Goal: Task Accomplishment & Management: Complete application form

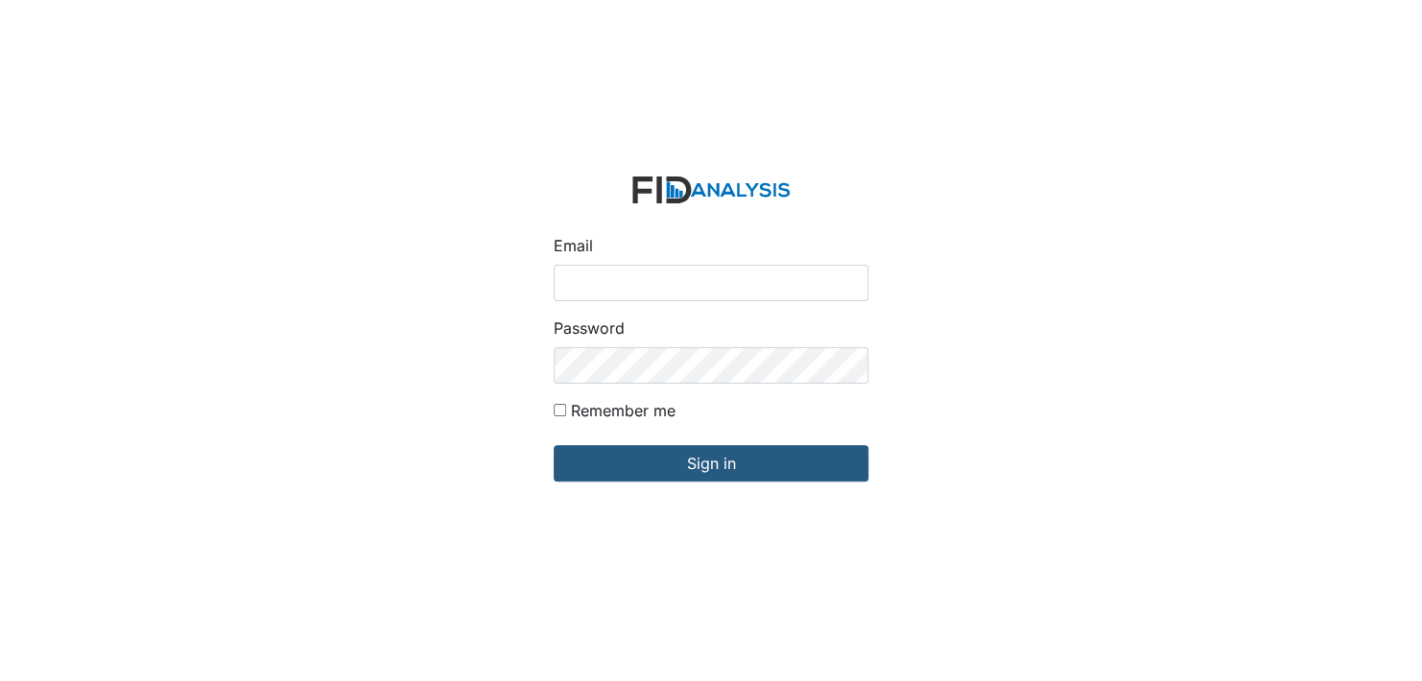
click at [642, 278] on input "Email" at bounding box center [711, 283] width 315 height 36
type input "[EMAIL_ADDRESS][DOMAIN_NAME]"
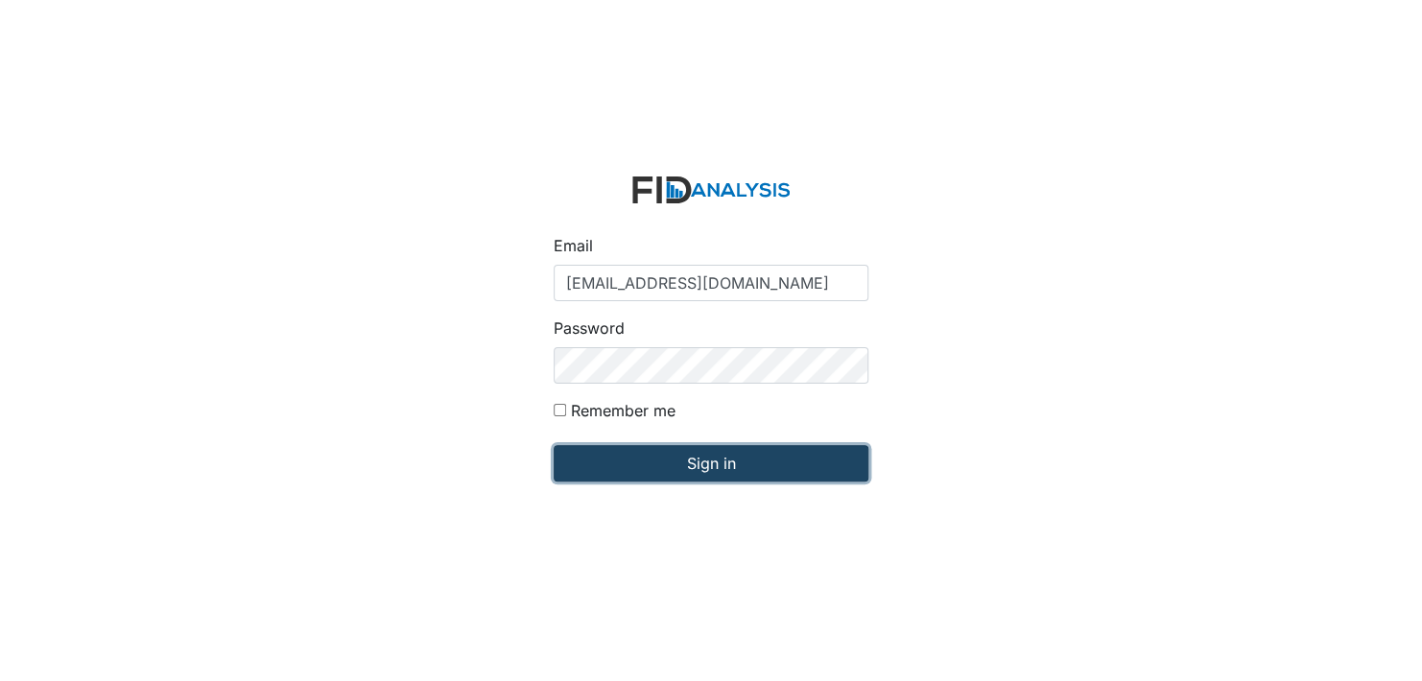
click at [700, 462] on input "Sign in" at bounding box center [711, 463] width 315 height 36
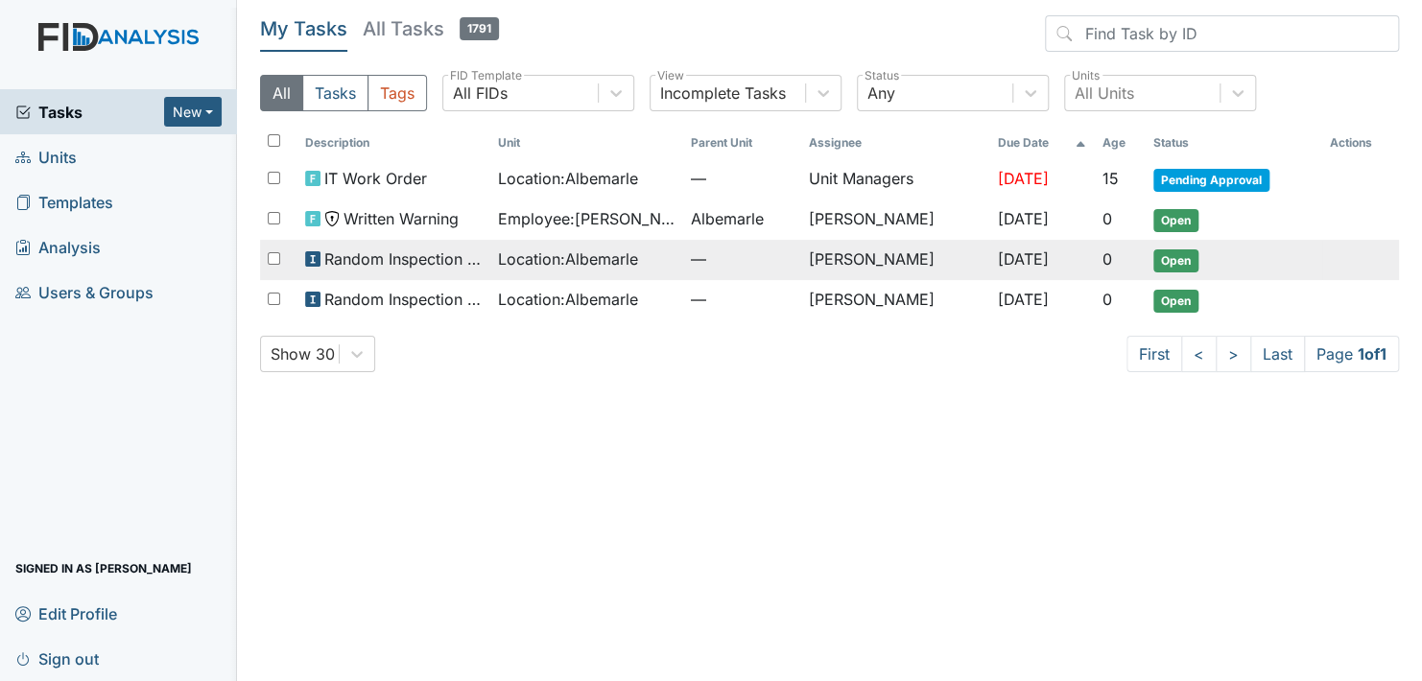
click at [1182, 259] on span "Open" at bounding box center [1176, 261] width 45 height 23
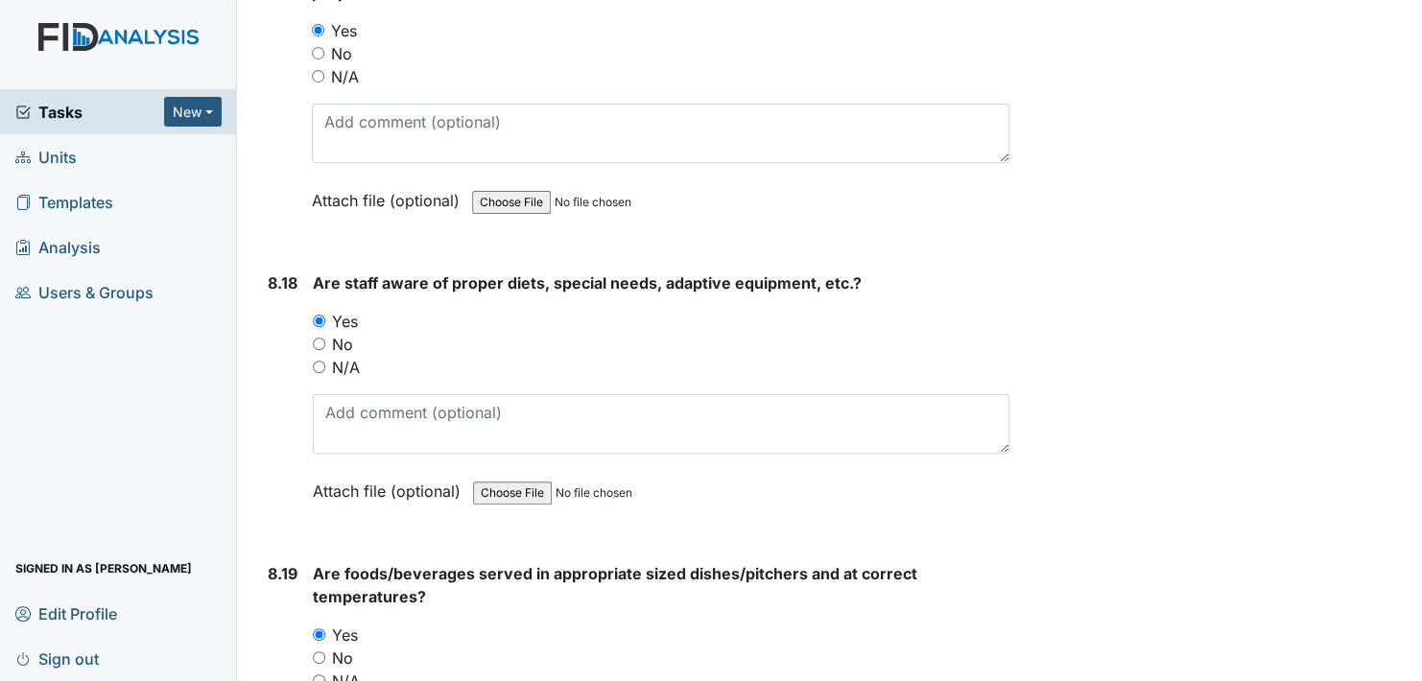
scroll to position [19289, 0]
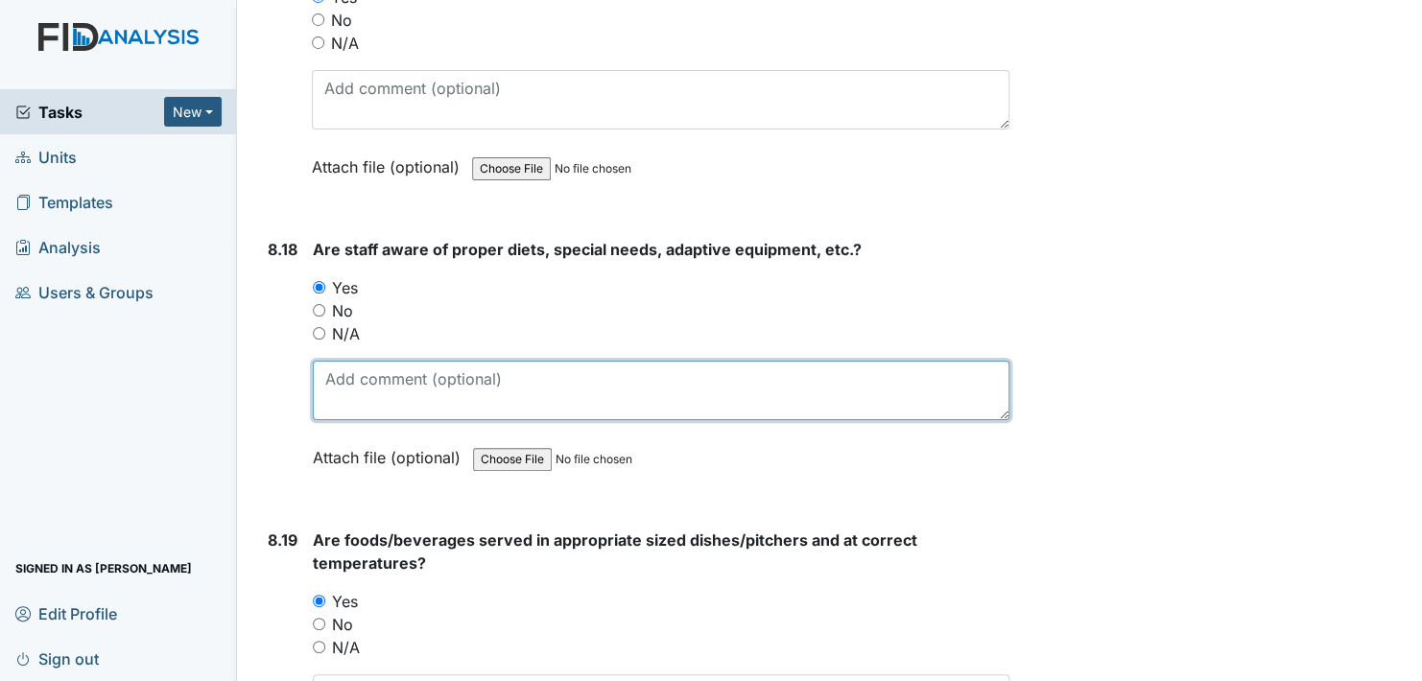
click at [389, 361] on textarea at bounding box center [661, 391] width 697 height 60
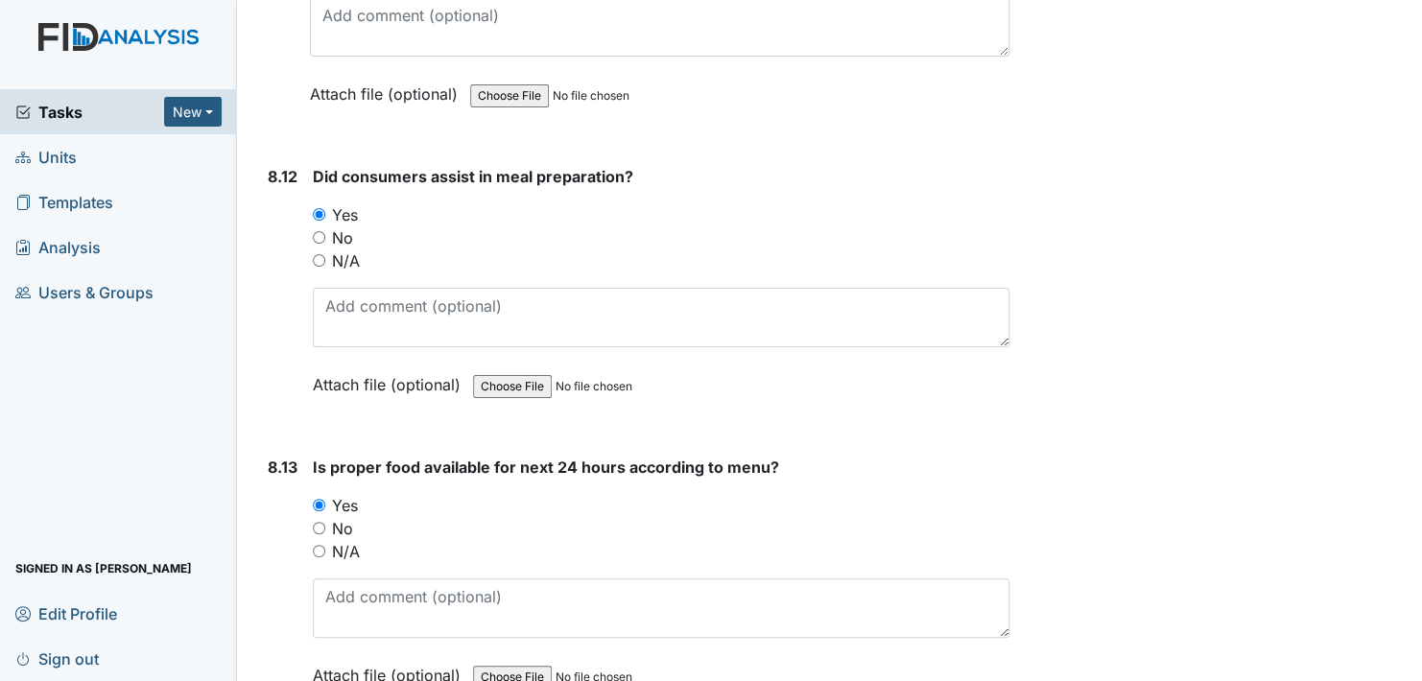
scroll to position [17658, 0]
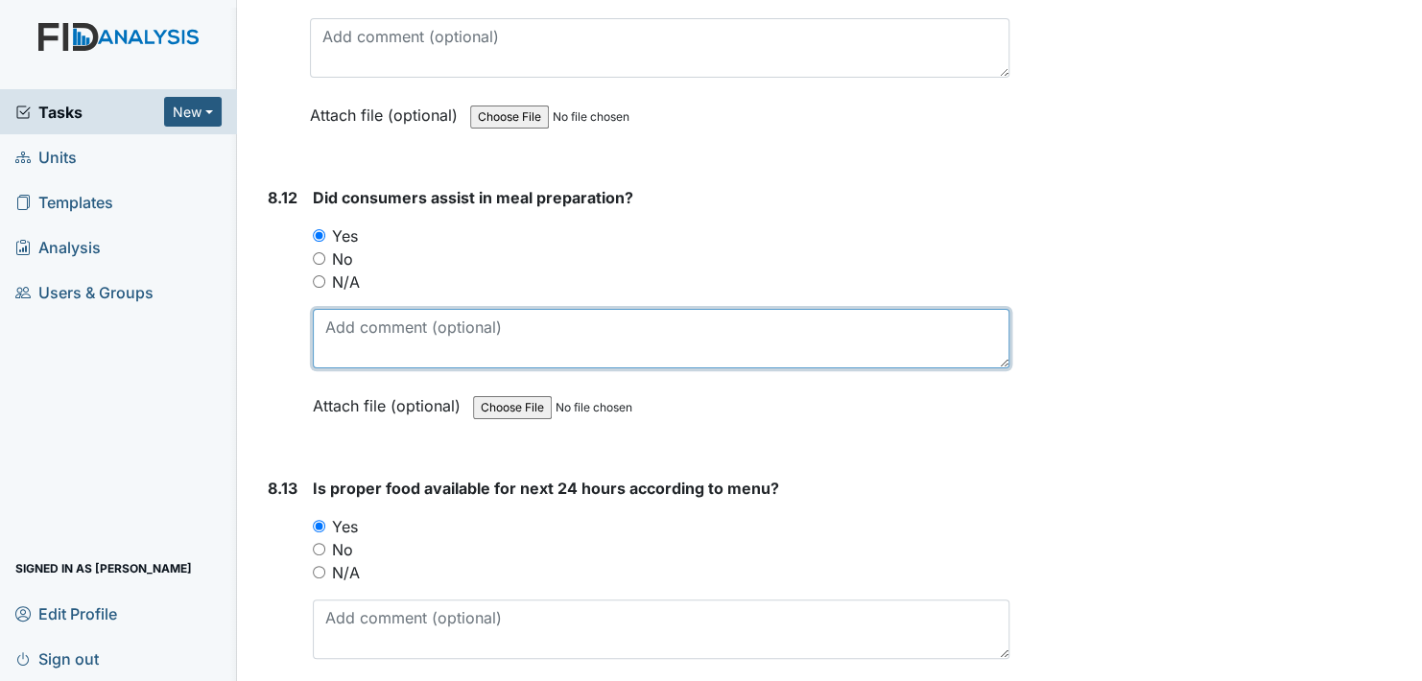
click at [358, 309] on textarea at bounding box center [661, 339] width 697 height 60
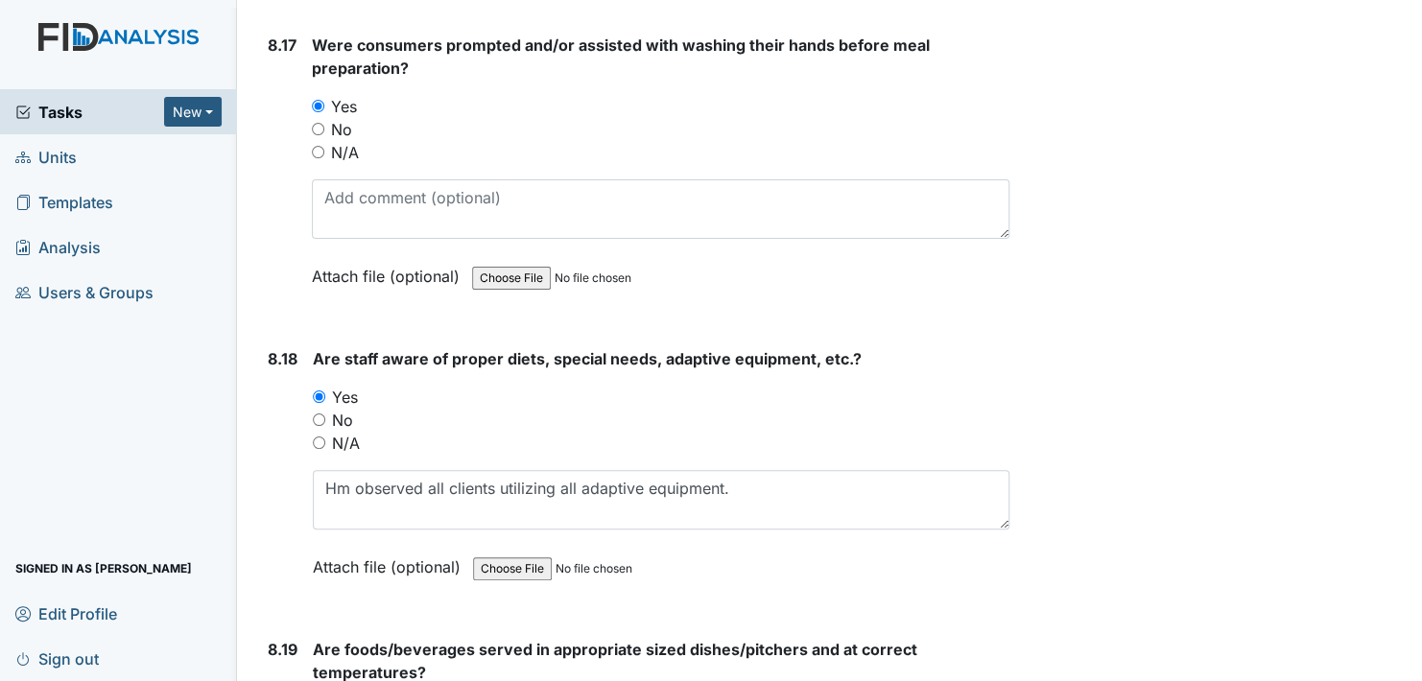
scroll to position [19194, 0]
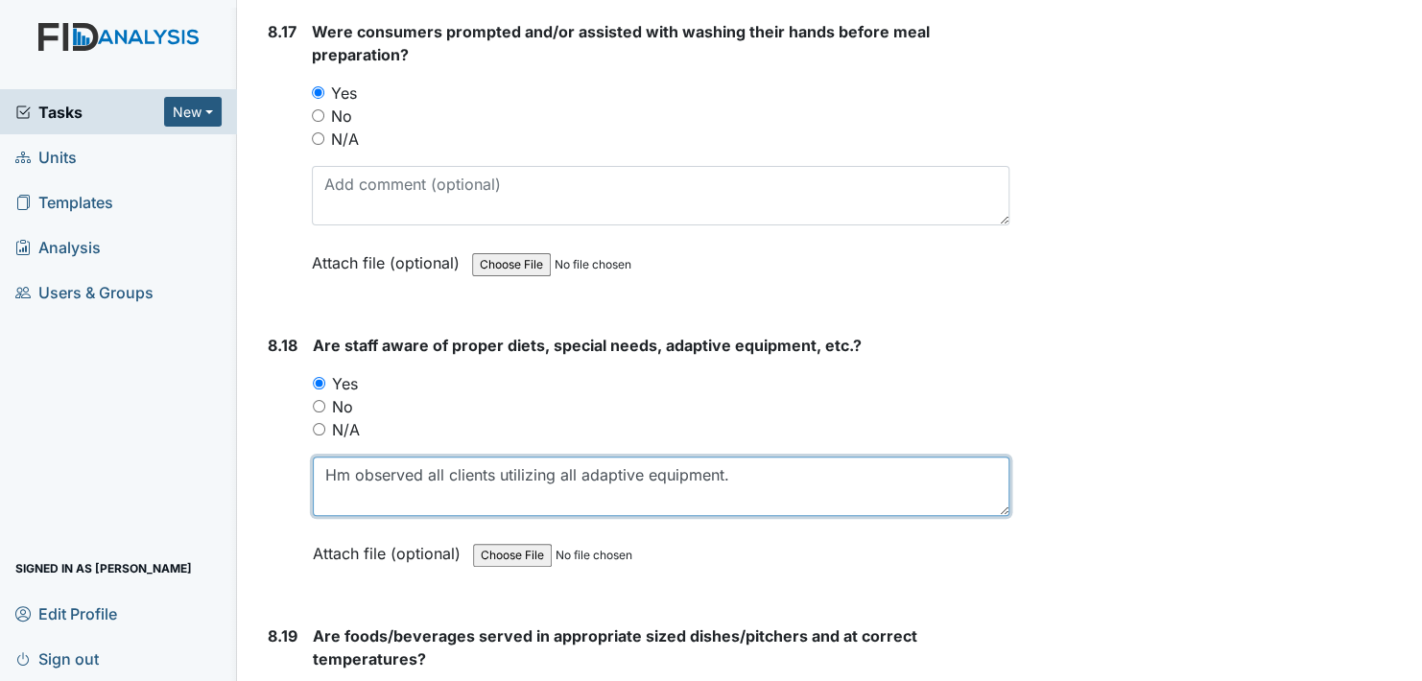
drag, startPoint x: 728, startPoint y: 413, endPoint x: 789, endPoint y: 432, distance: 63.4
click at [733, 457] on textarea "Hm observed all clients utilizing all adaptive equipment." at bounding box center [661, 487] width 697 height 60
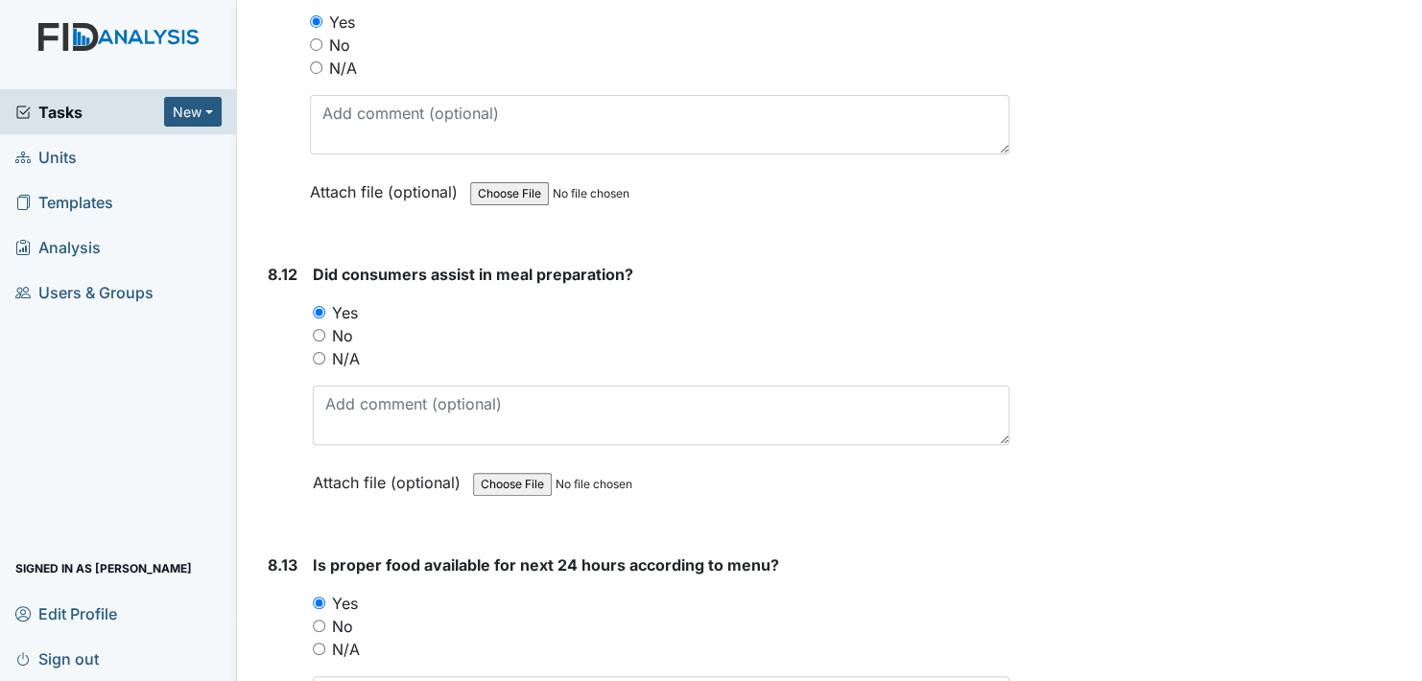
scroll to position [17370, 0]
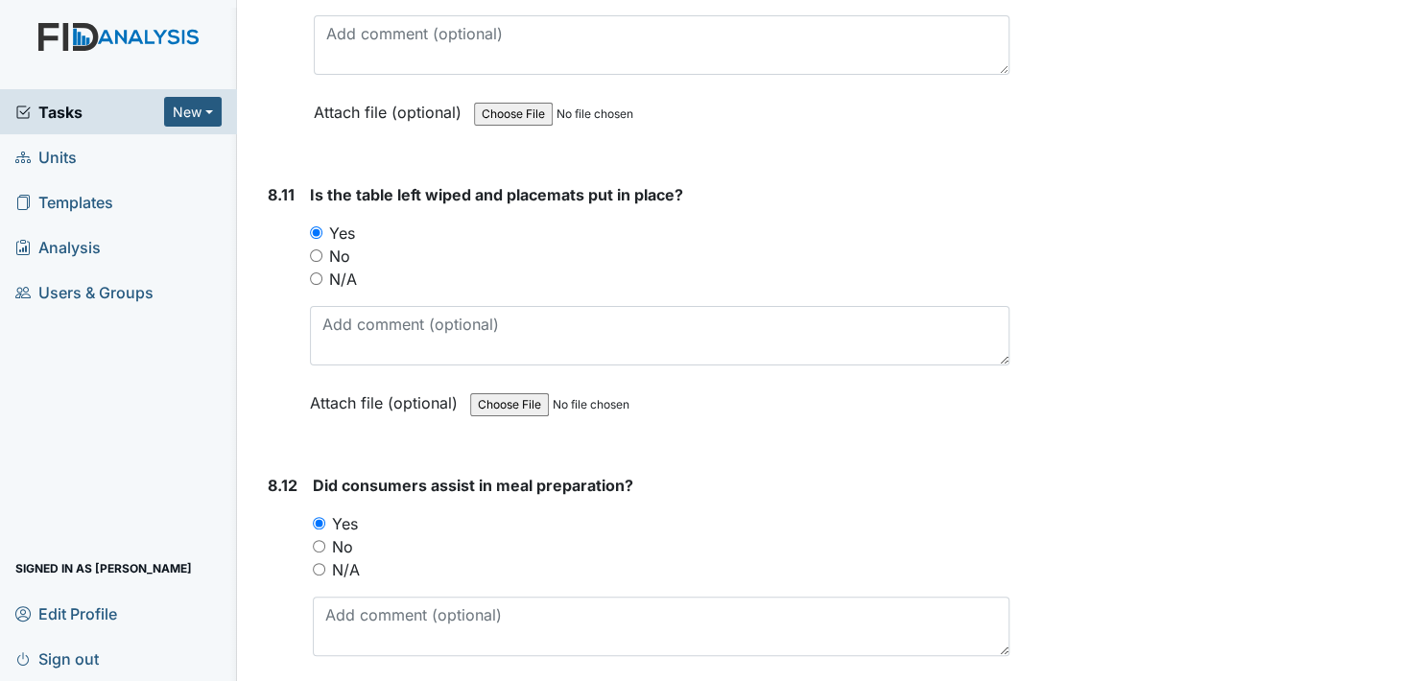
type textarea "Hm observed all clients utilizing all adaptive equipment per physician orders a…"
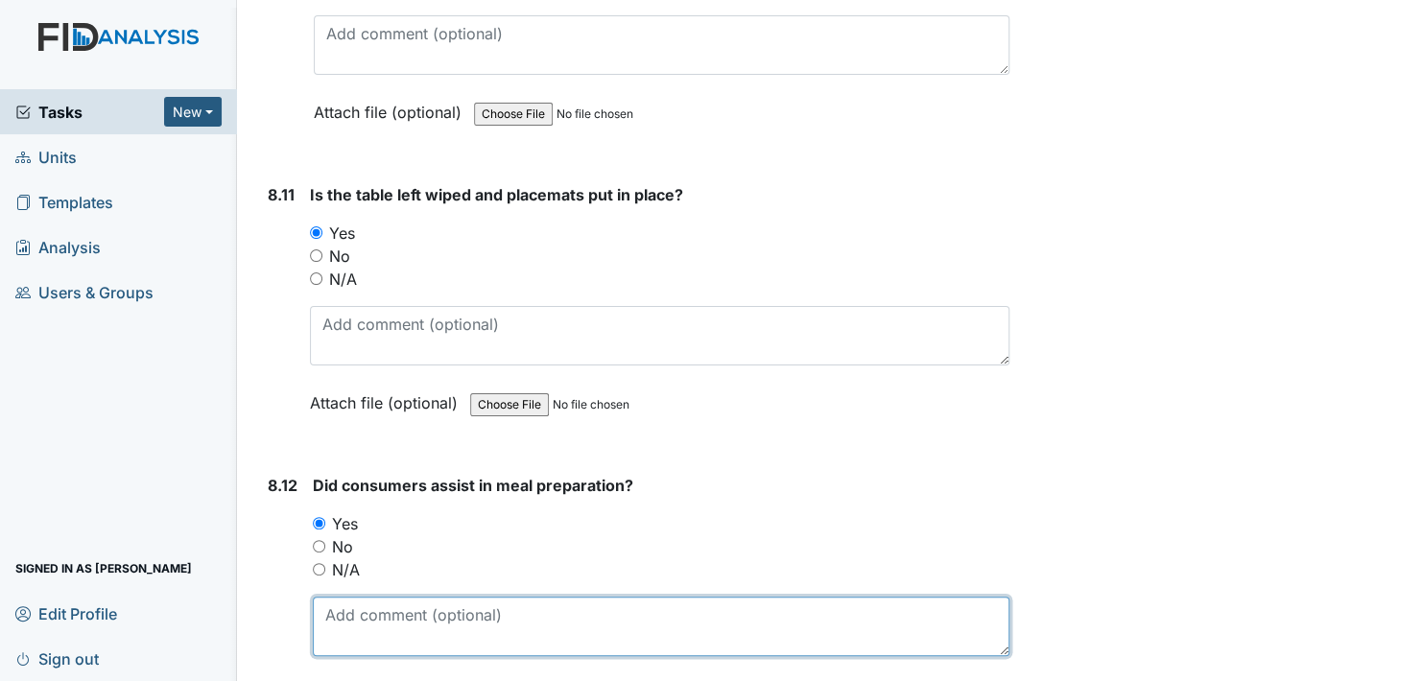
click at [377, 597] on textarea at bounding box center [661, 627] width 697 height 60
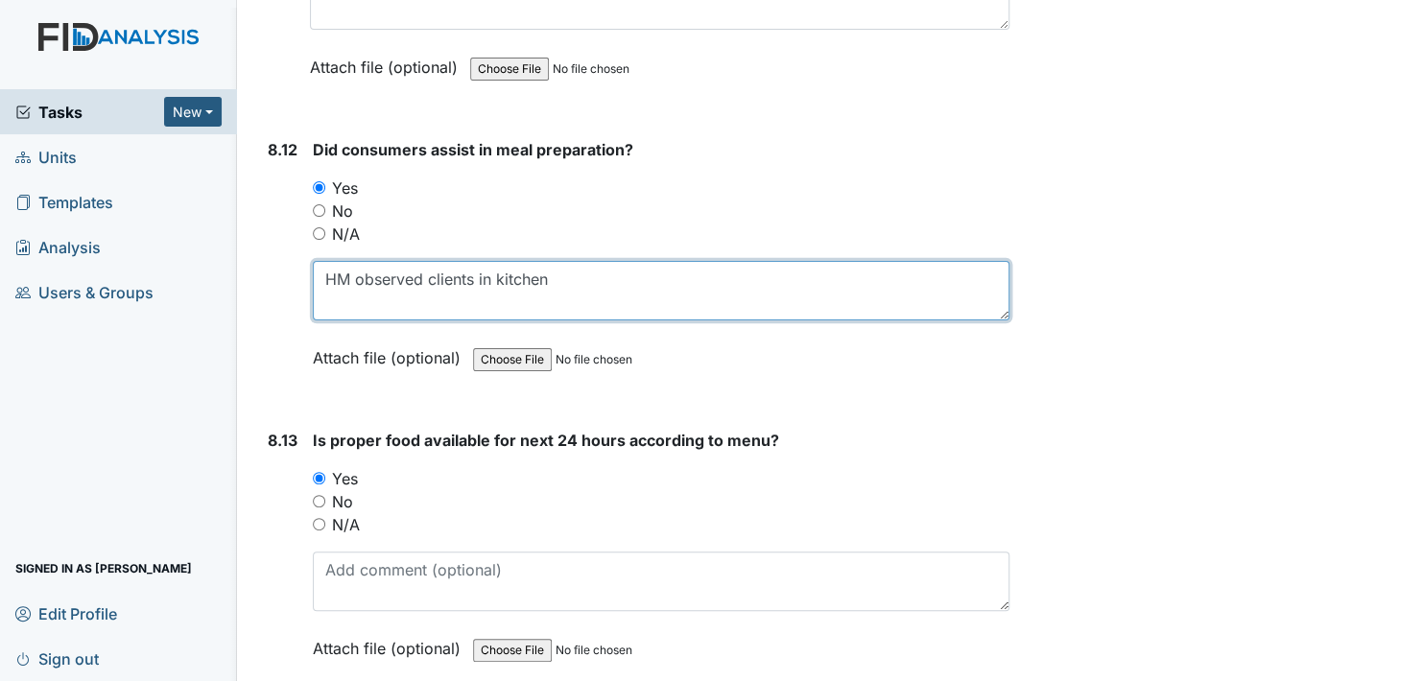
scroll to position [17754, 0]
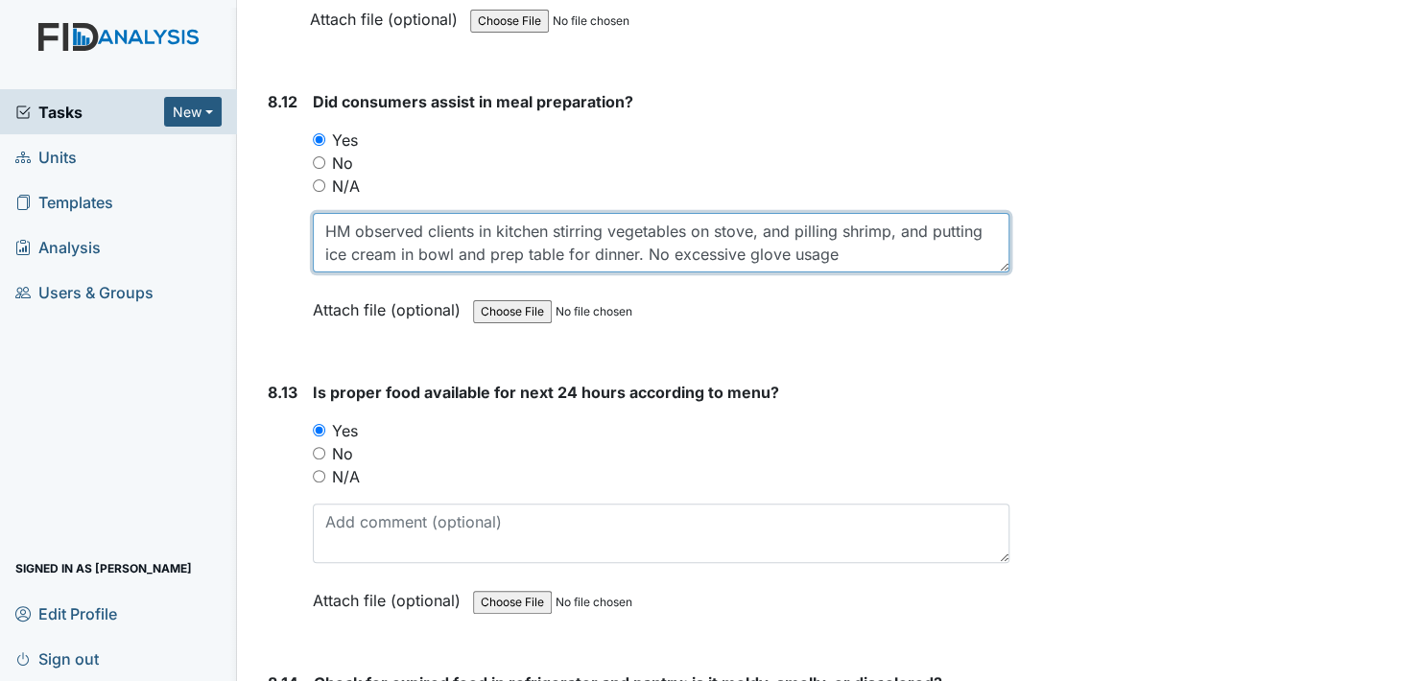
click at [816, 213] on textarea "HM observed clients in kitchen stirring vegetables on stove, and pilling shrimp…" at bounding box center [661, 243] width 697 height 60
click at [836, 213] on textarea "HM observed clients in kitchen stirring vegetables on stove, and pilling shrimp…" at bounding box center [661, 243] width 697 height 60
click at [894, 213] on textarea "HM observed clients in kitchen stirring vegetables on stove, and peeling shrimp…" at bounding box center [661, 243] width 697 height 60
click at [796, 213] on textarea "HM observed clients in kitchen stirring vegetables on stove, and peeling shrimp…" at bounding box center [661, 243] width 697 height 60
click at [836, 213] on textarea "HM observed clients in kitchen stirring vegetables on stove, and peeling shrimp…" at bounding box center [661, 243] width 697 height 60
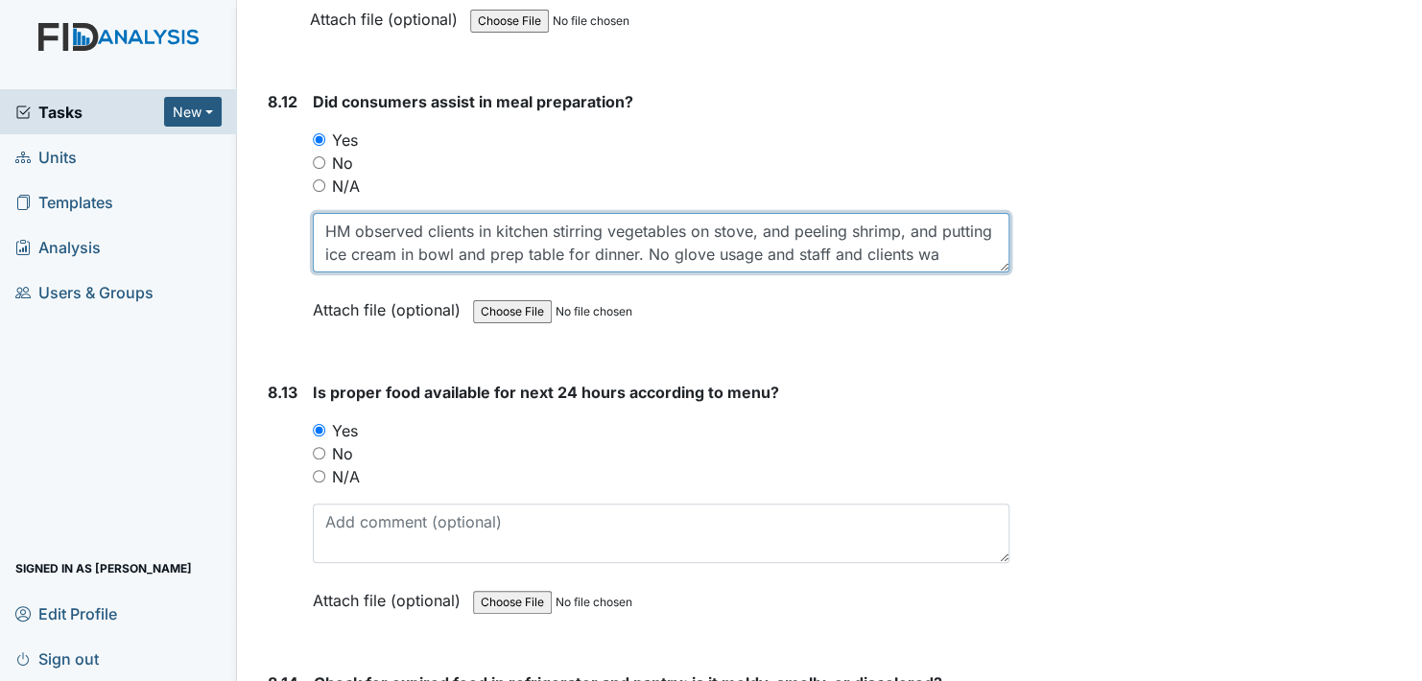
scroll to position [15, 0]
click at [810, 213] on textarea "HM observed clients in kitchen stirring vegetables on stove, and peeling shrimp…" at bounding box center [661, 243] width 697 height 60
click at [851, 213] on textarea "HM observed clients in kitchen stirring vegetables on stove, and peeling shrimp…" at bounding box center [661, 243] width 697 height 60
click at [823, 213] on textarea "HM observed clients in kitchen stirring vegetables on stove, and peeling shrimp…" at bounding box center [661, 243] width 697 height 60
click at [832, 213] on textarea "HM observed clients in kitchen stirring vegetables on stove, and peeling shrimp…" at bounding box center [661, 243] width 697 height 60
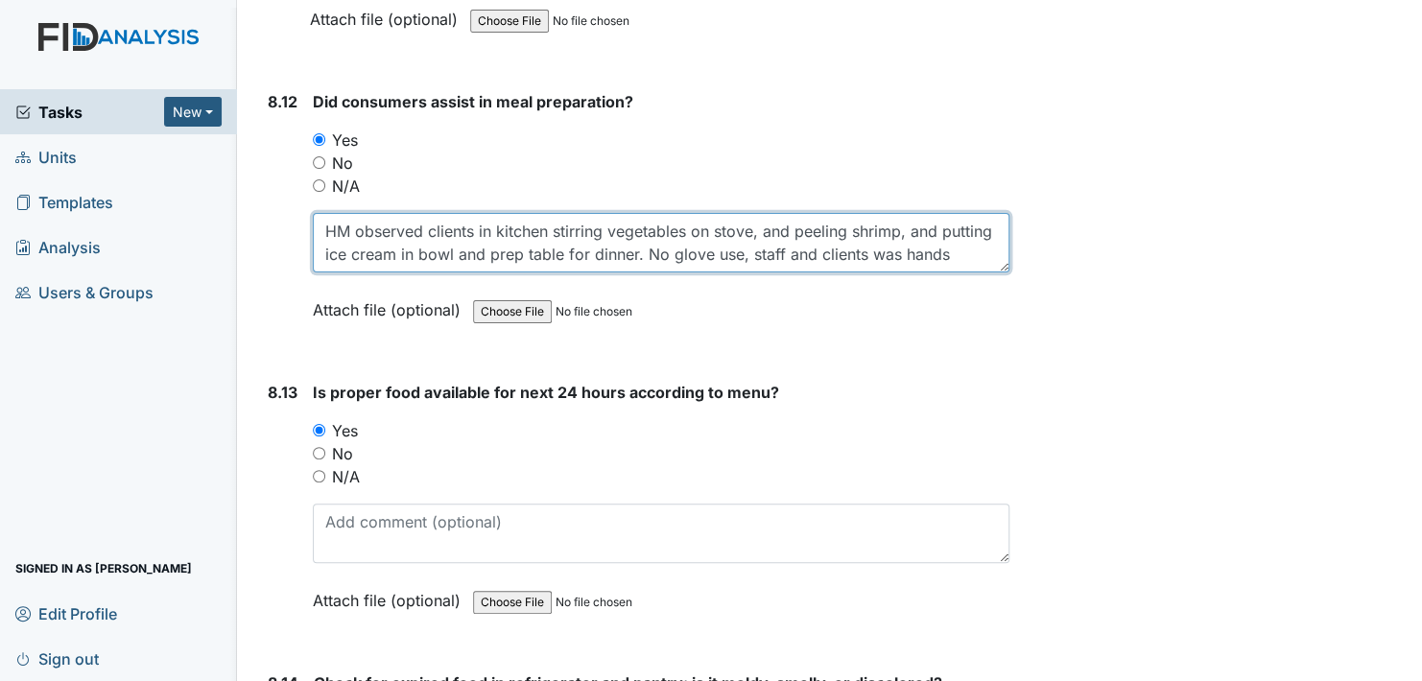
scroll to position [0, 0]
click at [955, 213] on textarea "HM observed clients in kitchen stirring vegetables on stove, and peeling shrimp…" at bounding box center [661, 243] width 697 height 60
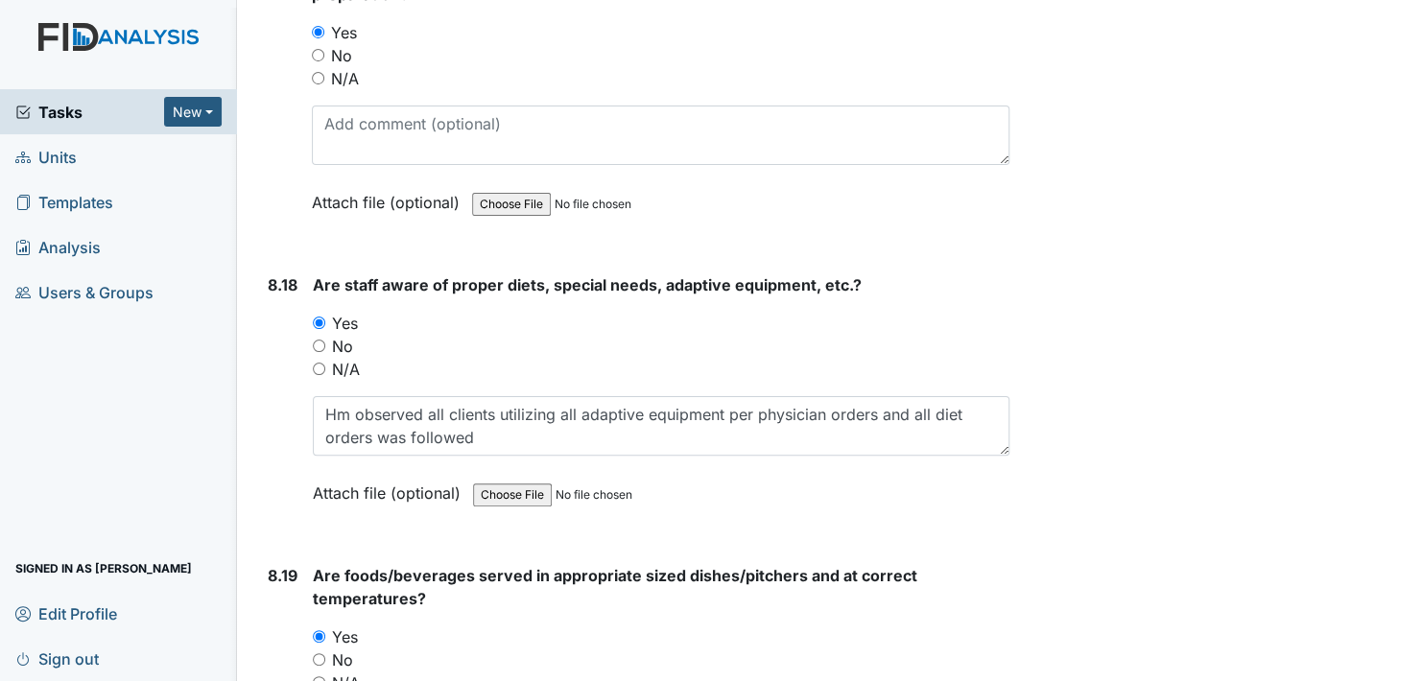
scroll to position [19324, 0]
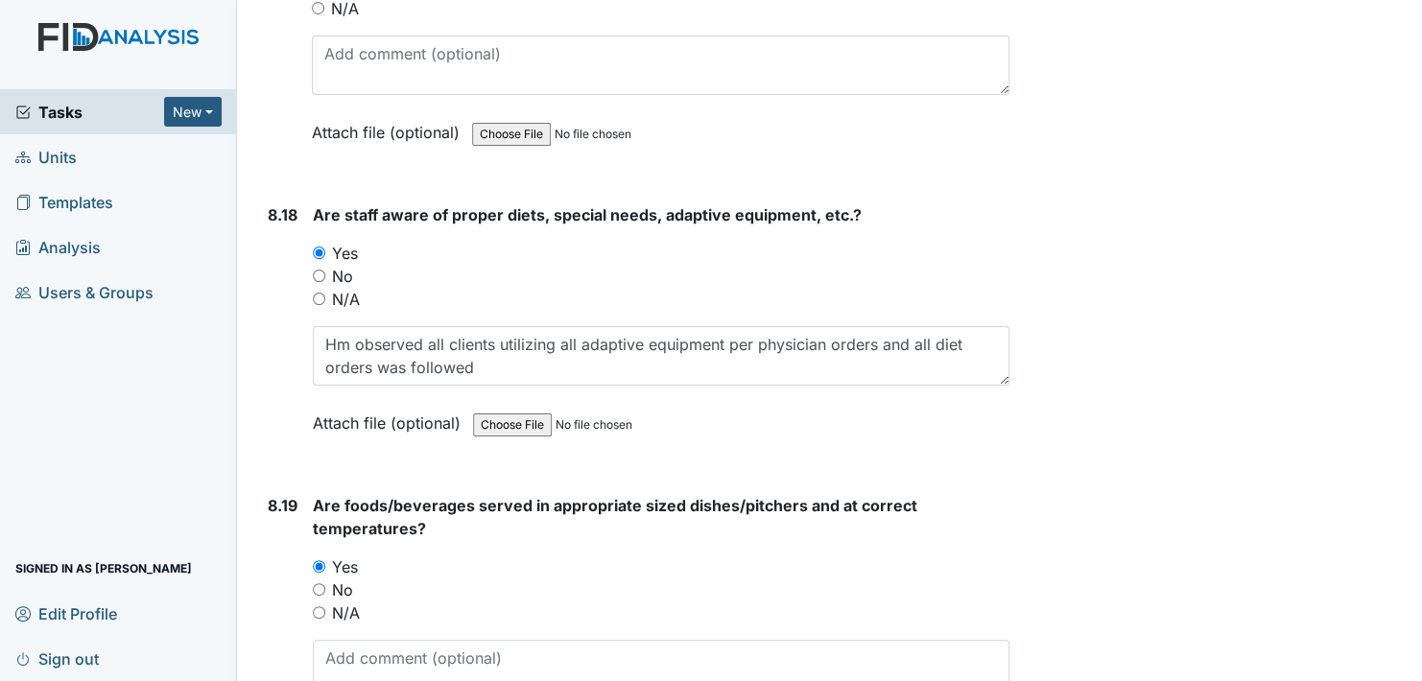
type textarea "HM observed clients in kitchen stirring vegetables on stove, and peeling shrimp…"
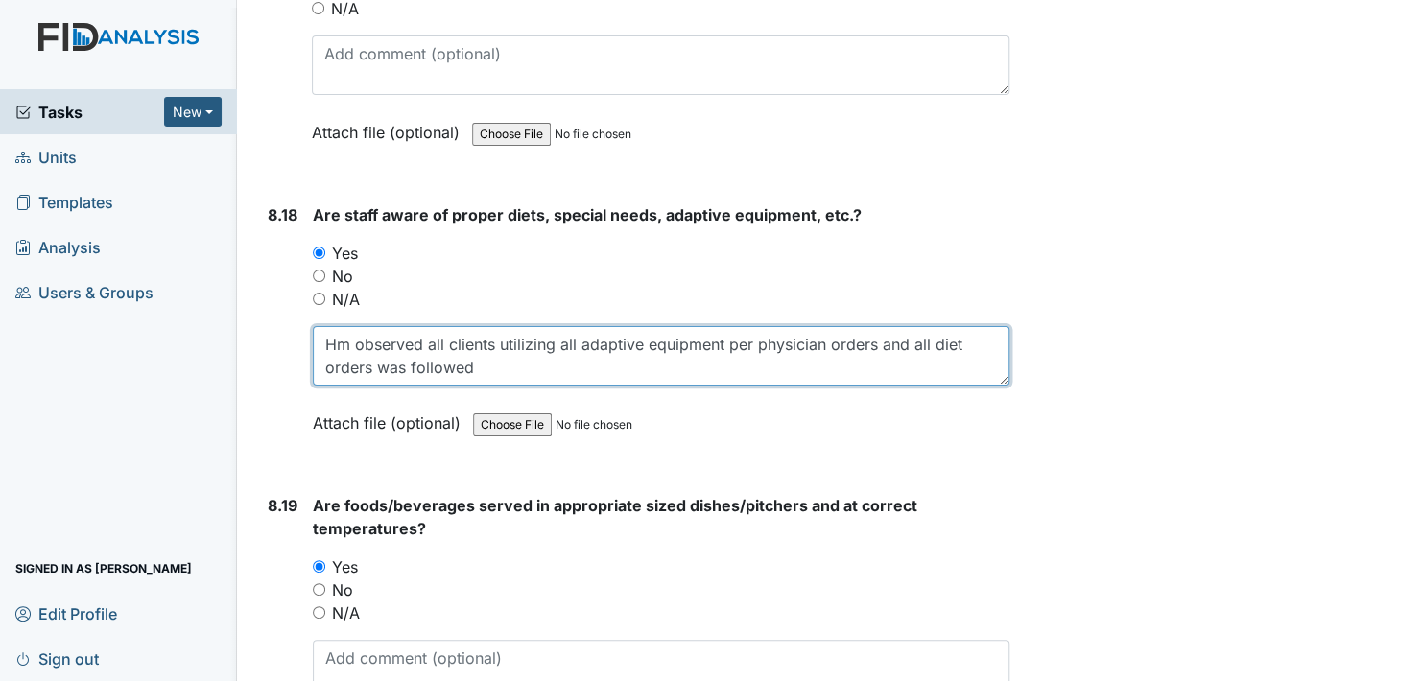
click at [726, 326] on textarea "Hm observed all clients utilizing all adaptive equipment per physician orders a…" at bounding box center [661, 356] width 697 height 60
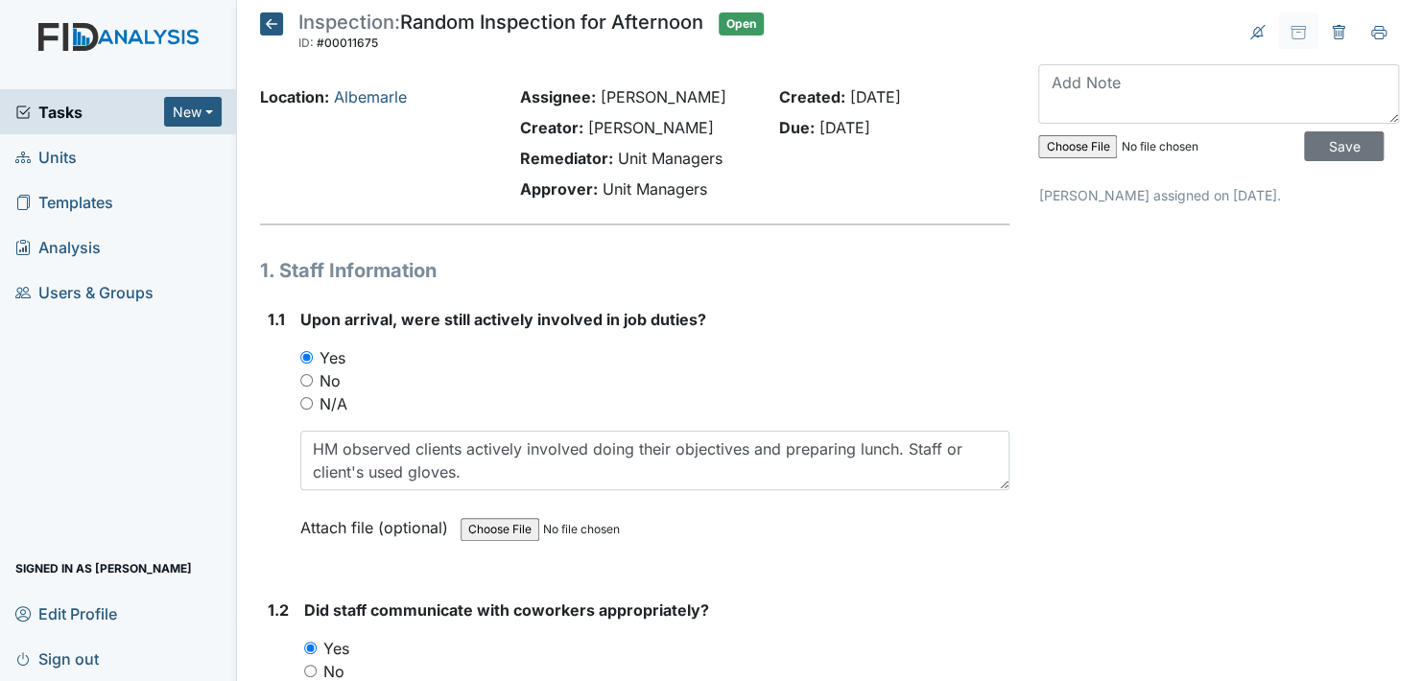
scroll to position [0, 0]
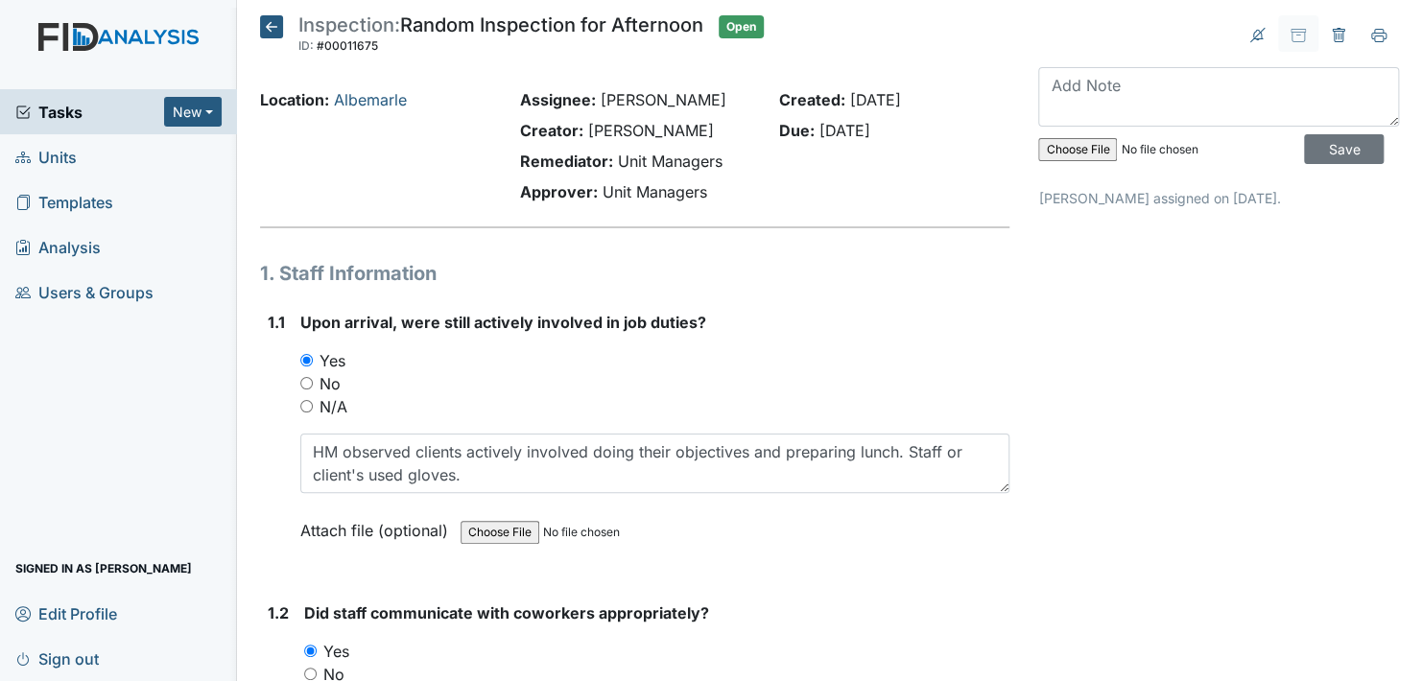
type textarea "Hm observed all clients utilizing all adaptive equipment including the wear of …"
click at [1068, 106] on textarea at bounding box center [1218, 97] width 361 height 60
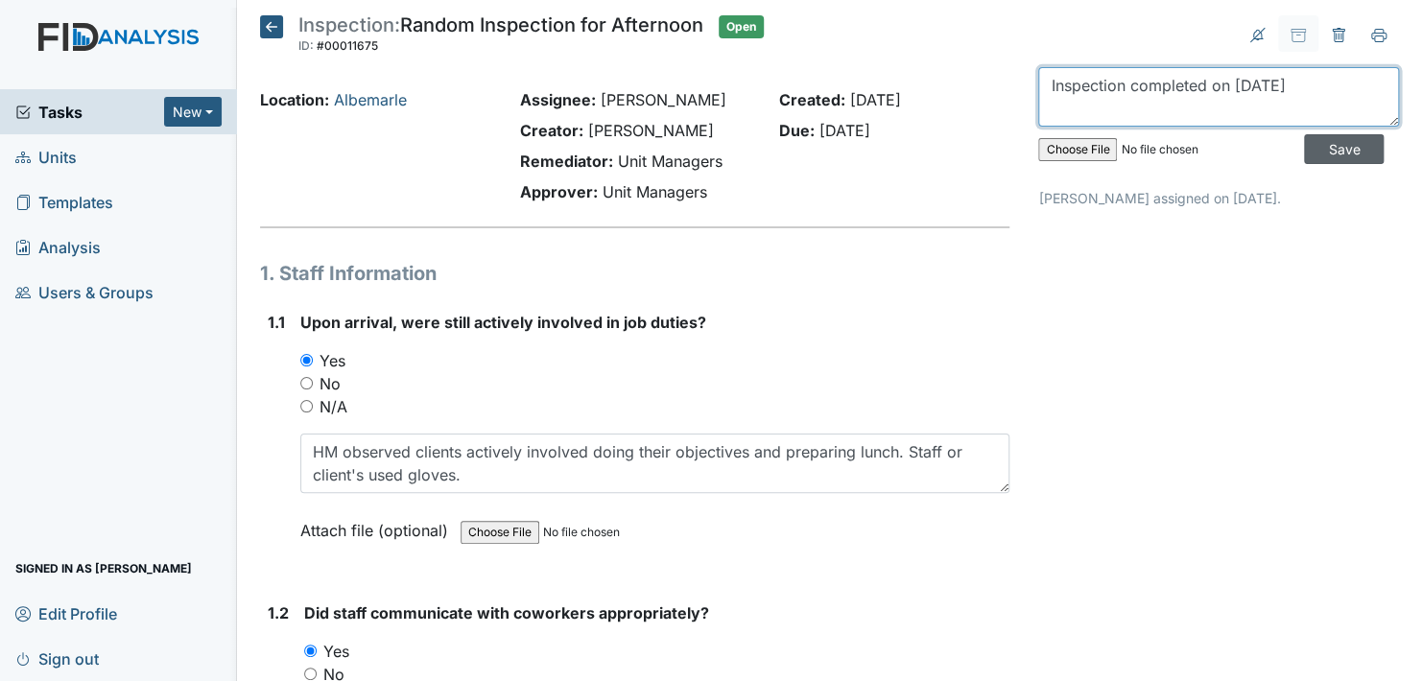
type textarea "Inspection completed on 9/18/2025"
click at [1319, 149] on input "Save" at bounding box center [1344, 149] width 80 height 30
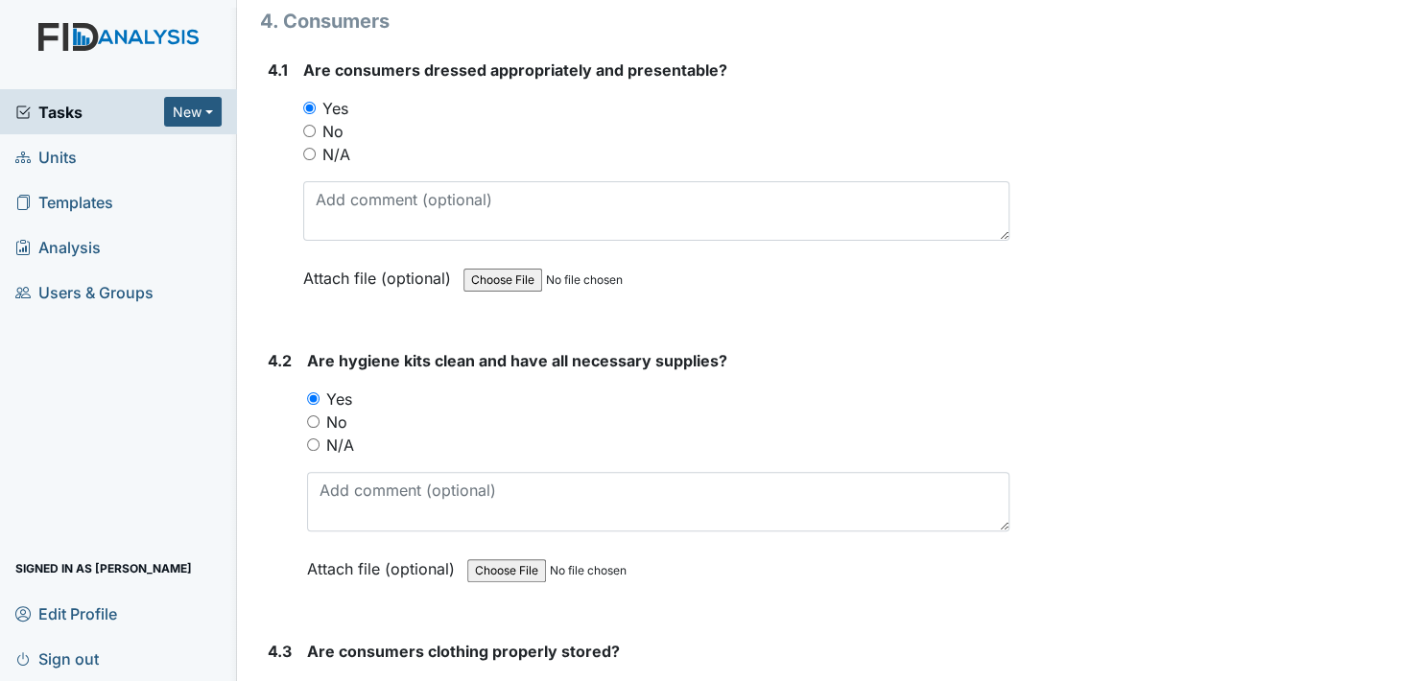
scroll to position [8350, 0]
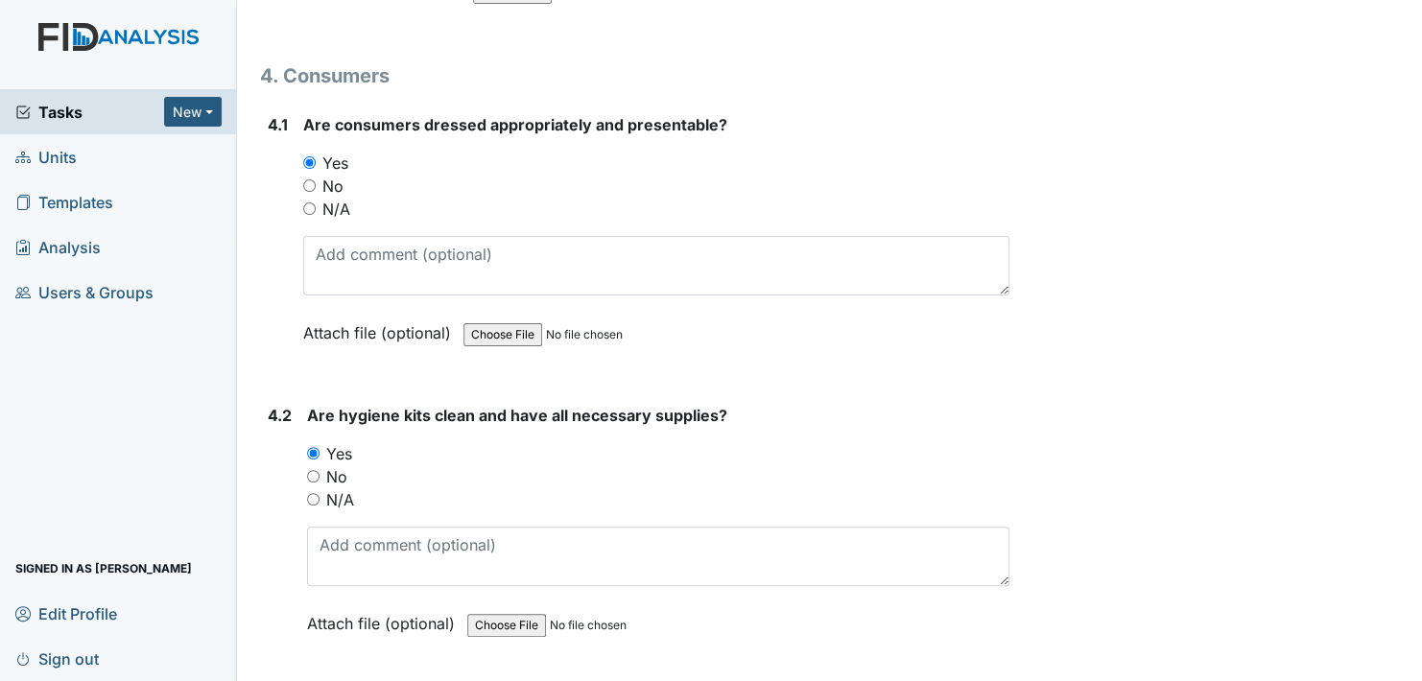
drag, startPoint x: 1172, startPoint y: 155, endPoint x: 1091, endPoint y: 60, distance: 125.3
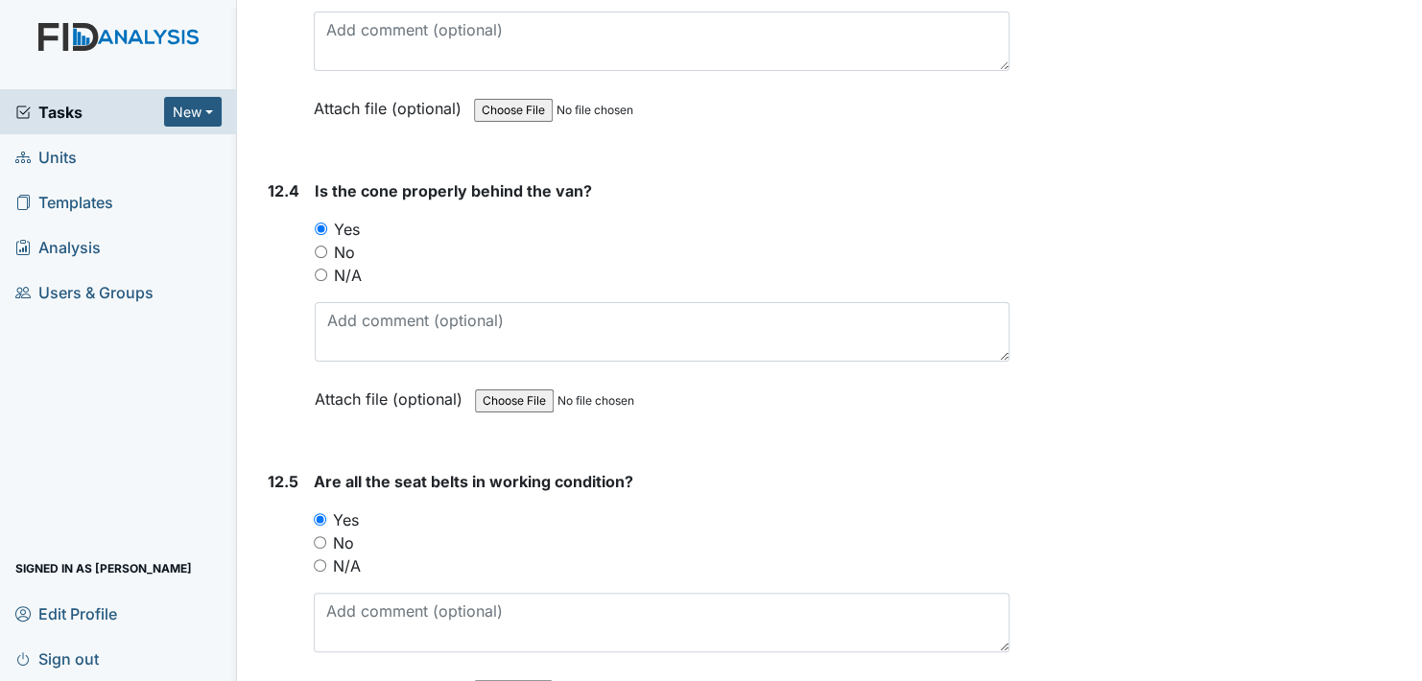
scroll to position [33957, 0]
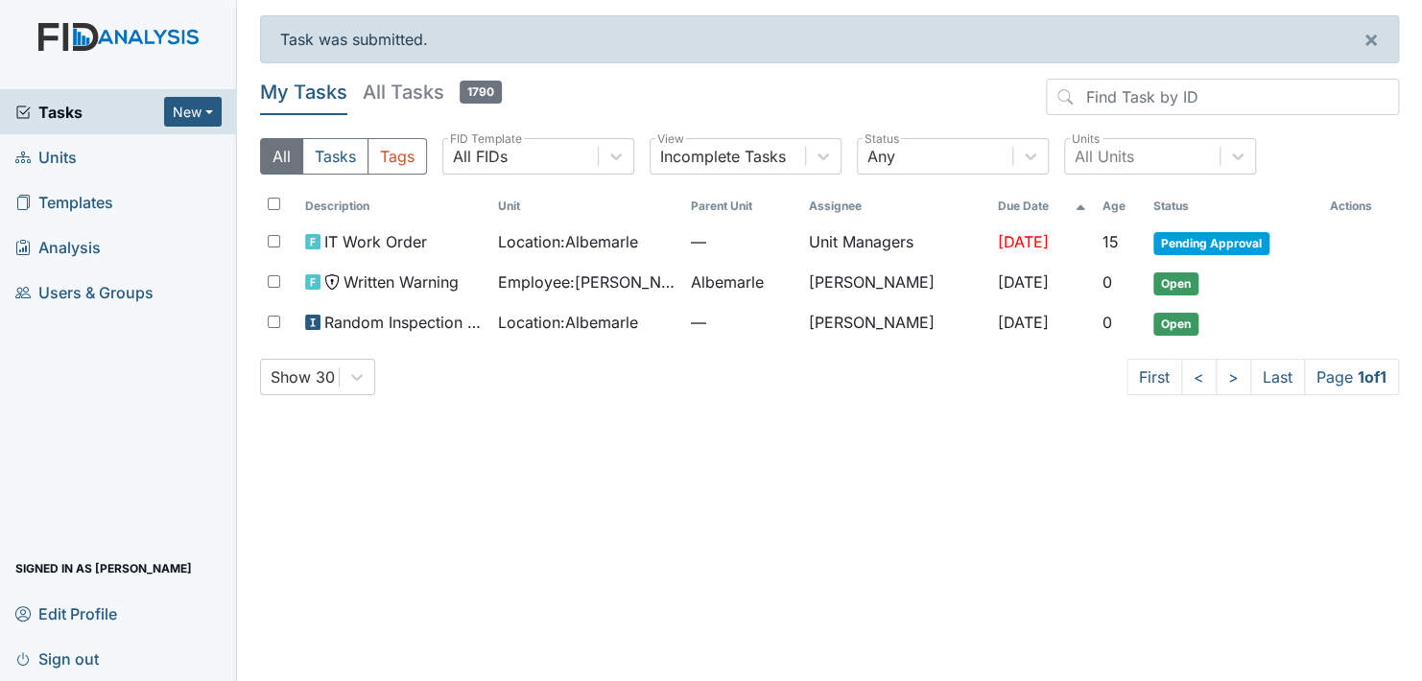
click at [70, 150] on span "Units" at bounding box center [45, 157] width 61 height 30
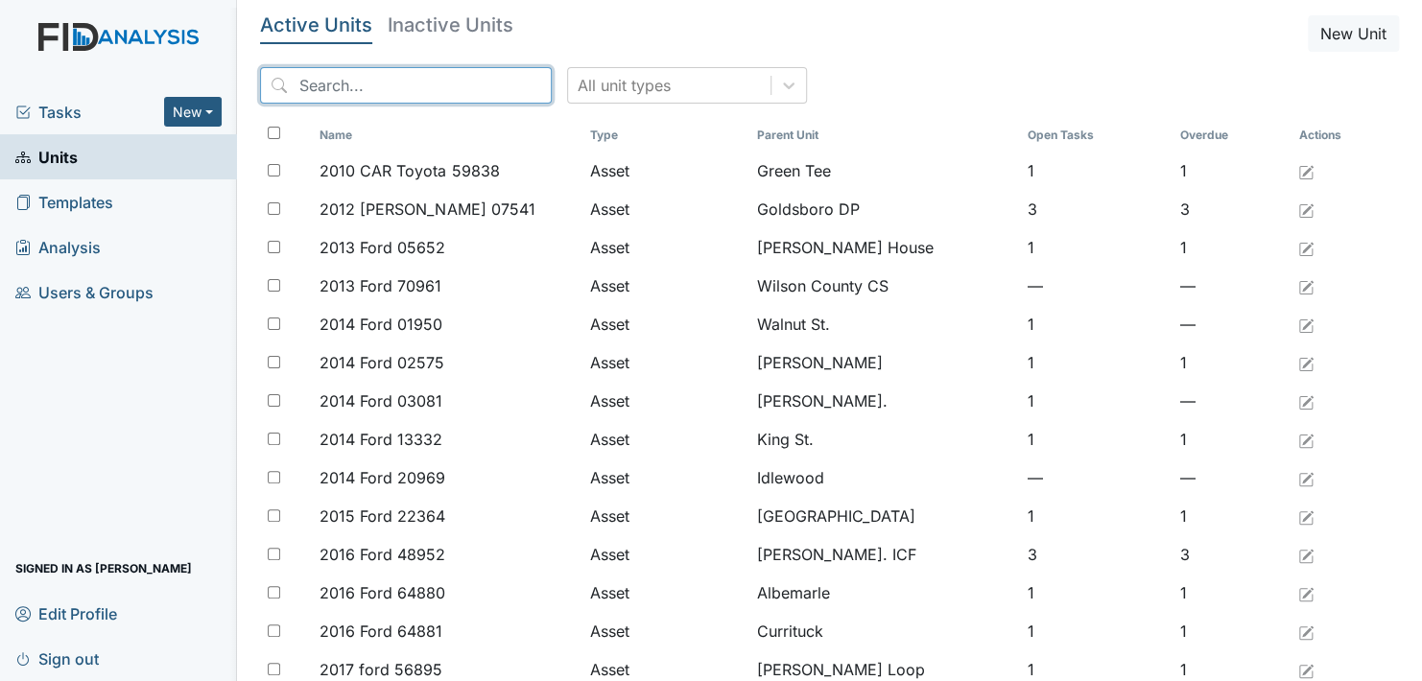
click at [365, 87] on input "search" at bounding box center [406, 85] width 292 height 36
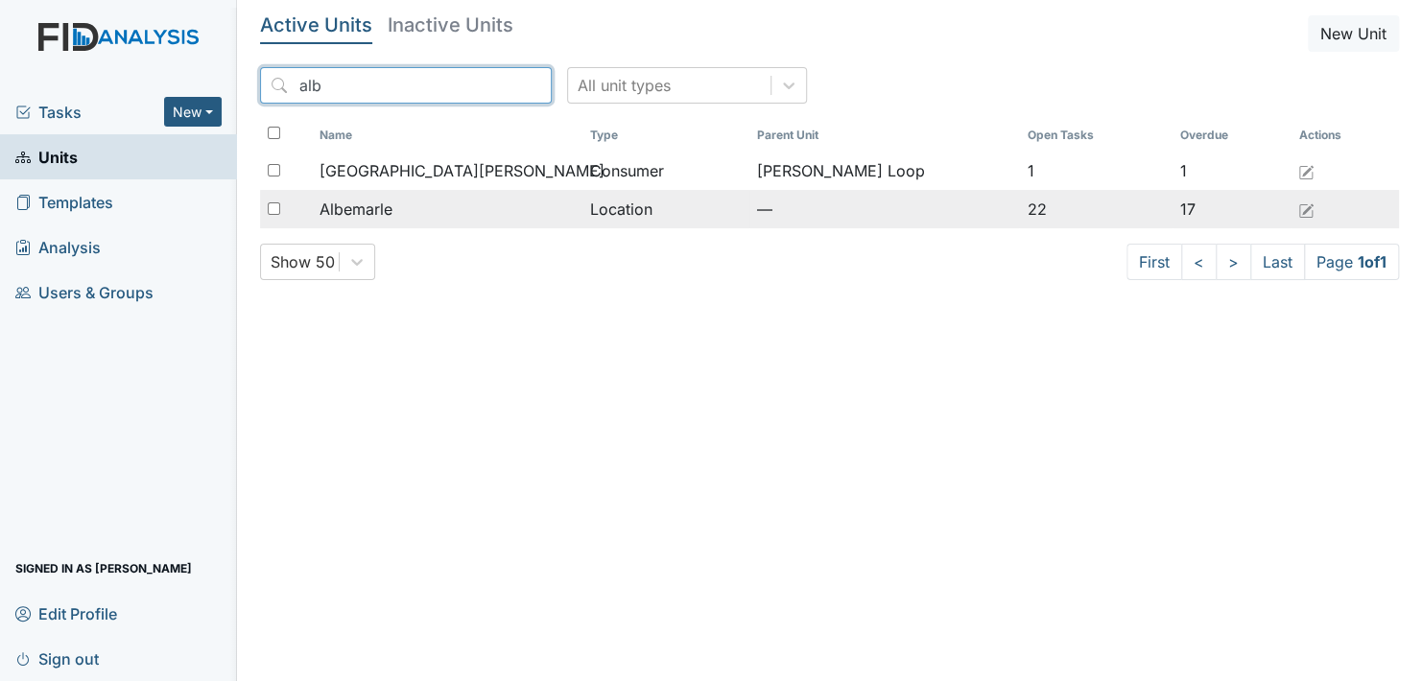
type input "alb"
click at [389, 205] on span "Albemarle" at bounding box center [356, 209] width 73 height 23
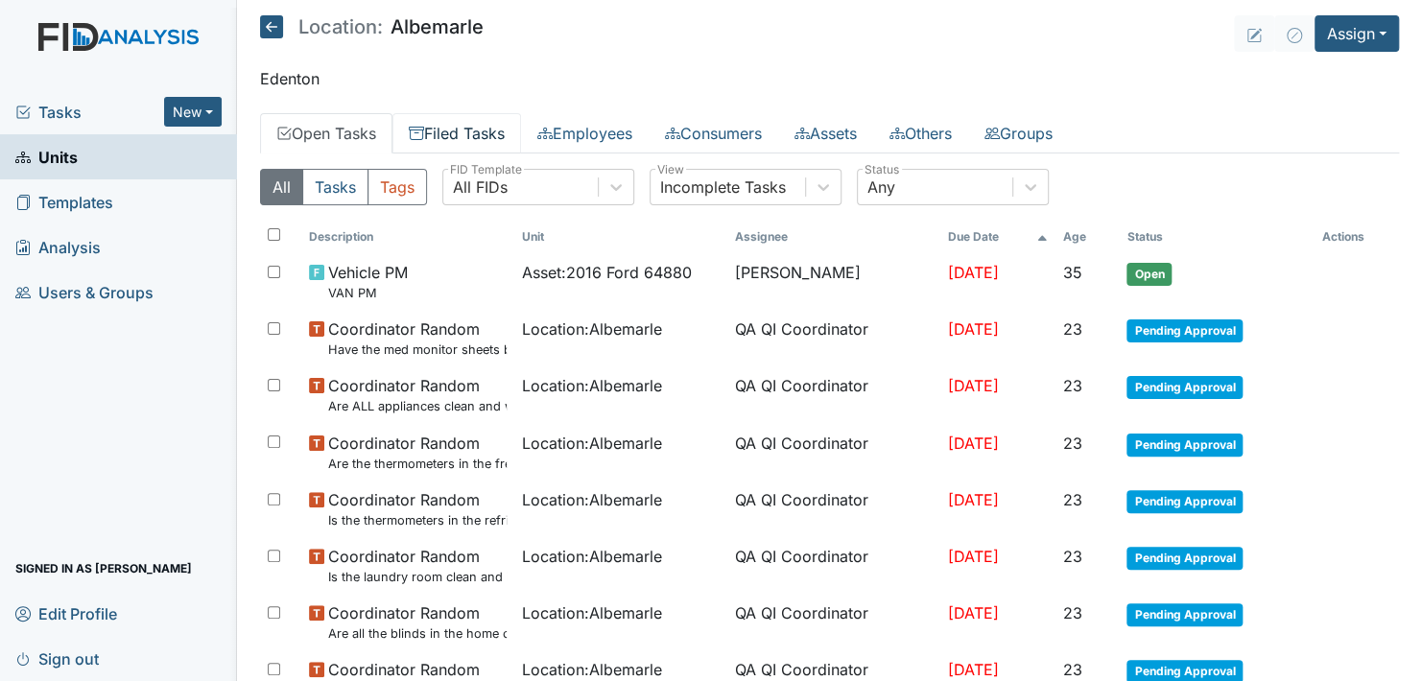
click at [436, 129] on link "Filed Tasks" at bounding box center [457, 133] width 129 height 40
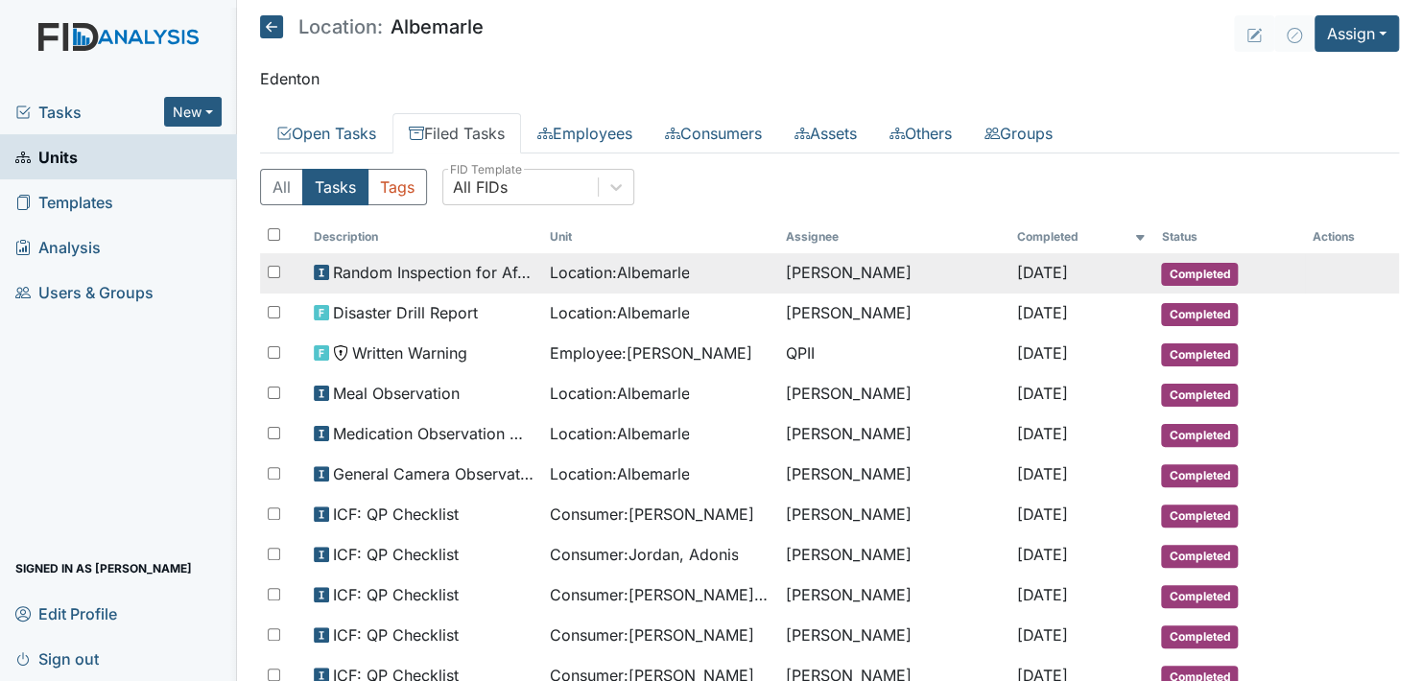
click at [1196, 265] on span "Completed" at bounding box center [1199, 274] width 77 height 23
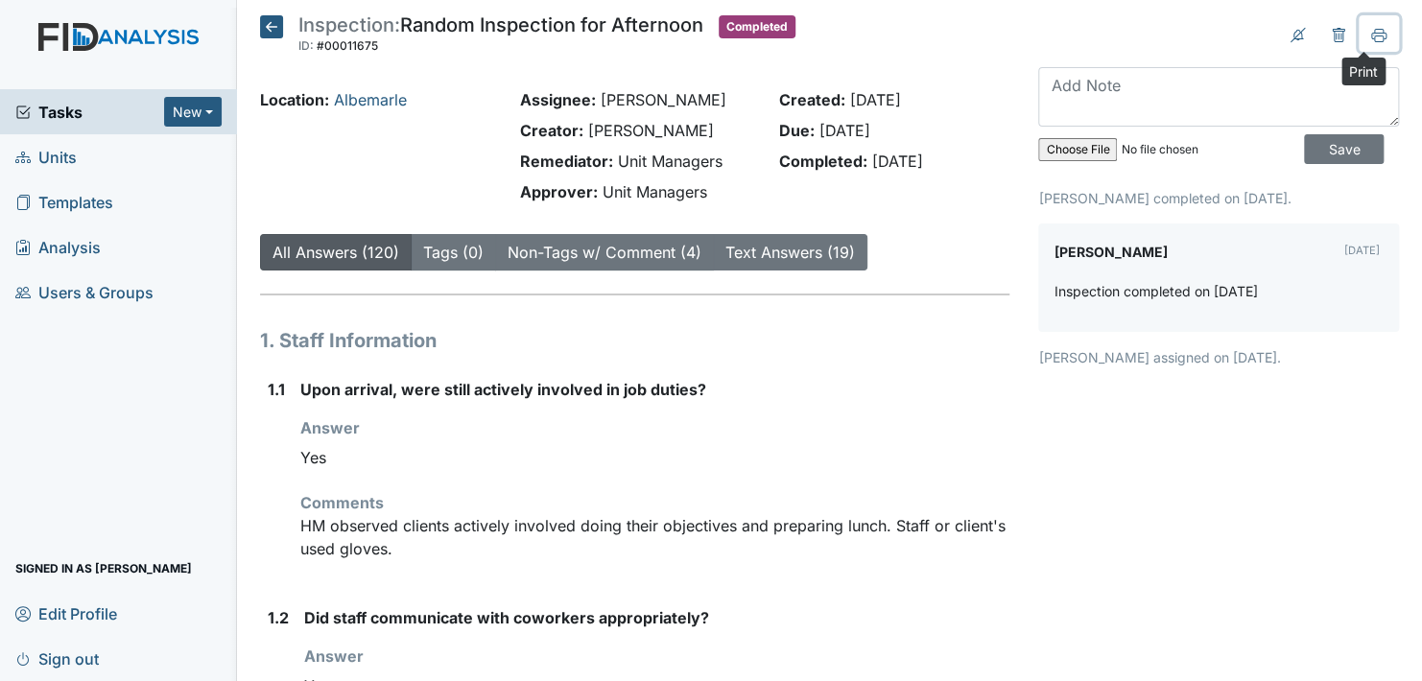
click at [1372, 32] on icon at bounding box center [1379, 34] width 15 height 11
click at [264, 21] on icon at bounding box center [271, 26] width 23 height 23
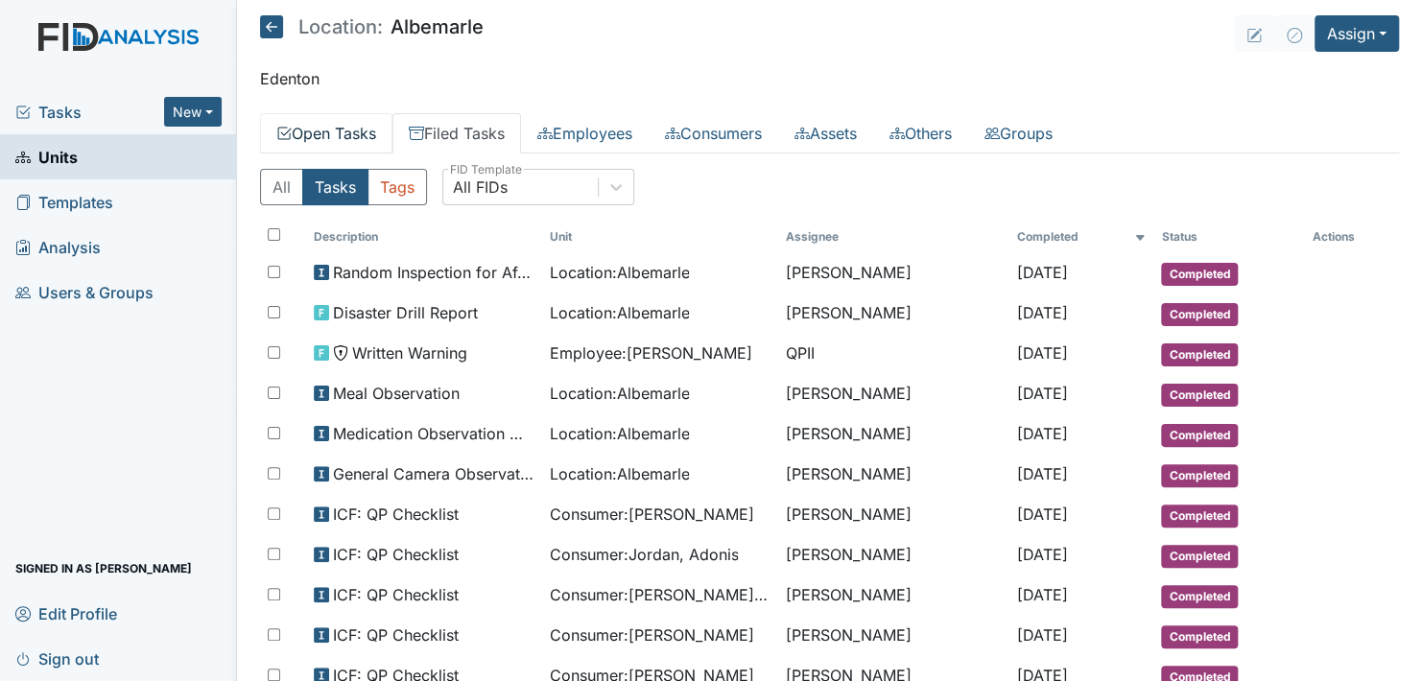
click at [350, 132] on link "Open Tasks" at bounding box center [326, 133] width 132 height 40
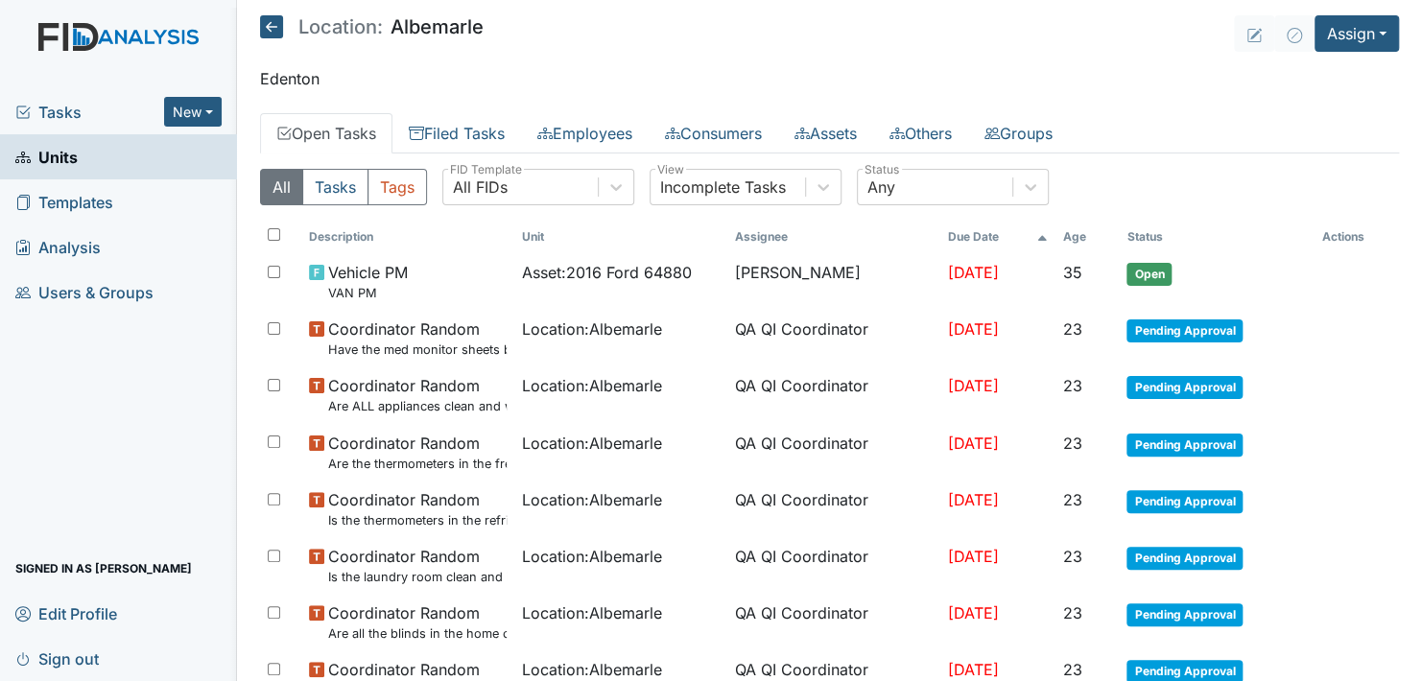
click at [348, 125] on link "Open Tasks" at bounding box center [326, 133] width 132 height 40
click at [311, 130] on link "Open Tasks" at bounding box center [326, 133] width 132 height 40
click at [114, 161] on link "Units" at bounding box center [118, 156] width 237 height 45
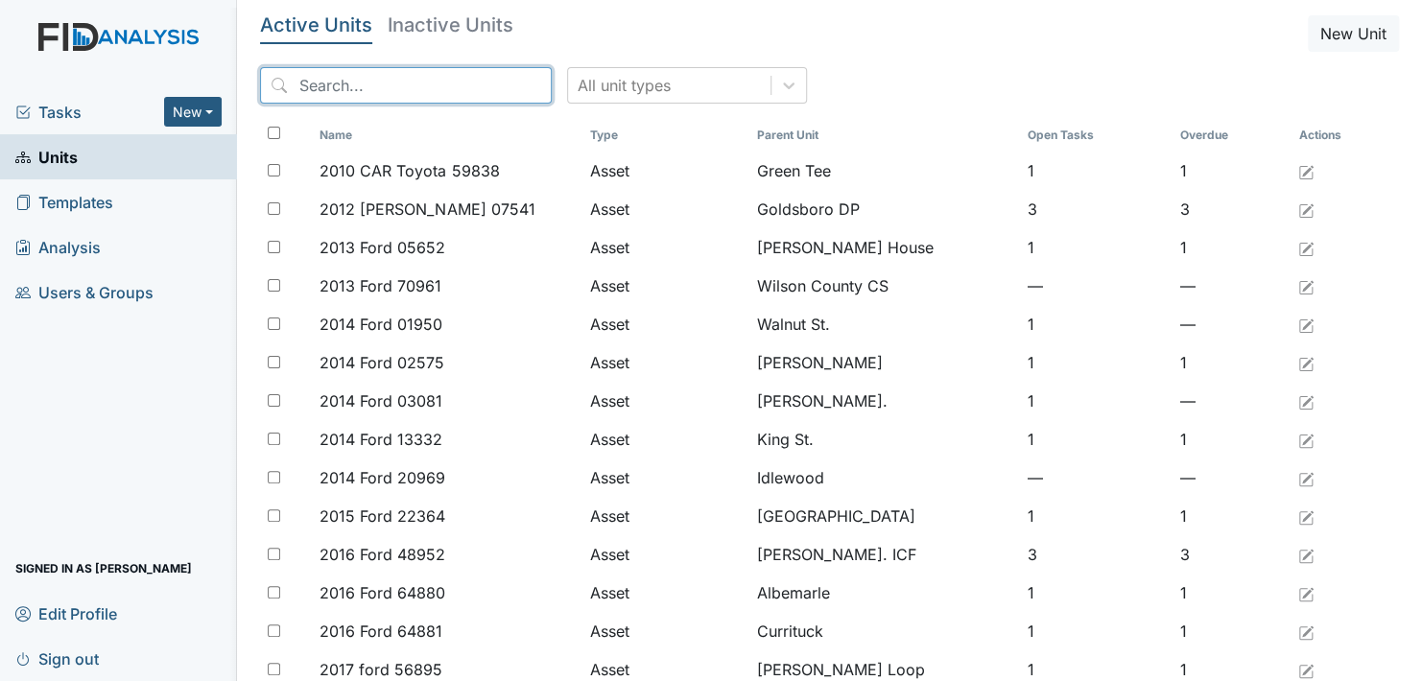
click at [335, 89] on input "search" at bounding box center [406, 85] width 292 height 36
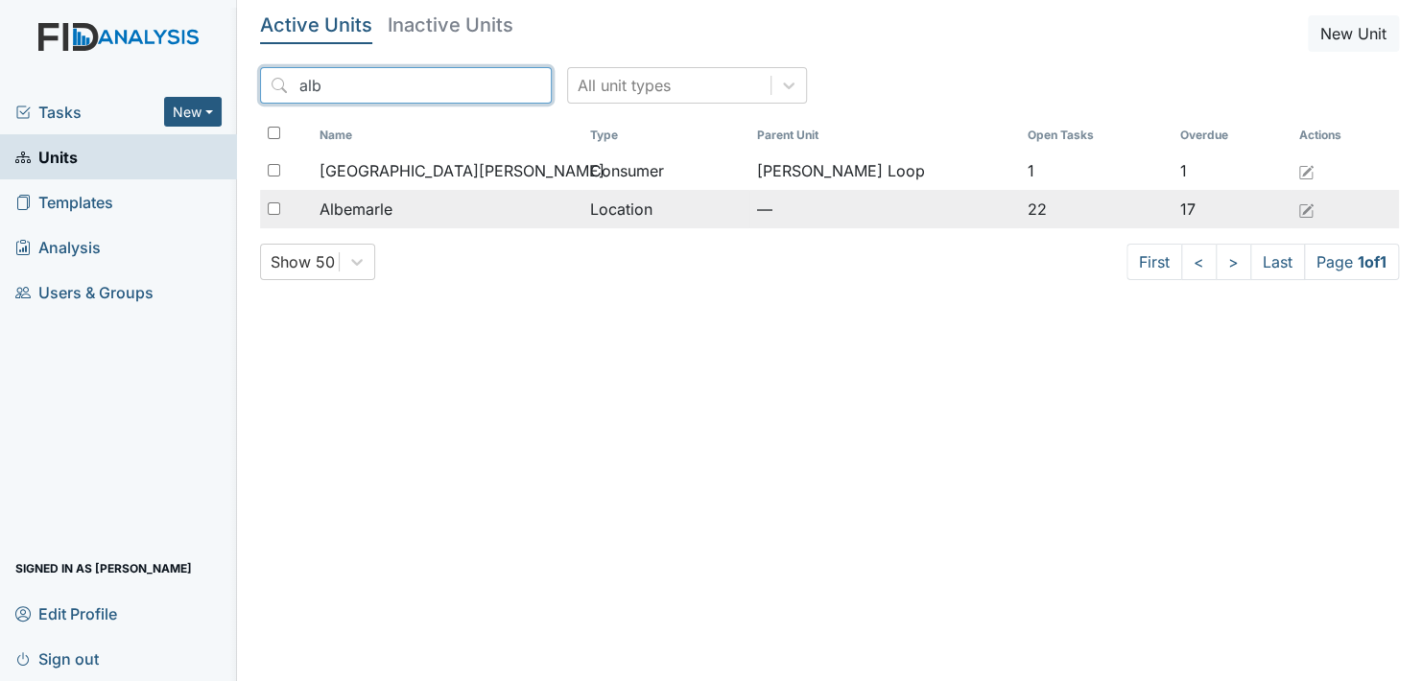
type input "alb"
click at [350, 203] on span "Albemarle" at bounding box center [356, 209] width 73 height 23
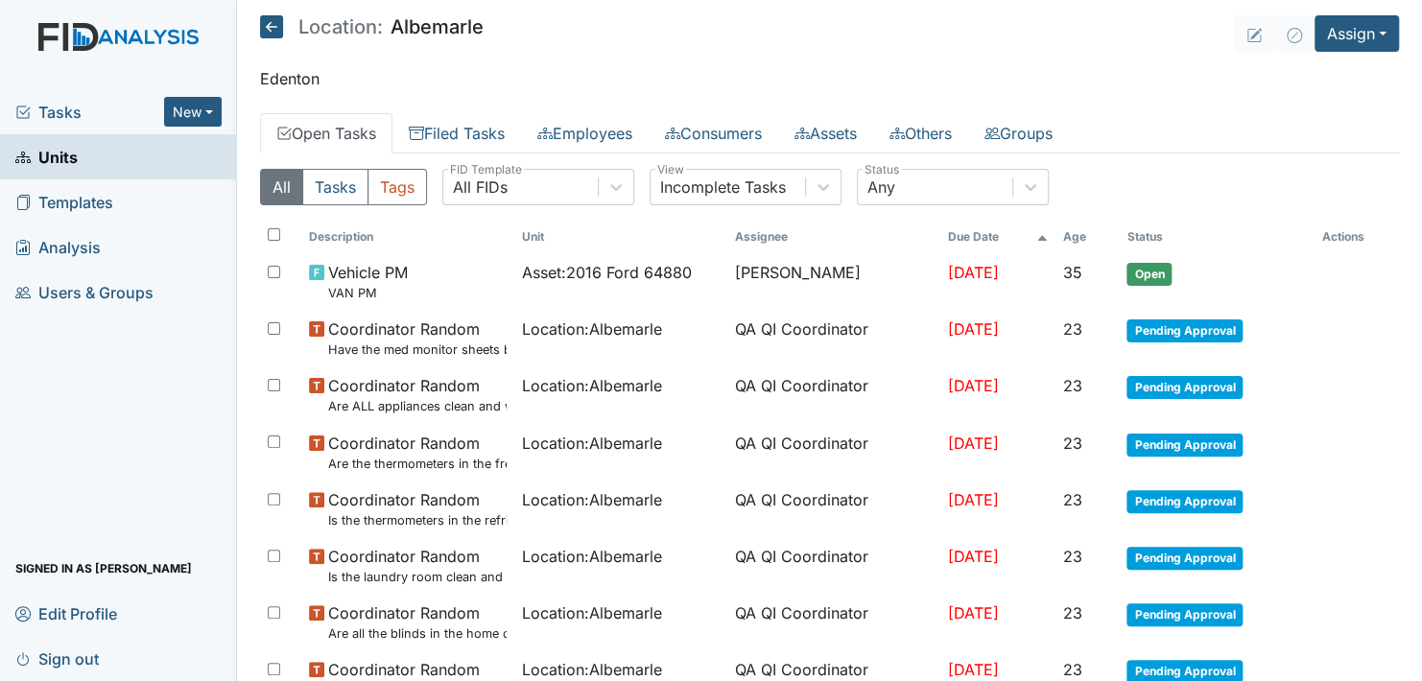
click at [347, 125] on link "Open Tasks" at bounding box center [326, 133] width 132 height 40
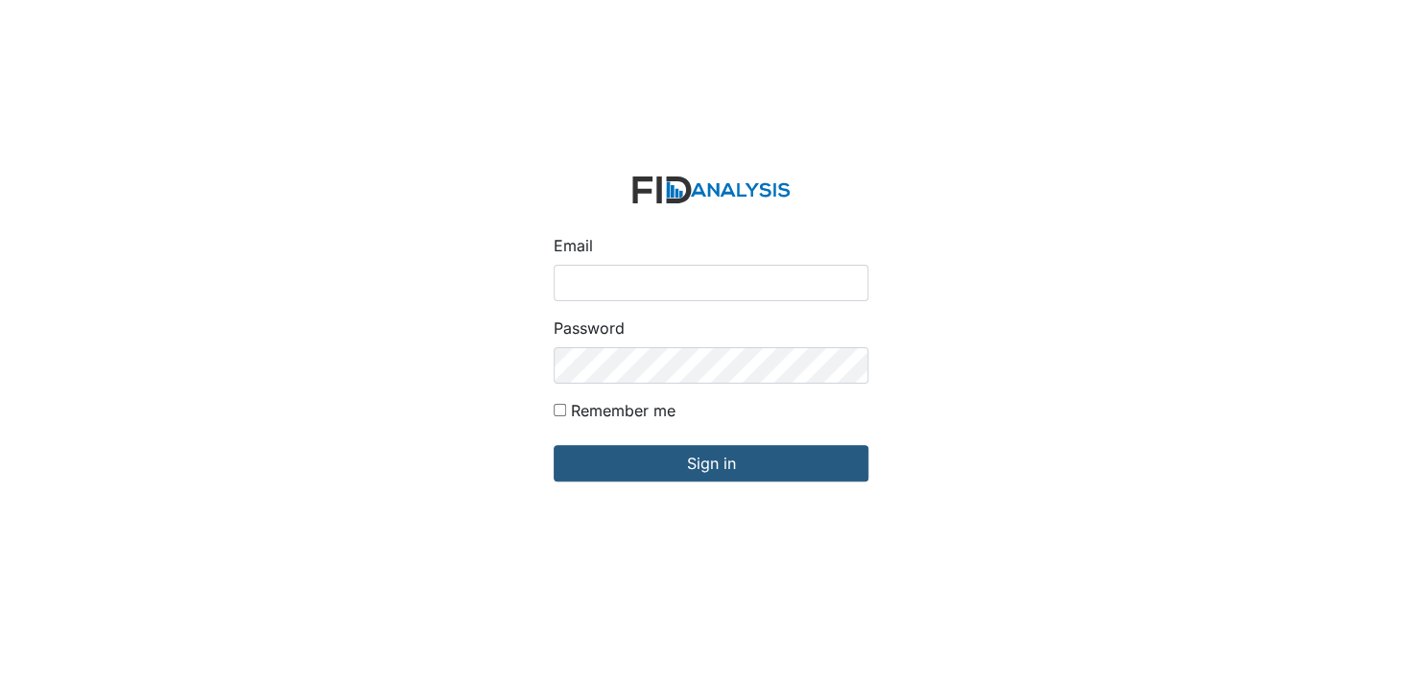
click at [605, 278] on input "Email" at bounding box center [711, 283] width 315 height 36
type input "[EMAIL_ADDRESS][DOMAIN_NAME]"
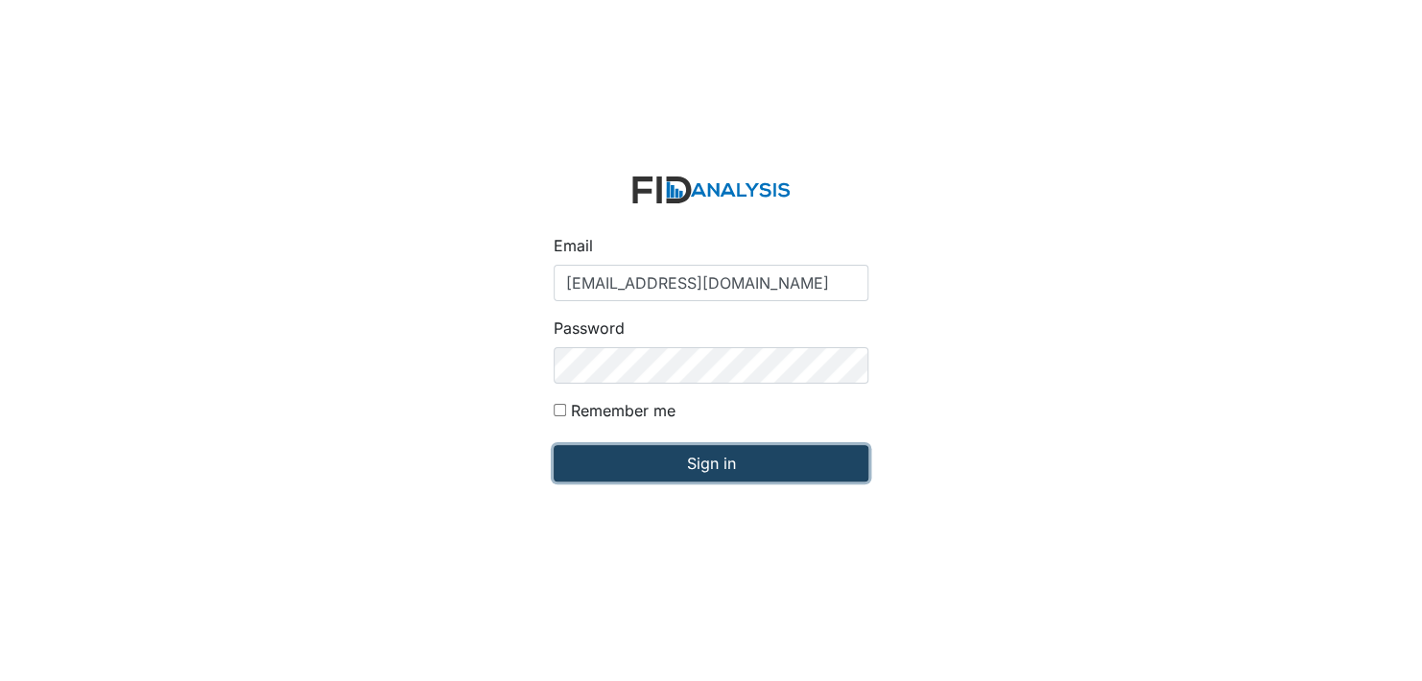
drag, startPoint x: 669, startPoint y: 463, endPoint x: 688, endPoint y: 478, distance: 24.6
click at [681, 473] on input "Sign in" at bounding box center [711, 463] width 315 height 36
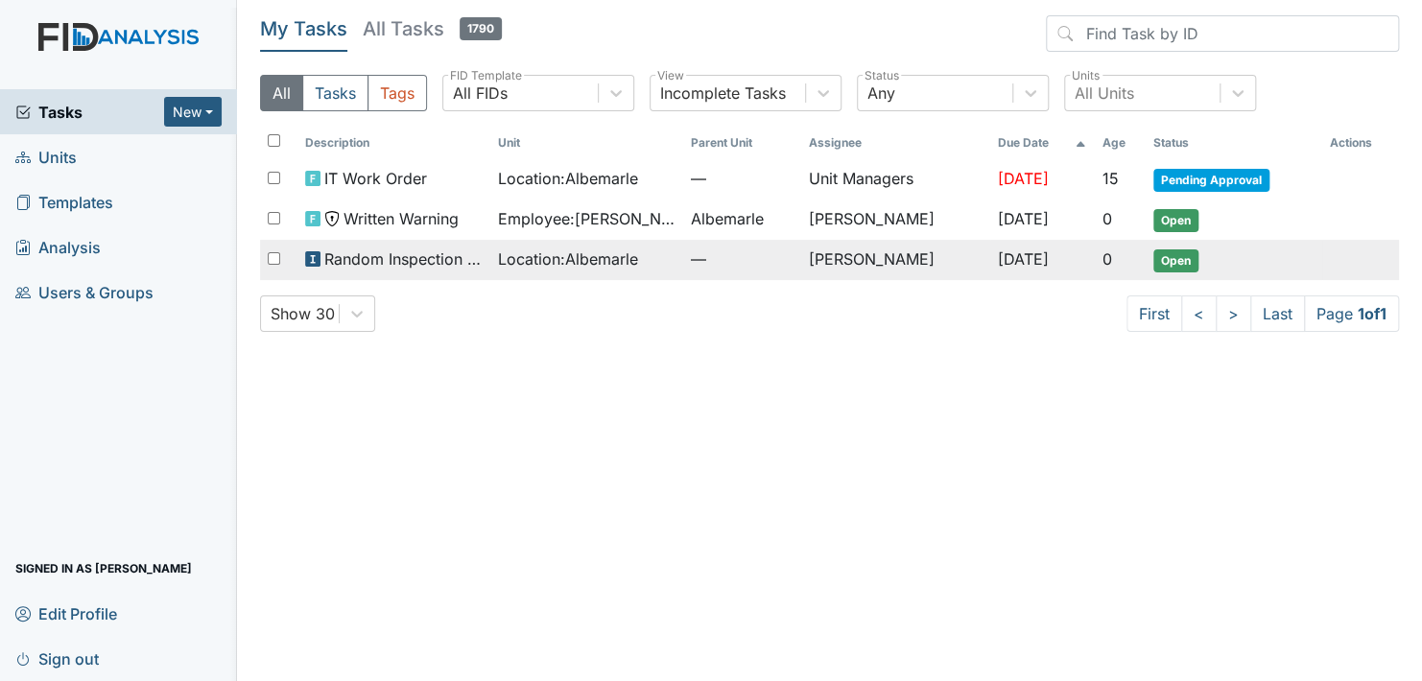
click at [1189, 255] on span "Open" at bounding box center [1176, 261] width 45 height 23
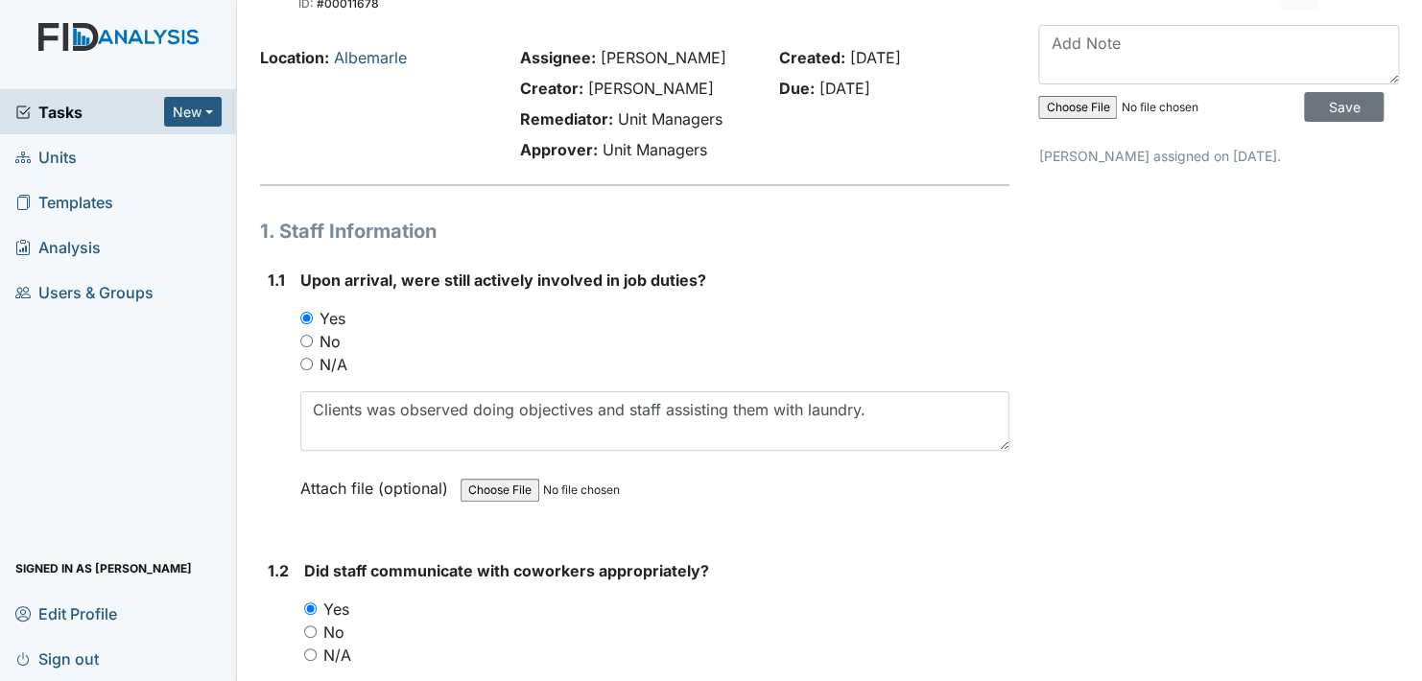
scroll to position [96, 0]
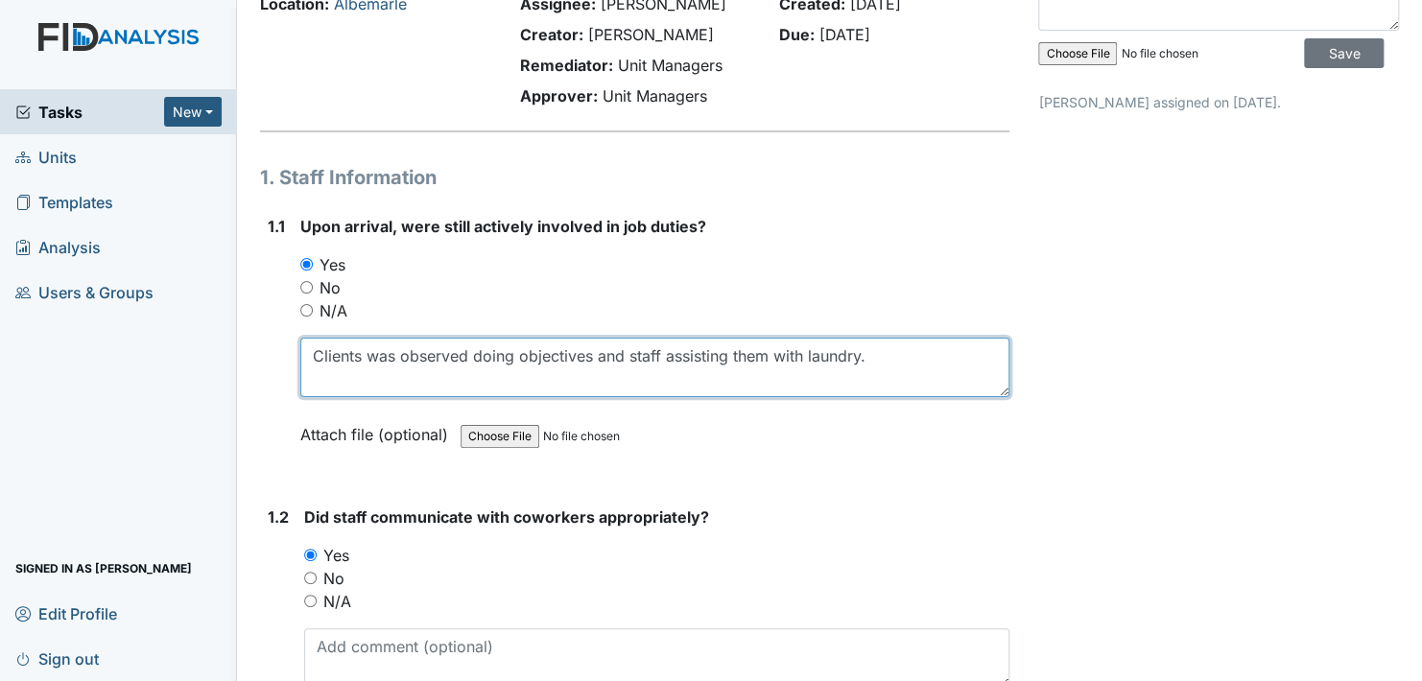
click at [727, 353] on textarea "Clients was observed doing objectives and staff assisting them with laundry." at bounding box center [654, 368] width 709 height 60
click at [961, 356] on textarea "Clients was observed doing objectives and staff assisting them with laundry." at bounding box center [654, 368] width 709 height 60
drag, startPoint x: 397, startPoint y: 381, endPoint x: 431, endPoint y: 385, distance: 33.8
click at [398, 381] on textarea "Clients was observed doing objectives and staff assisting them with laundry." at bounding box center [654, 368] width 709 height 60
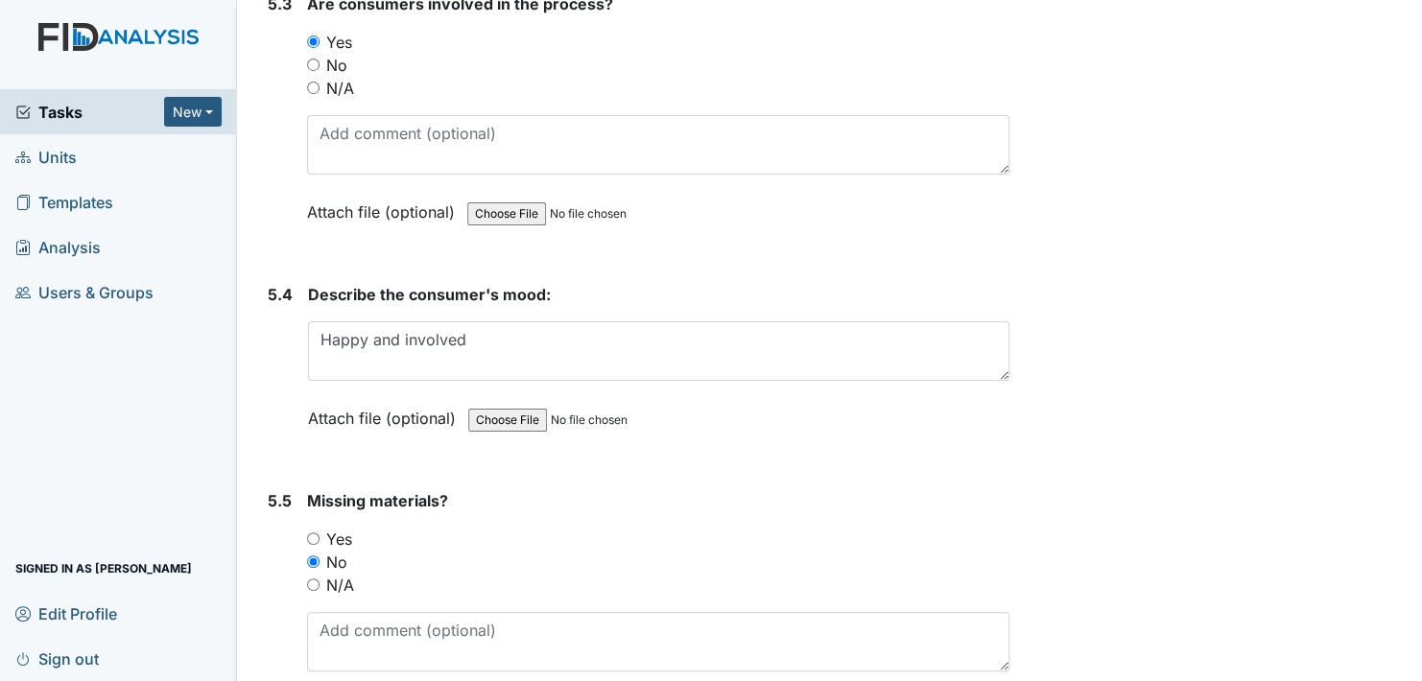
scroll to position [10845, 0]
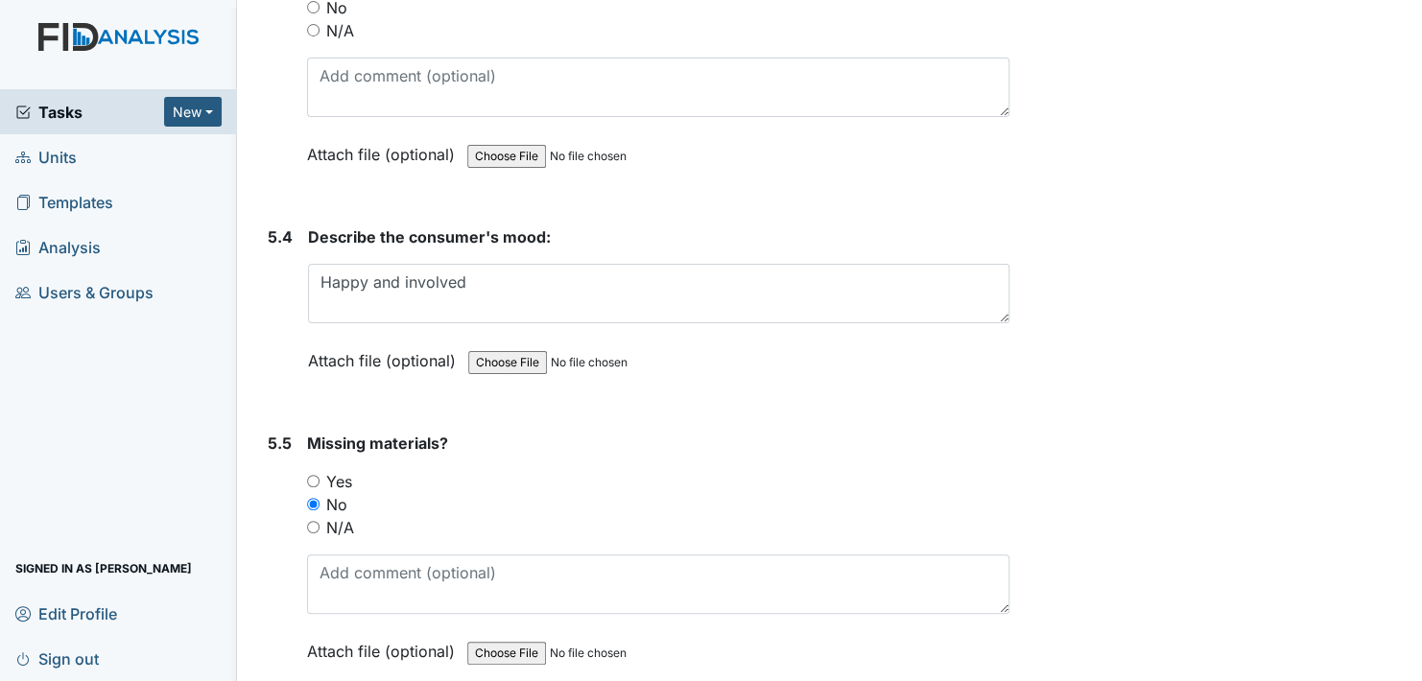
type textarea "Clients was observed doing objectives and staff promoting independence with cli…"
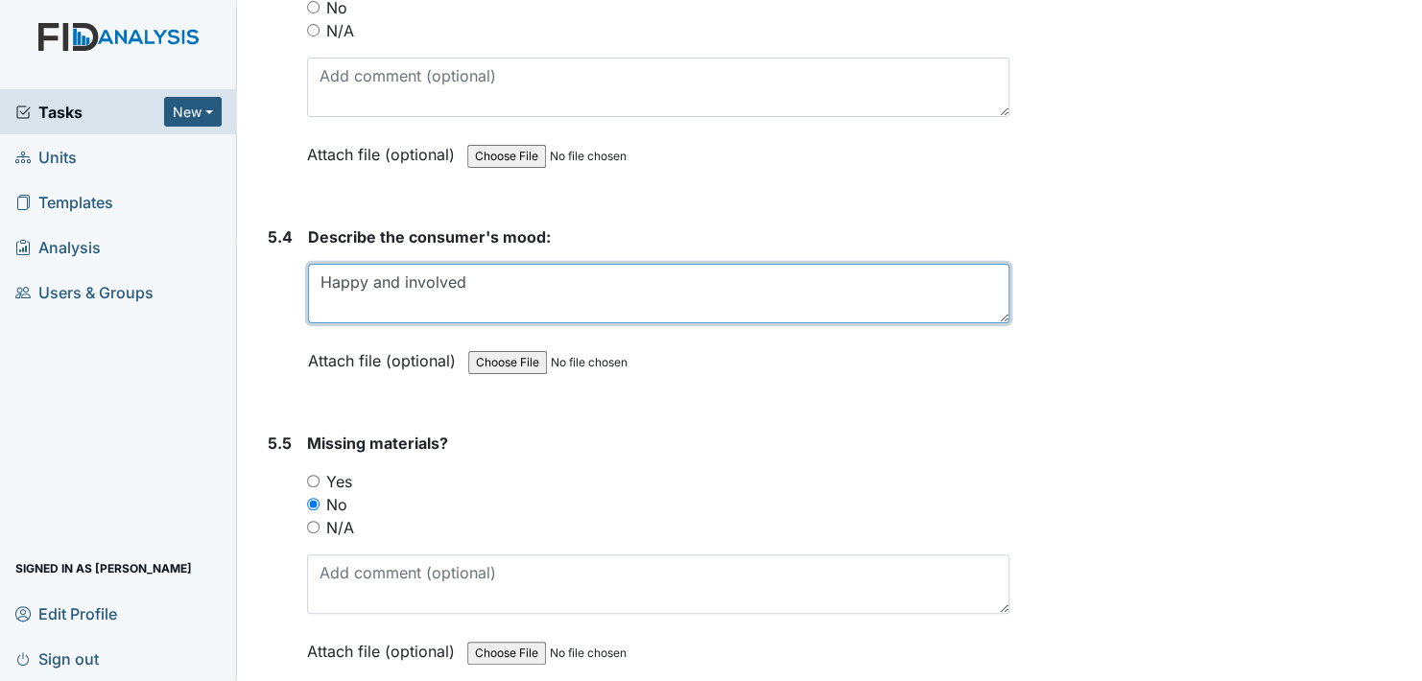
drag, startPoint x: 489, startPoint y: 243, endPoint x: 646, endPoint y: 266, distance: 158.1
click at [490, 264] on textarea "Happy and involved" at bounding box center [659, 294] width 702 height 60
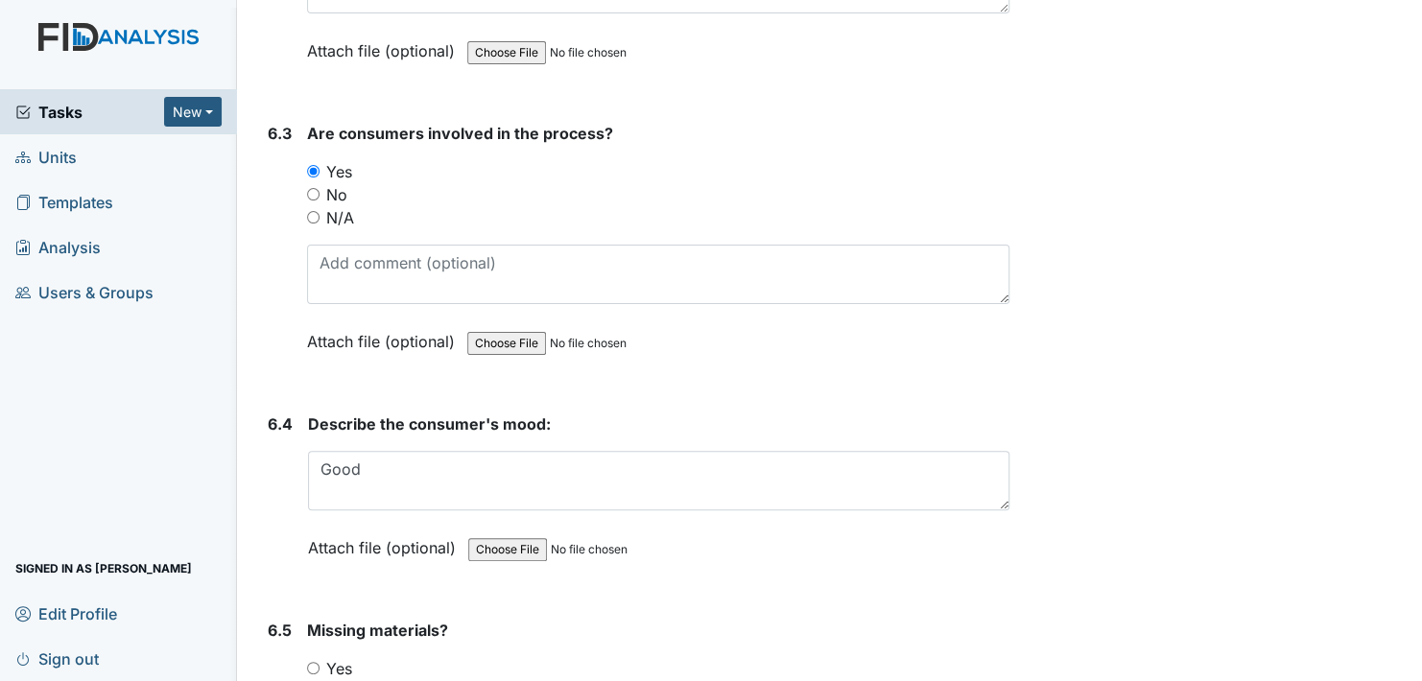
scroll to position [13149, 0]
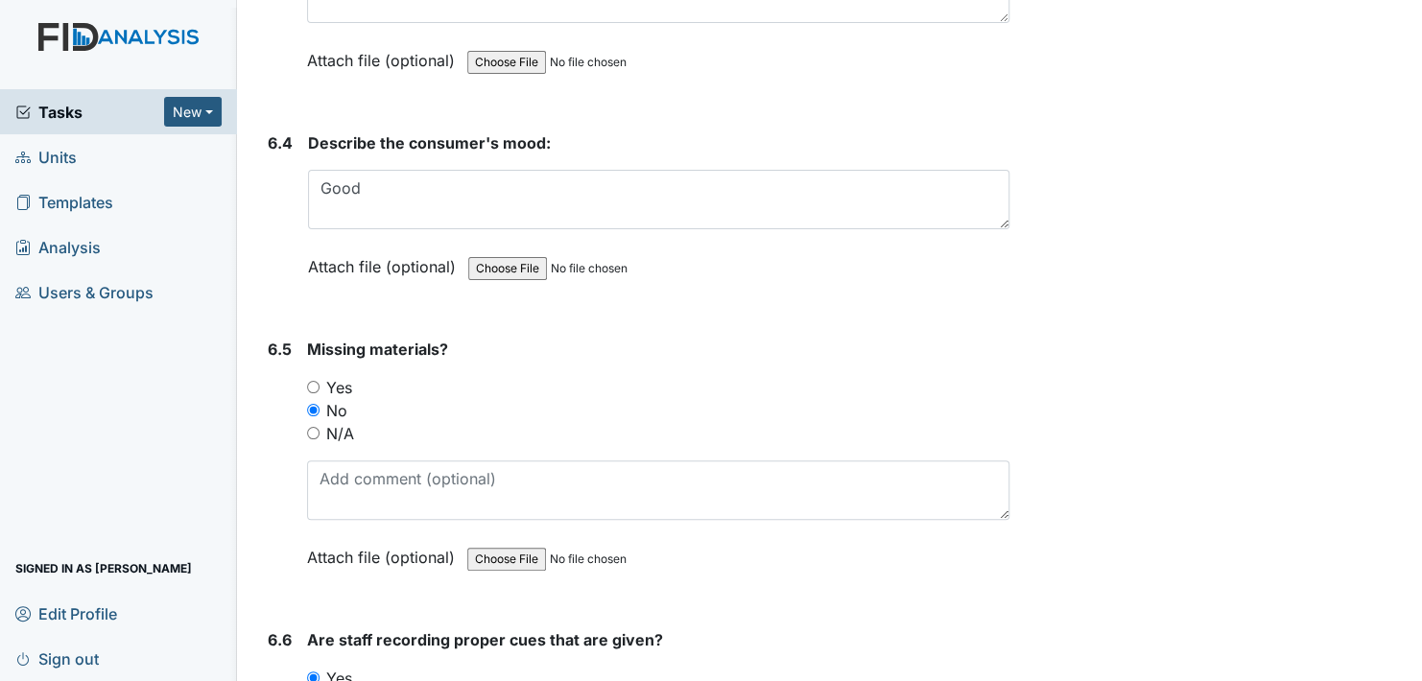
type textarea "Happy and involved in daily chores. All adaptive equipment was used including e…"
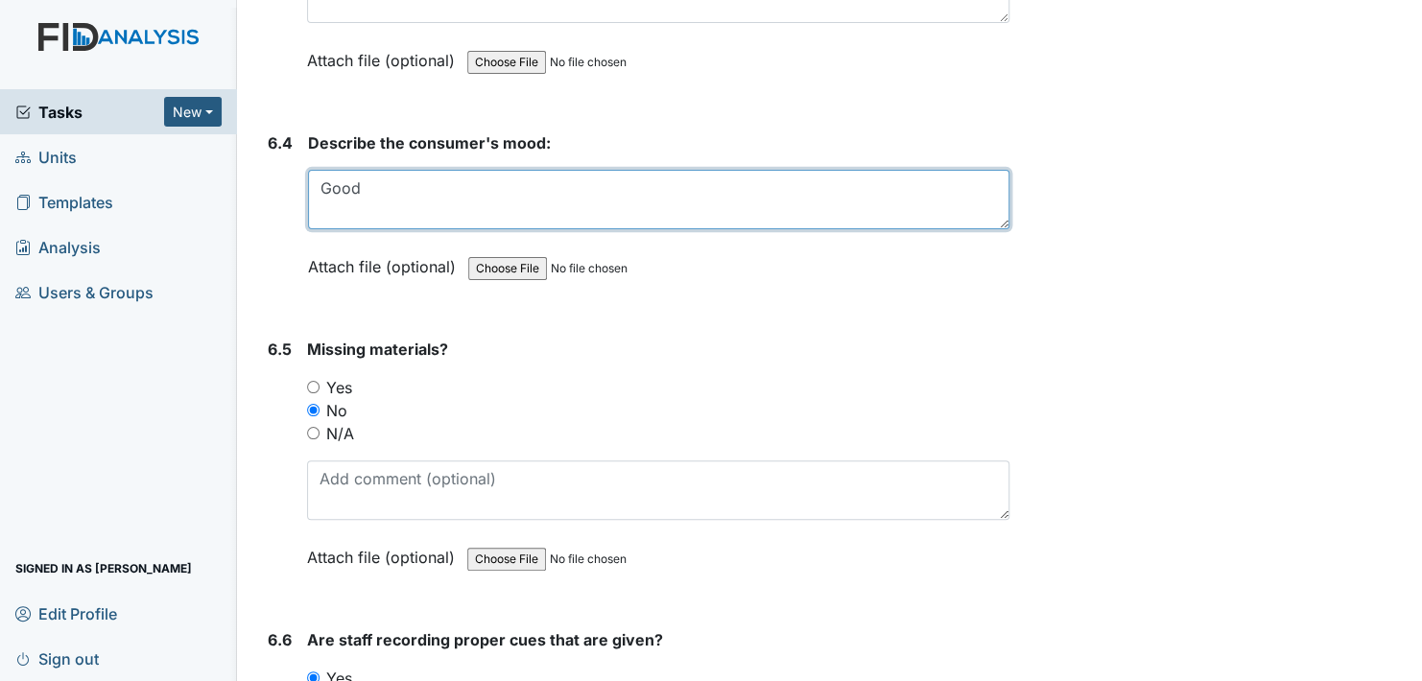
click at [362, 170] on textarea "Good" at bounding box center [659, 200] width 702 height 60
type textarea "G"
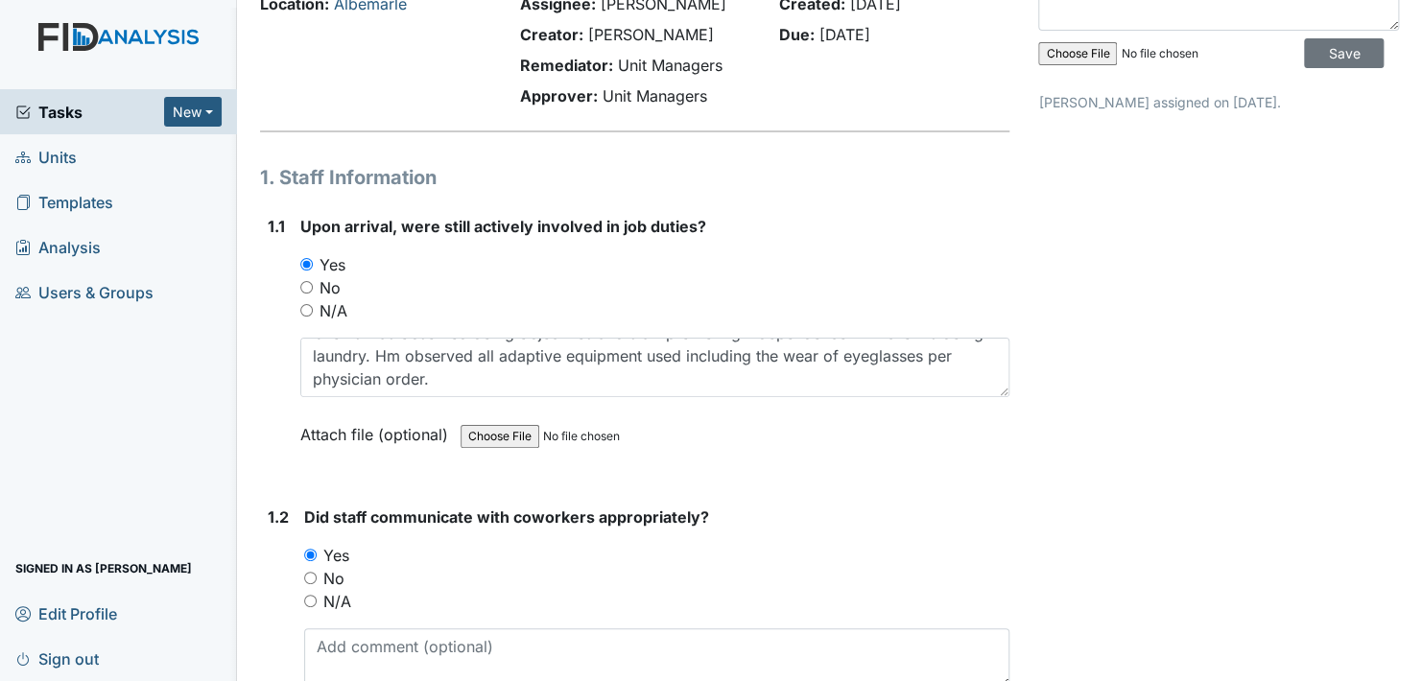
scroll to position [96, 0]
type textarea "Happy"
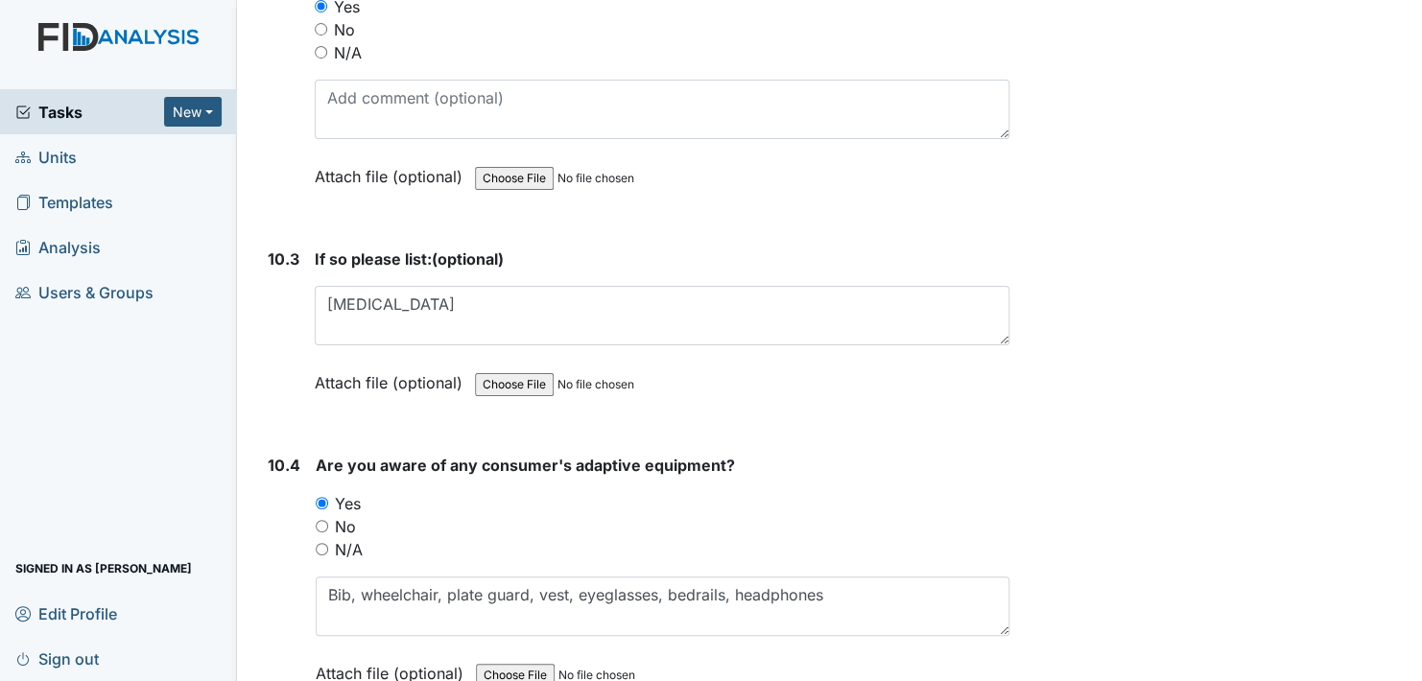
scroll to position [24762, 0]
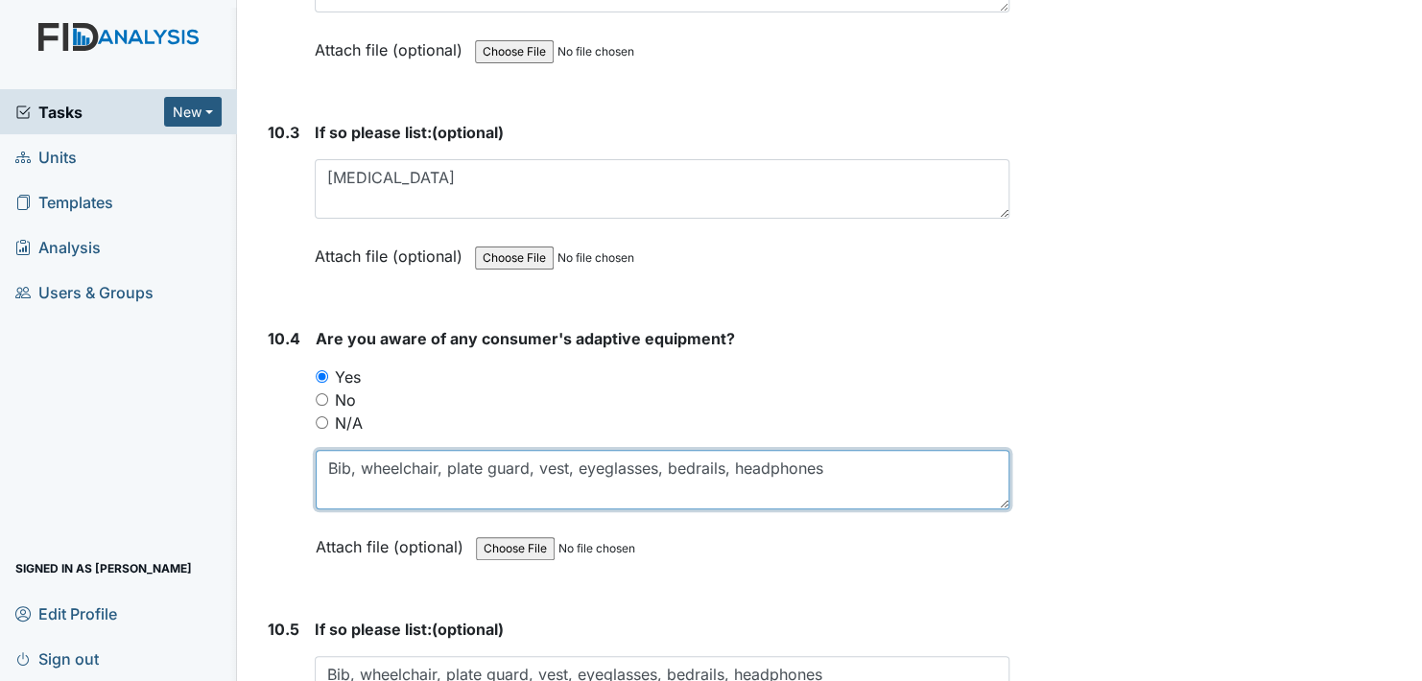
click at [857, 450] on textarea "Bib, wheelchair, plate guard, vest, eyeglasses, bedrails, headphones" at bounding box center [663, 480] width 694 height 60
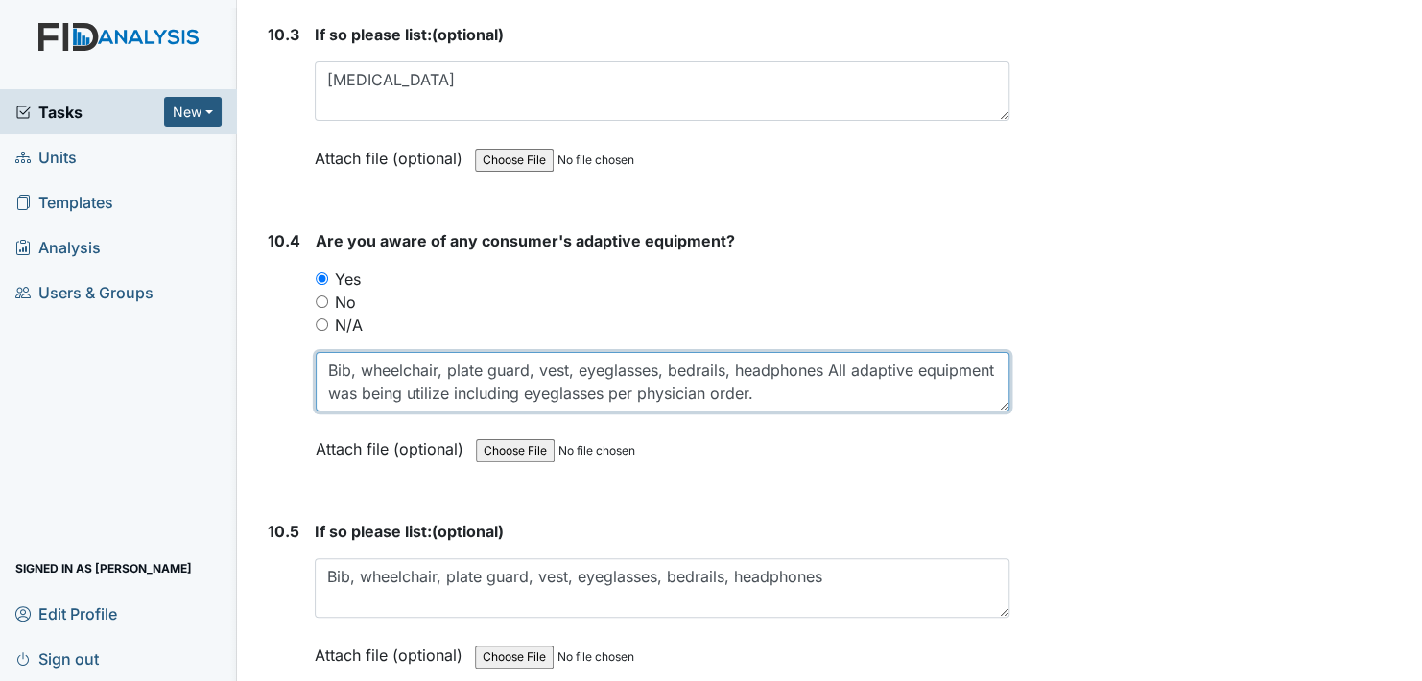
scroll to position [24858, 0]
drag, startPoint x: 829, startPoint y: 340, endPoint x: 900, endPoint y: 363, distance: 74.7
click at [900, 363] on textarea "Bib, wheelchair, plate guard, vest, eyeglasses, bedrails, headphones" at bounding box center [663, 384] width 694 height 60
type textarea "Bib, wheelchair, plate guard, vest, eyeglasses, bedrails, headphones All adapti…"
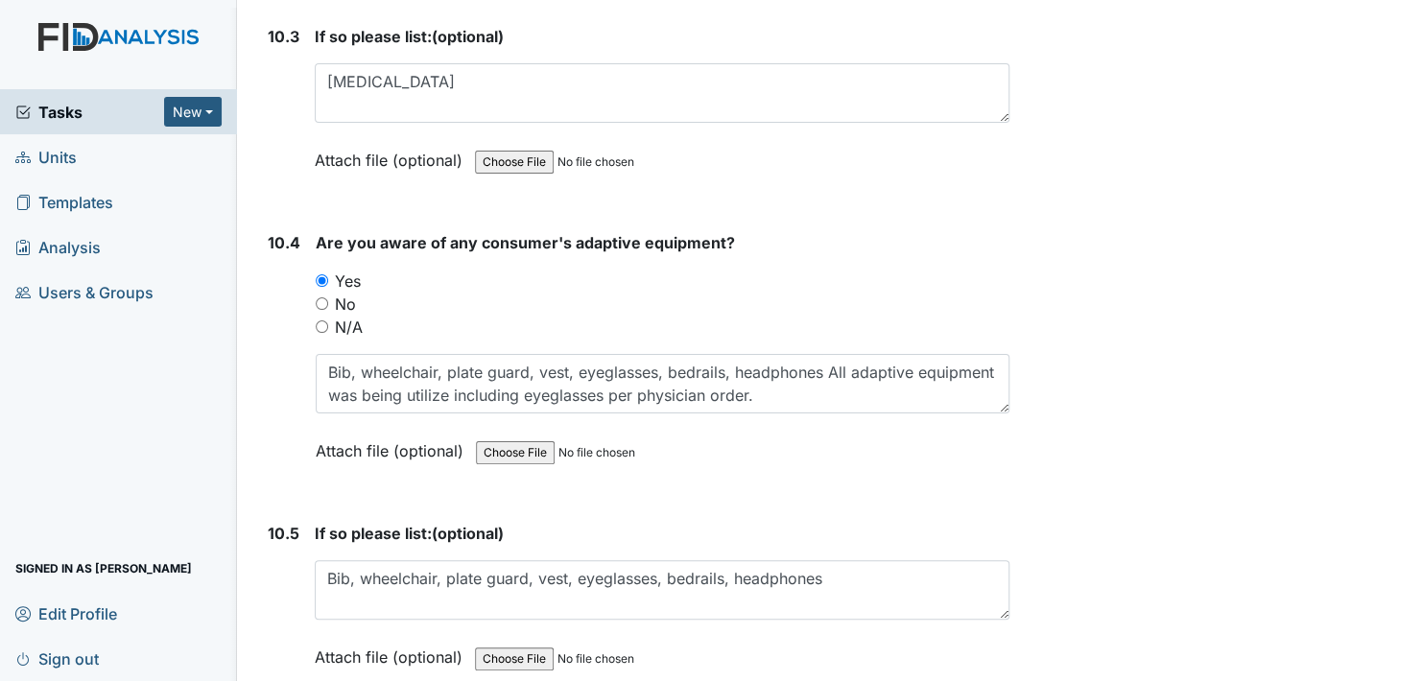
drag, startPoint x: 1057, startPoint y: 346, endPoint x: 1149, endPoint y: 414, distance: 114.0
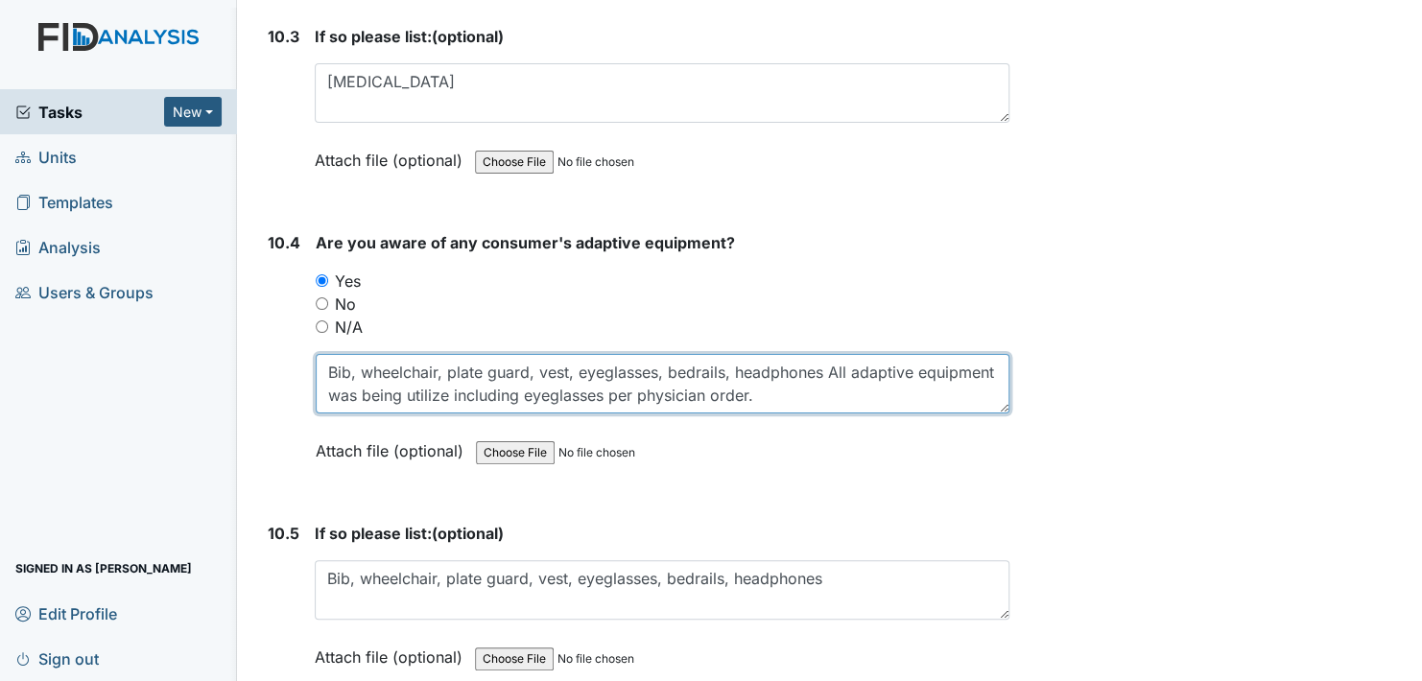
drag, startPoint x: 829, startPoint y: 337, endPoint x: 884, endPoint y: 360, distance: 59.4
click at [884, 360] on textarea "Bib, wheelchair, plate guard, vest, eyeglasses, bedrails, headphones" at bounding box center [663, 384] width 694 height 60
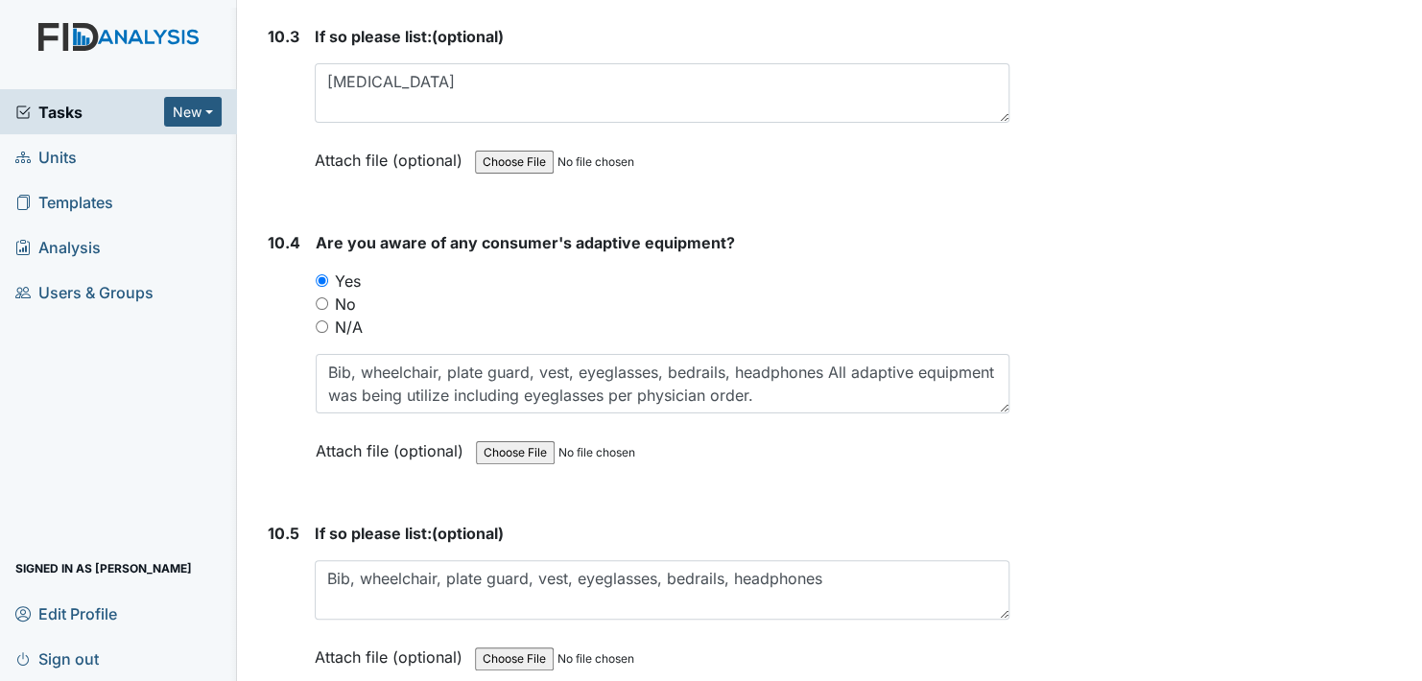
click at [842, 429] on div "Attach file (optional) You can upload .pdf, .txt, .jpg, .jpeg, .png, .csv, .xls…" at bounding box center [663, 452] width 694 height 47
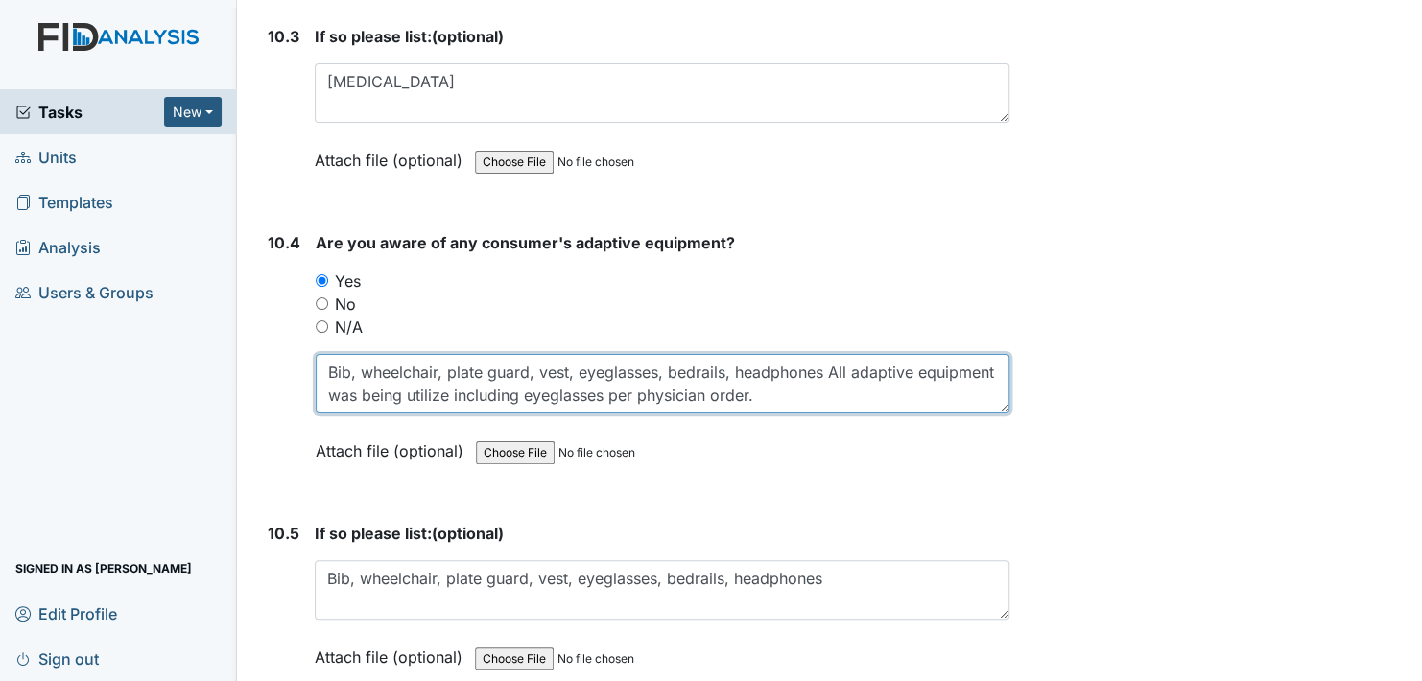
drag, startPoint x: 834, startPoint y: 339, endPoint x: 919, endPoint y: 366, distance: 88.6
click at [919, 366] on textarea "Bib, wheelchair, plate guard, vest, eyeglasses, bedrails, headphones" at bounding box center [663, 384] width 694 height 60
drag, startPoint x: 826, startPoint y: 342, endPoint x: 898, endPoint y: 360, distance: 74.3
click at [899, 357] on textarea "Bib, wheelchair, plate guard, vest, eyeglasses, bedrails, headphones" at bounding box center [663, 384] width 694 height 60
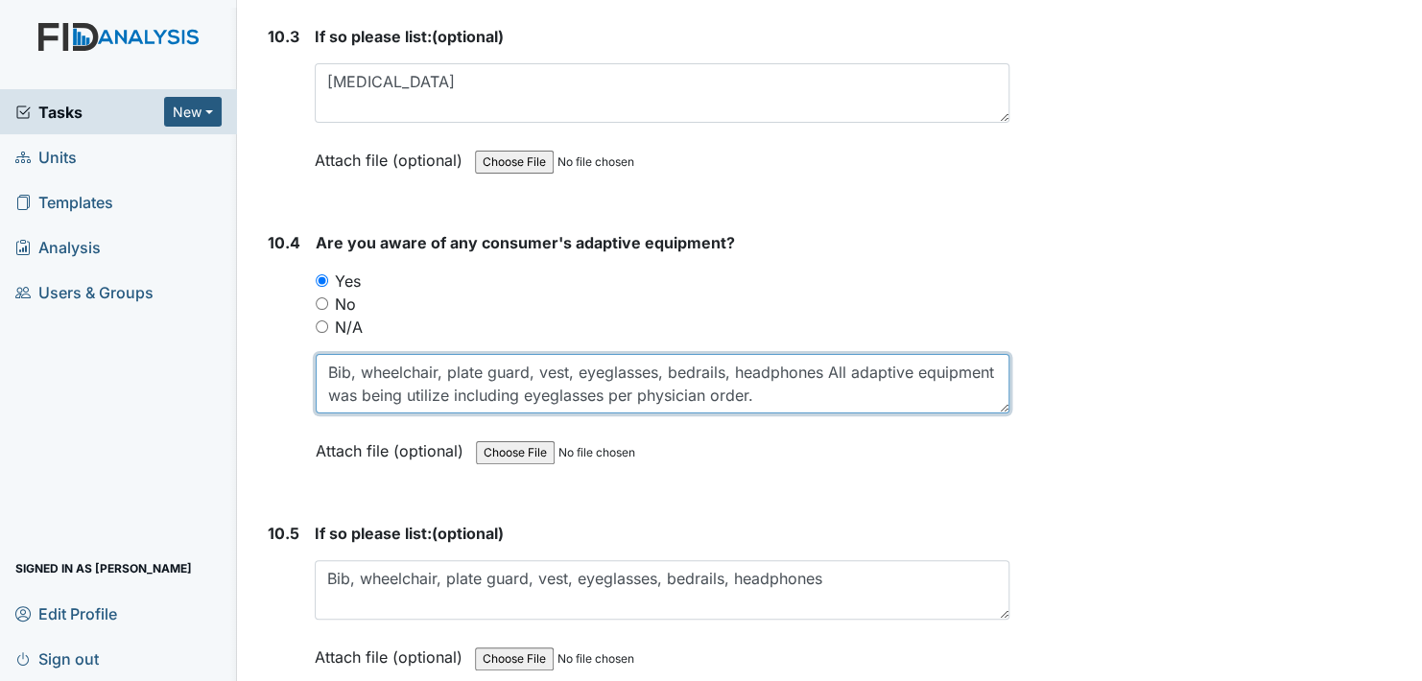
click at [898, 363] on textarea "Bib, wheelchair, plate guard, vest, eyeglasses, bedrails, headphones" at bounding box center [663, 384] width 694 height 60
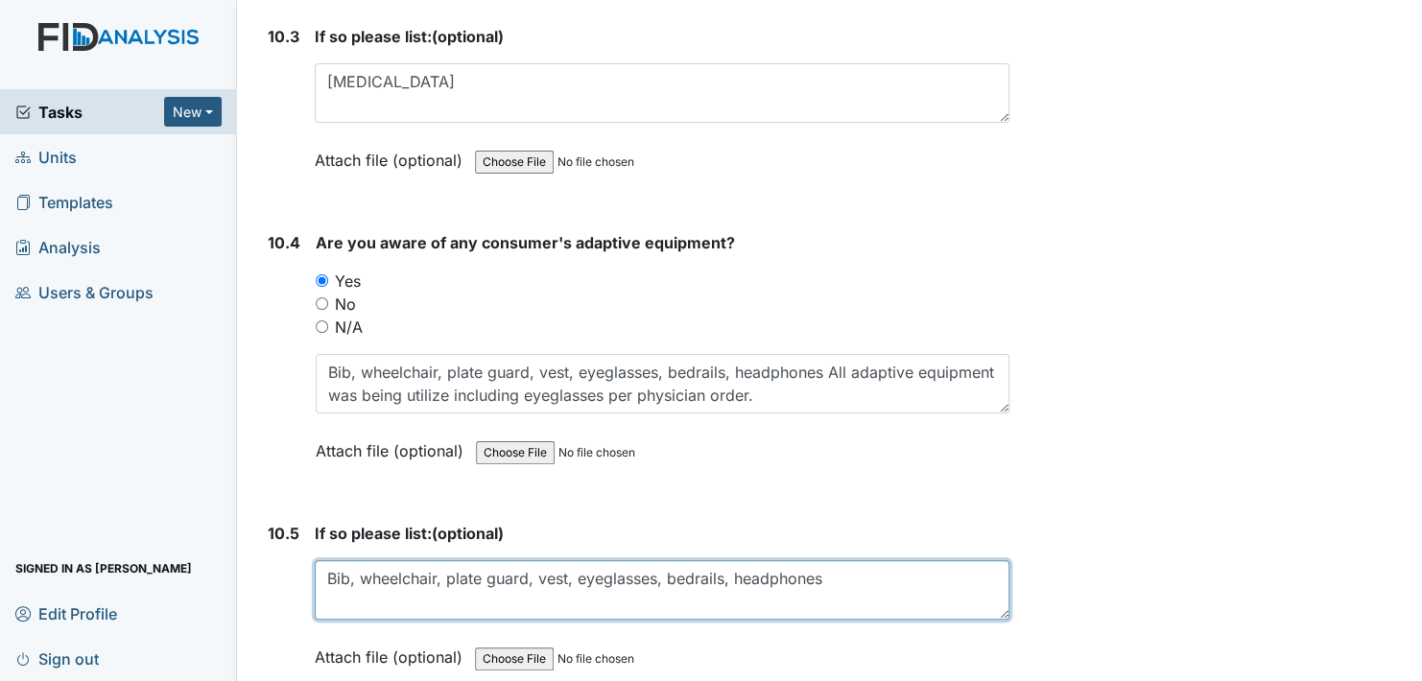
drag, startPoint x: 329, startPoint y: 563, endPoint x: 362, endPoint y: 563, distance: 32.6
click at [336, 563] on textarea "Bib, wheelchair, plate guard, vest, eyeglasses, bedrails, headphones" at bounding box center [662, 591] width 695 height 60
click at [899, 561] on textarea "Bib, wheelchair, plate guard, vest, eyeglasses, bedrails, headphones" at bounding box center [662, 591] width 695 height 60
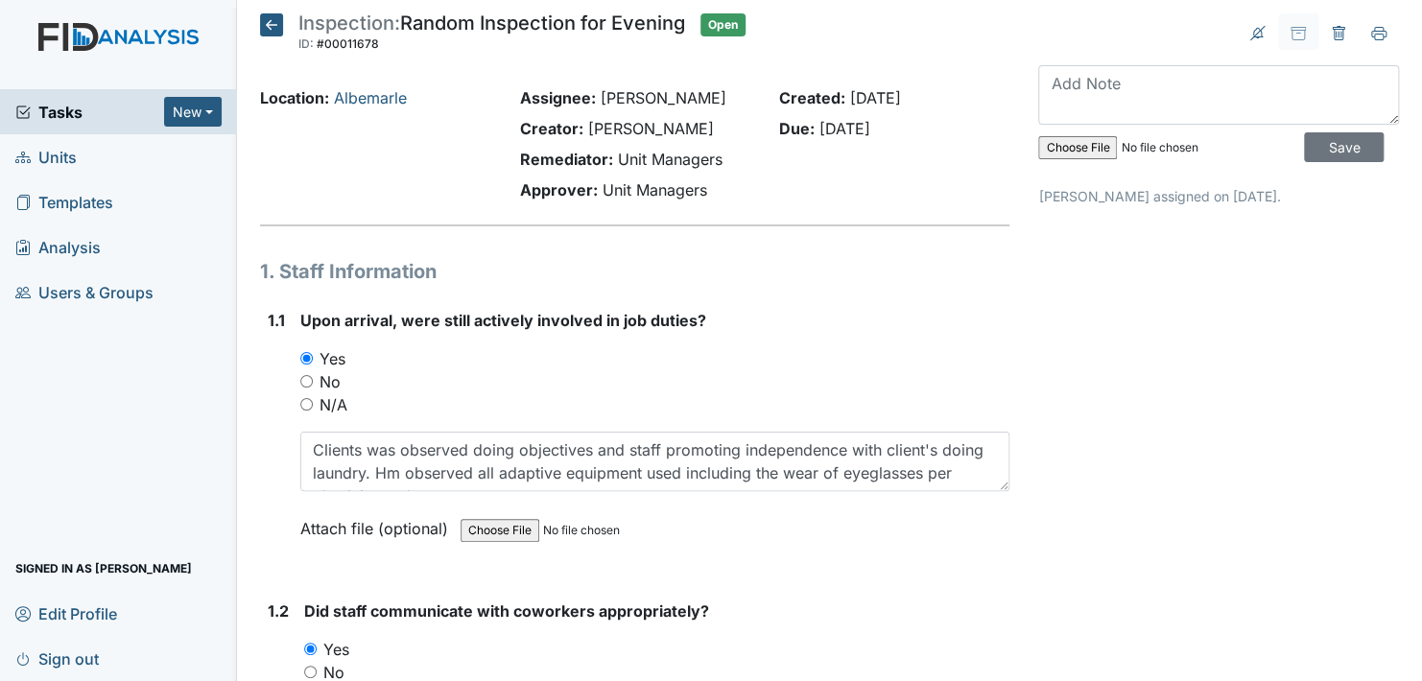
scroll to position [0, 0]
type textarea "Bib, wheelchair, plate guard, vest, eyeglasses, bedrails, headphones All adapti…"
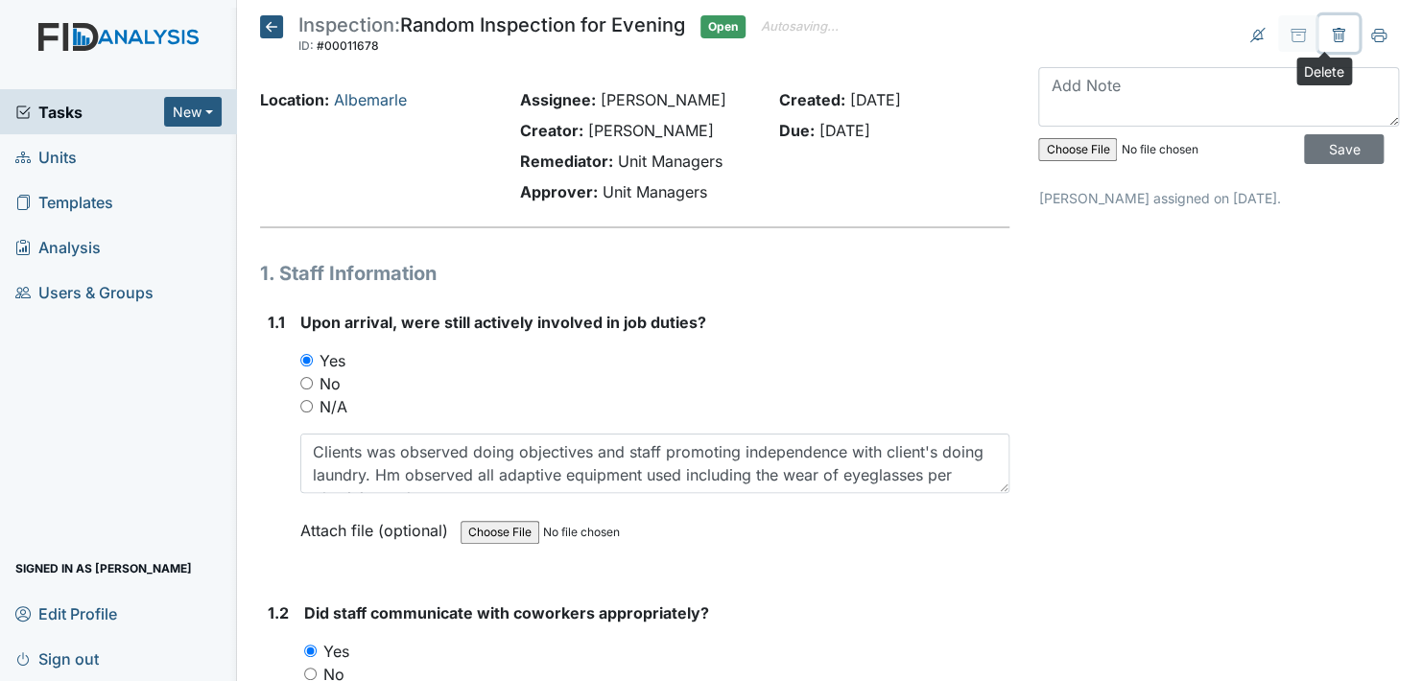
click at [1331, 28] on icon at bounding box center [1338, 35] width 15 height 15
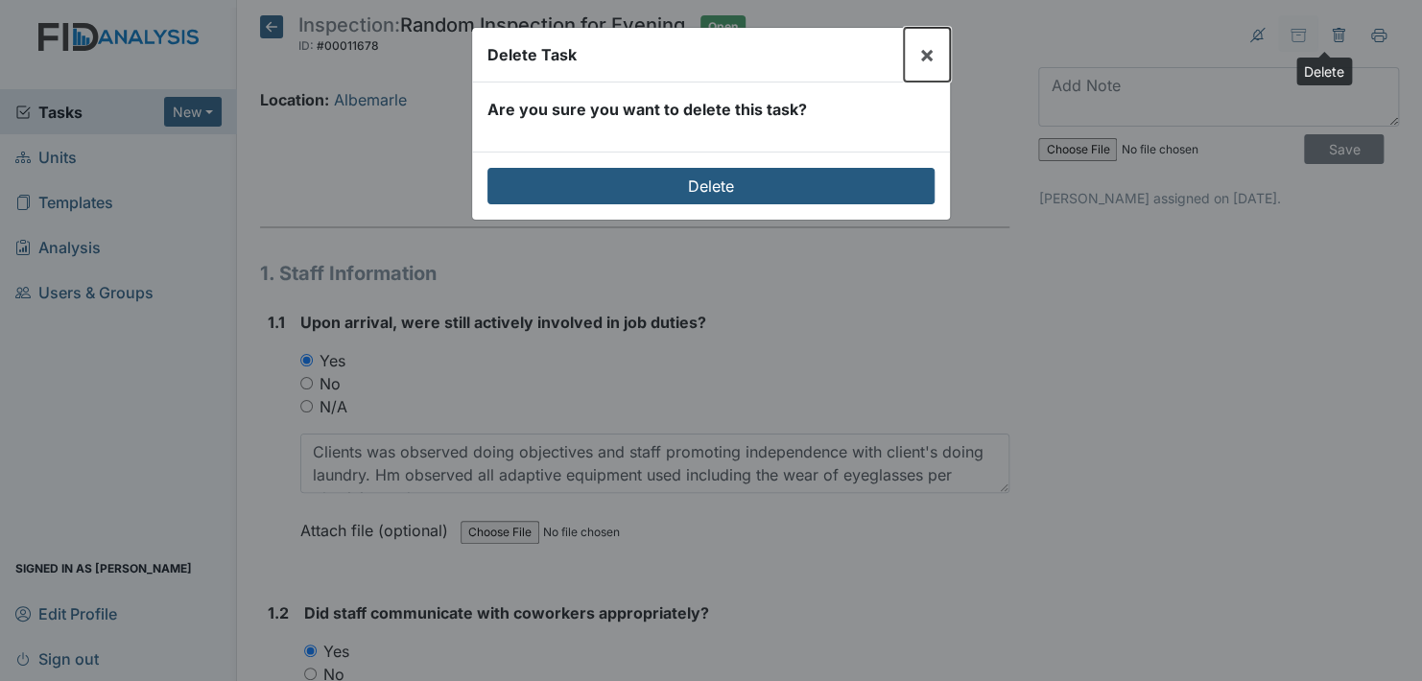
click at [923, 52] on span "×" at bounding box center [926, 54] width 15 height 28
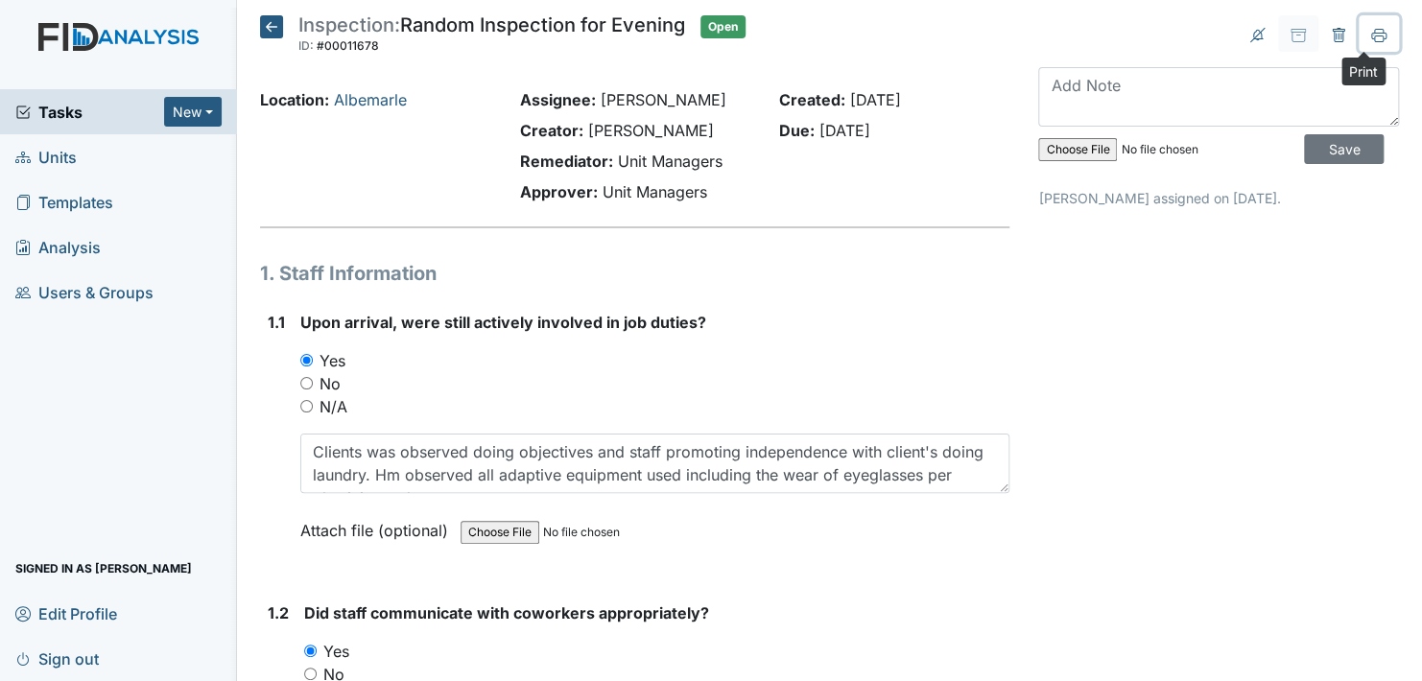
click at [1372, 29] on icon at bounding box center [1379, 34] width 15 height 11
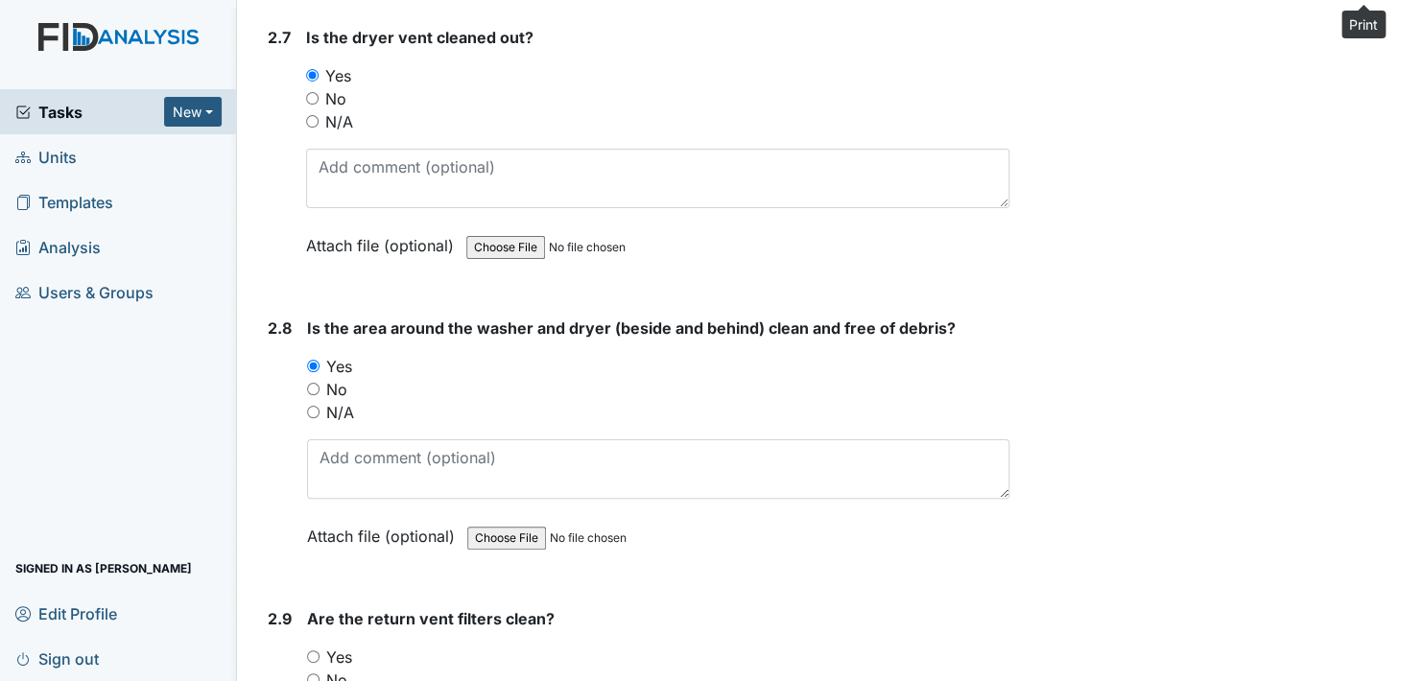
scroll to position [3647, 0]
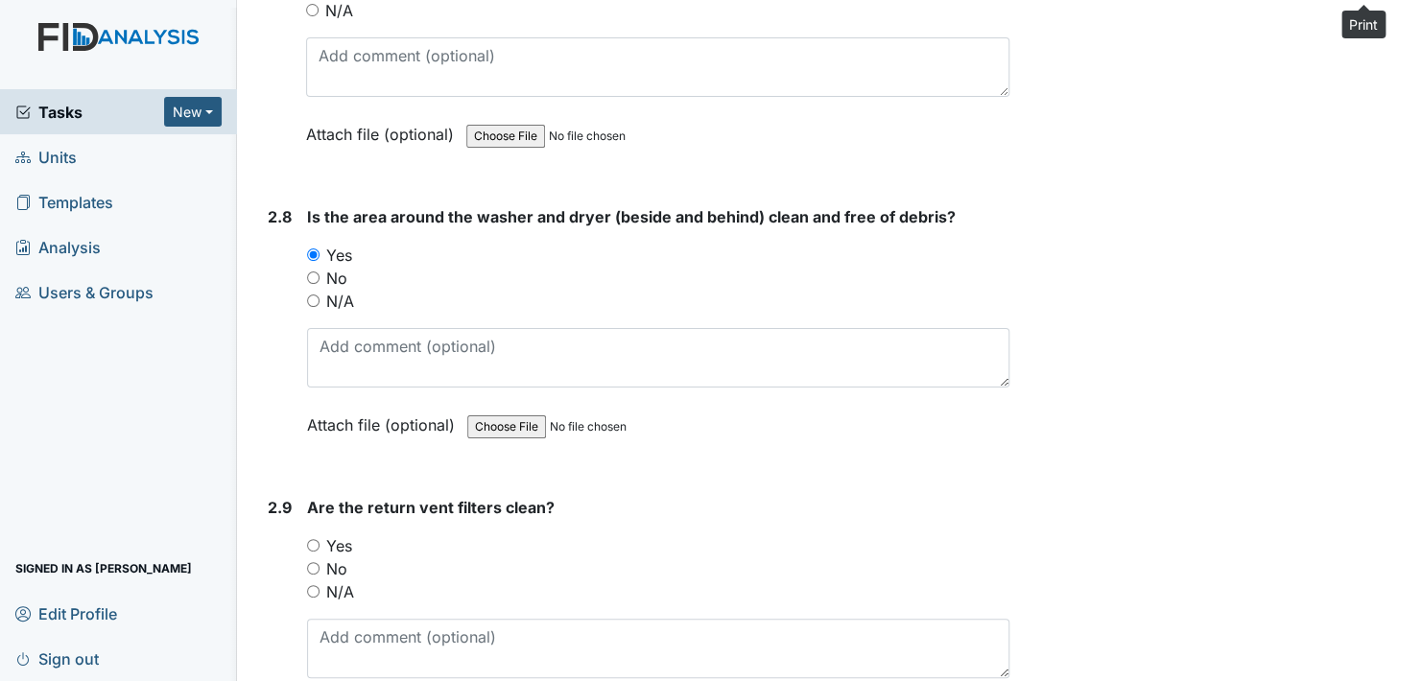
click at [317, 539] on input "Yes" at bounding box center [313, 545] width 12 height 12
radio input "true"
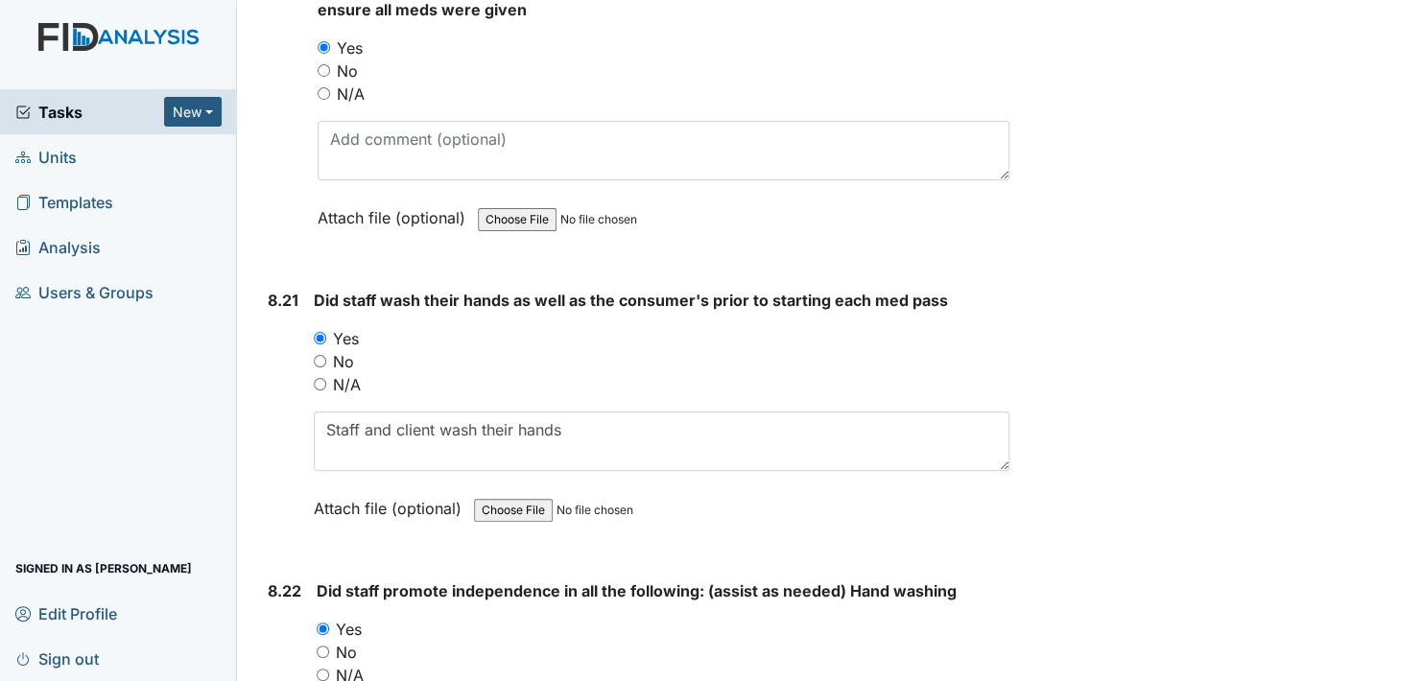
scroll to position [21403, 0]
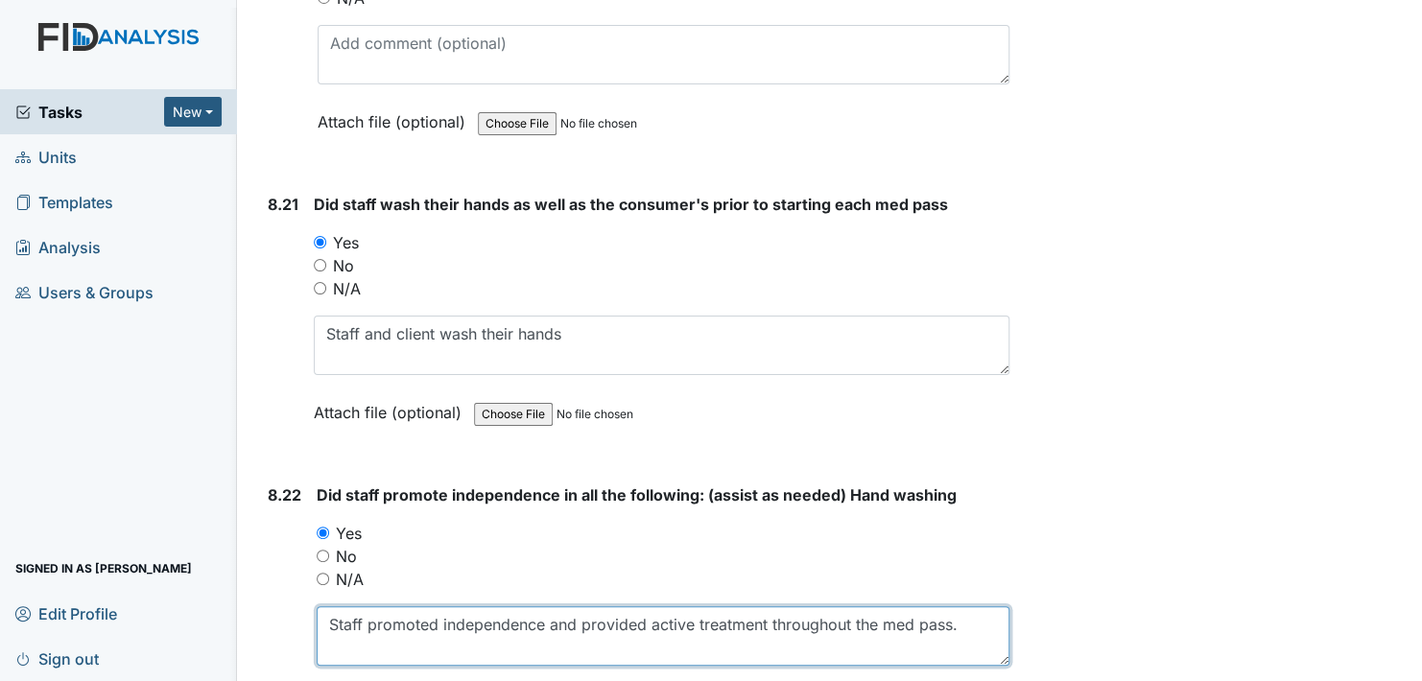
click at [345, 607] on textarea "Staff promoted independence and provided active treatment throughout the med pa…" at bounding box center [663, 637] width 693 height 60
click at [972, 607] on textarea "Staff promoted independence and provided active treatment throughout the med pa…" at bounding box center [663, 637] width 693 height 60
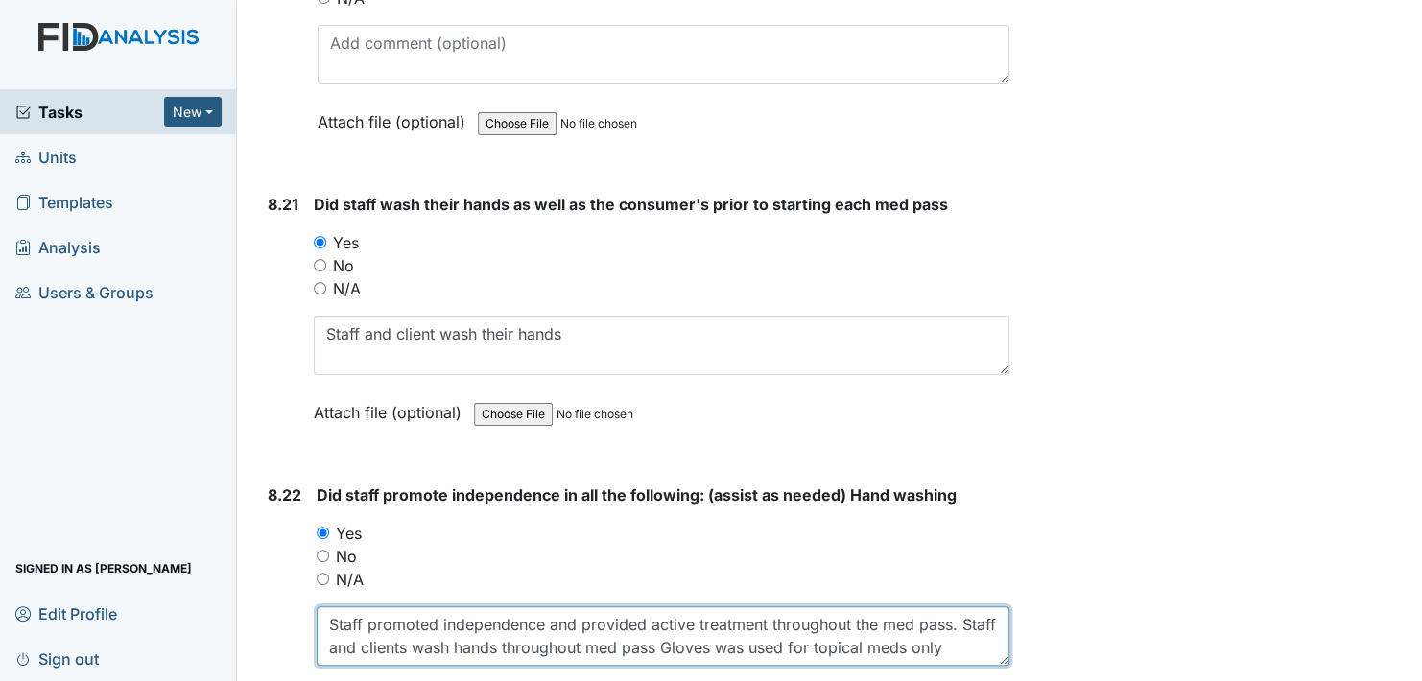
scroll to position [15, 0]
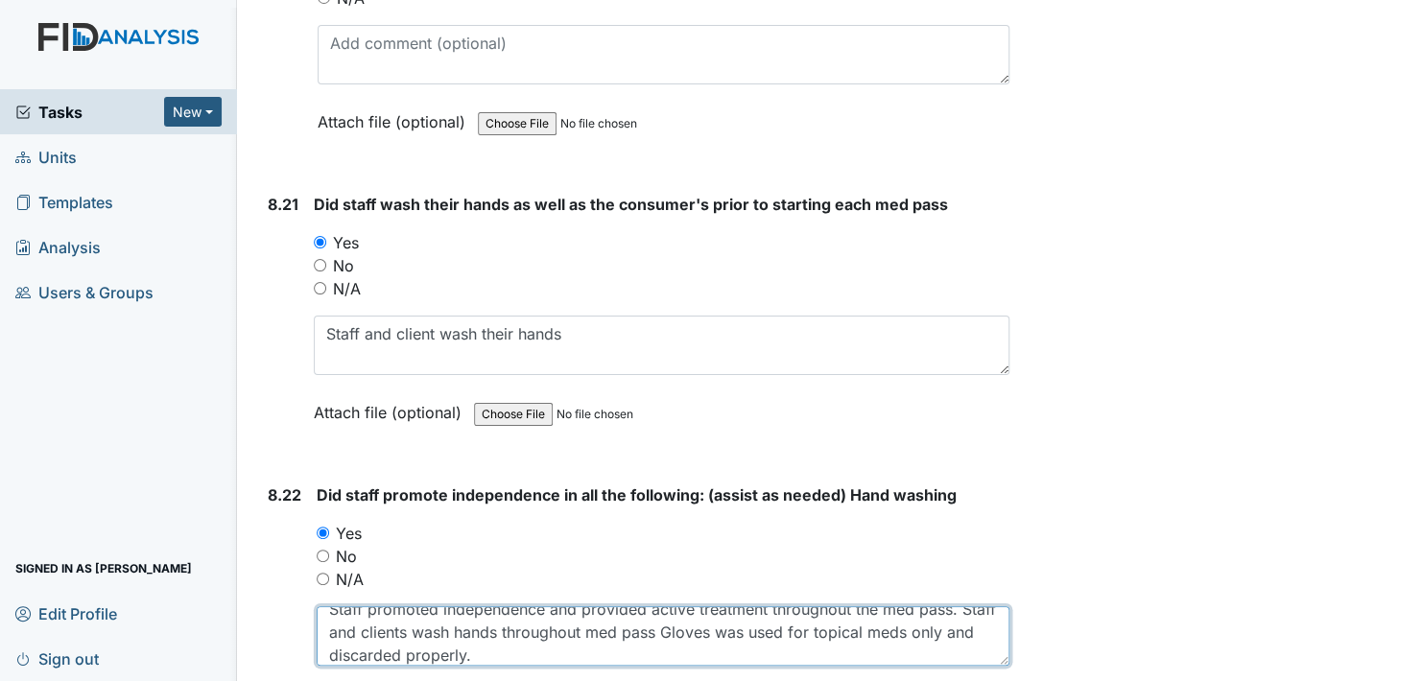
type textarea "Staff promoted independence and provided active treatment throughout the med pa…"
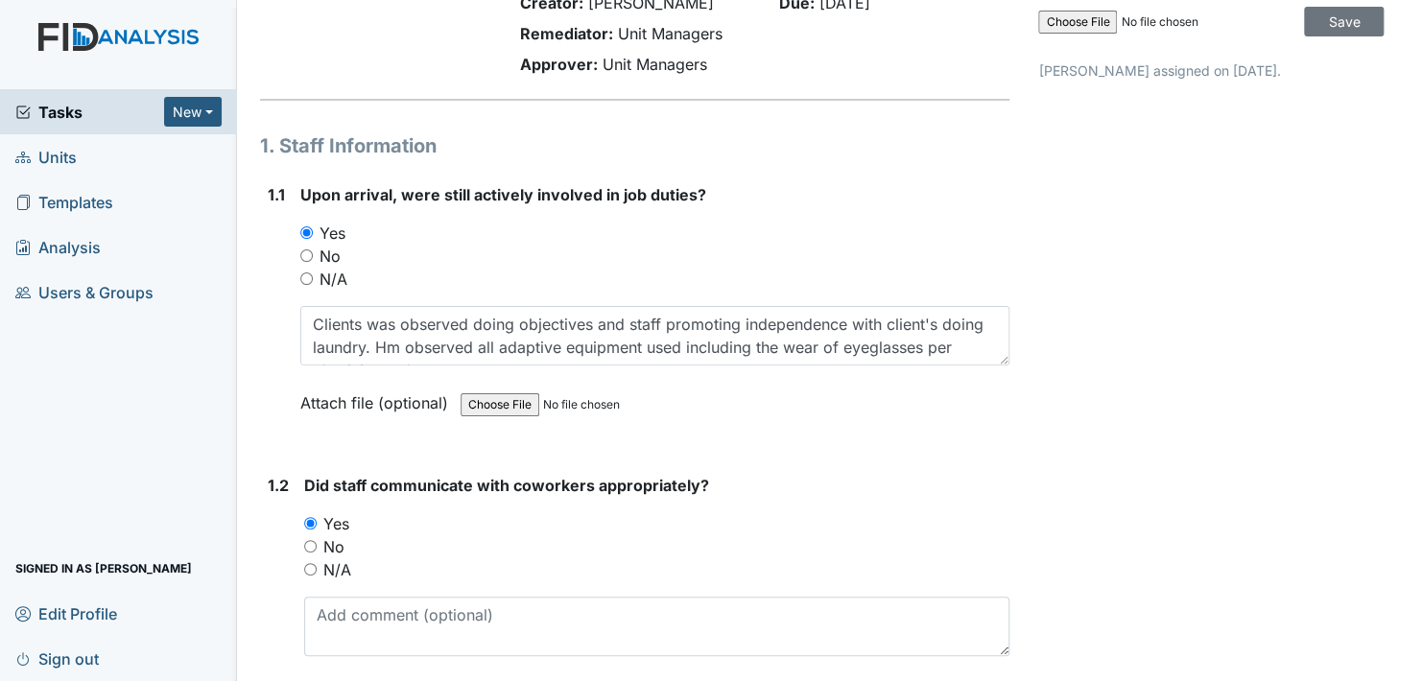
scroll to position [0, 0]
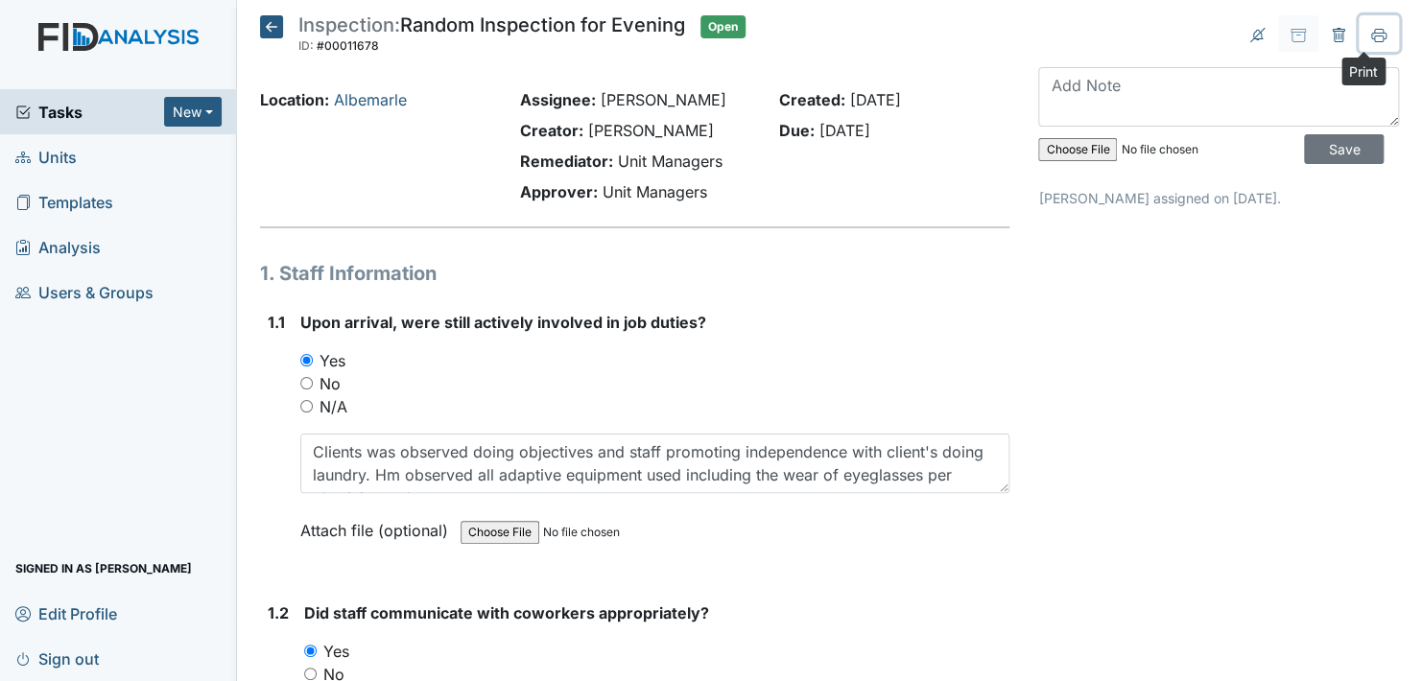
click at [1372, 36] on icon at bounding box center [1379, 35] width 15 height 15
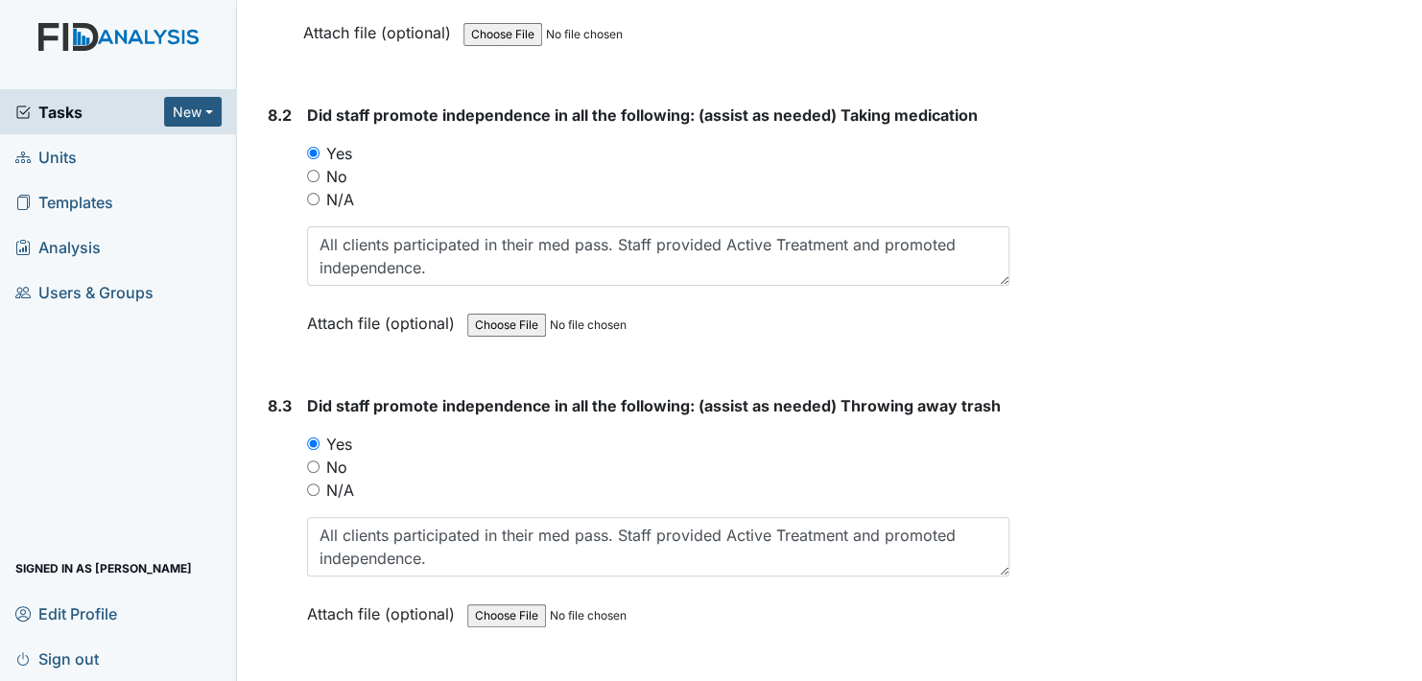
drag, startPoint x: 1133, startPoint y: 530, endPoint x: 1157, endPoint y: 535, distance: 24.5
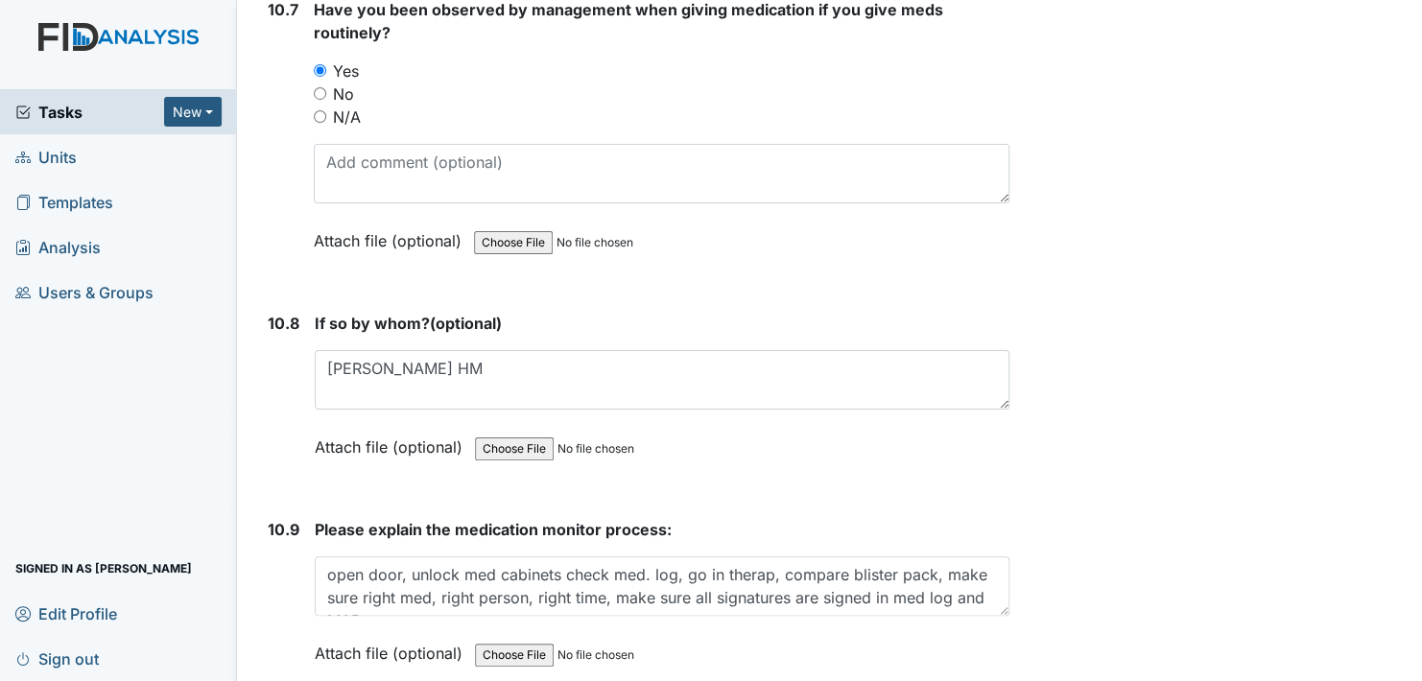
scroll to position [25932, 0]
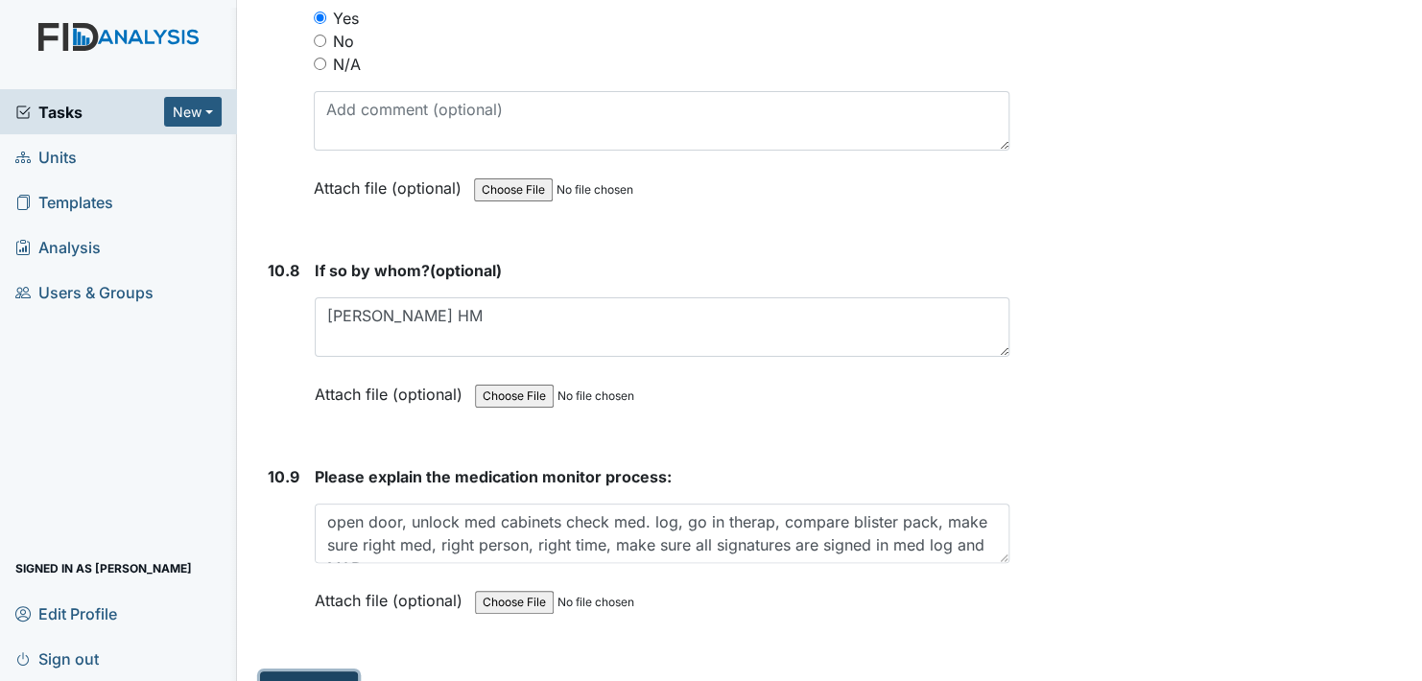
click at [313, 672] on button "Submit" at bounding box center [309, 690] width 98 height 36
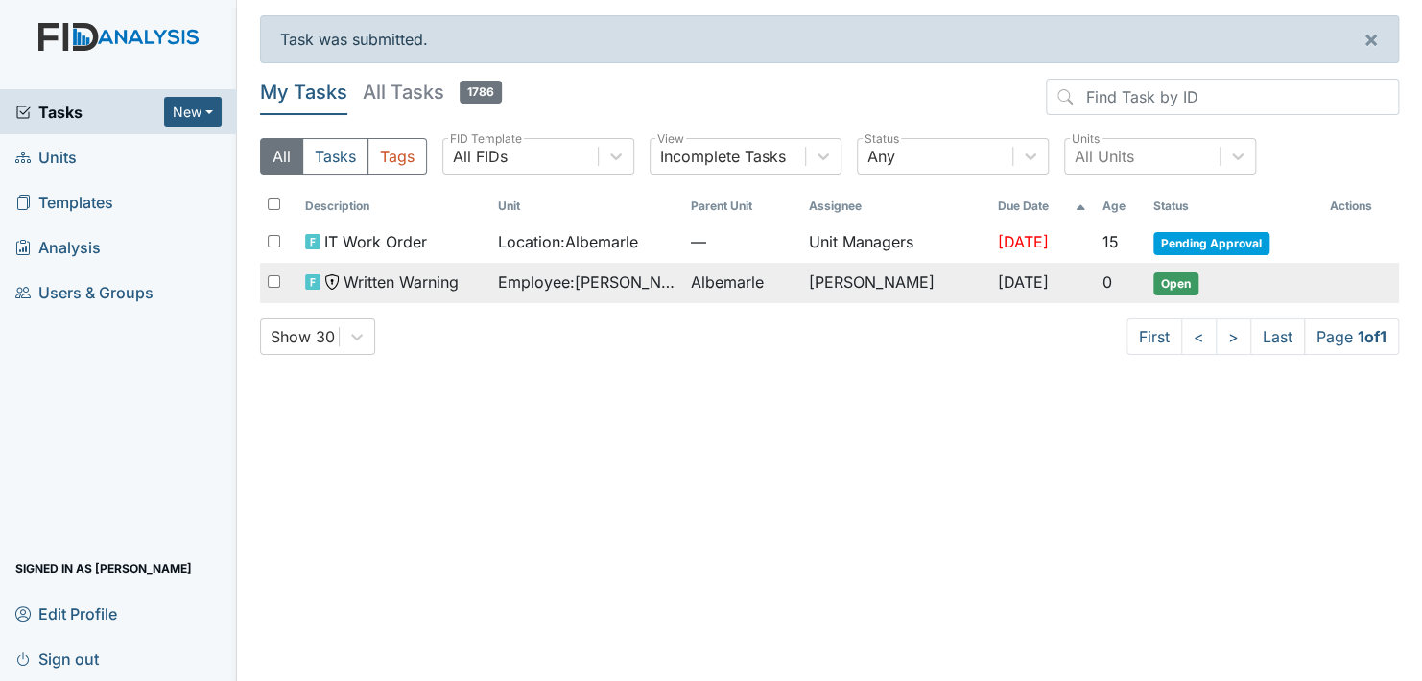
click at [1189, 281] on span "Open" at bounding box center [1176, 284] width 45 height 23
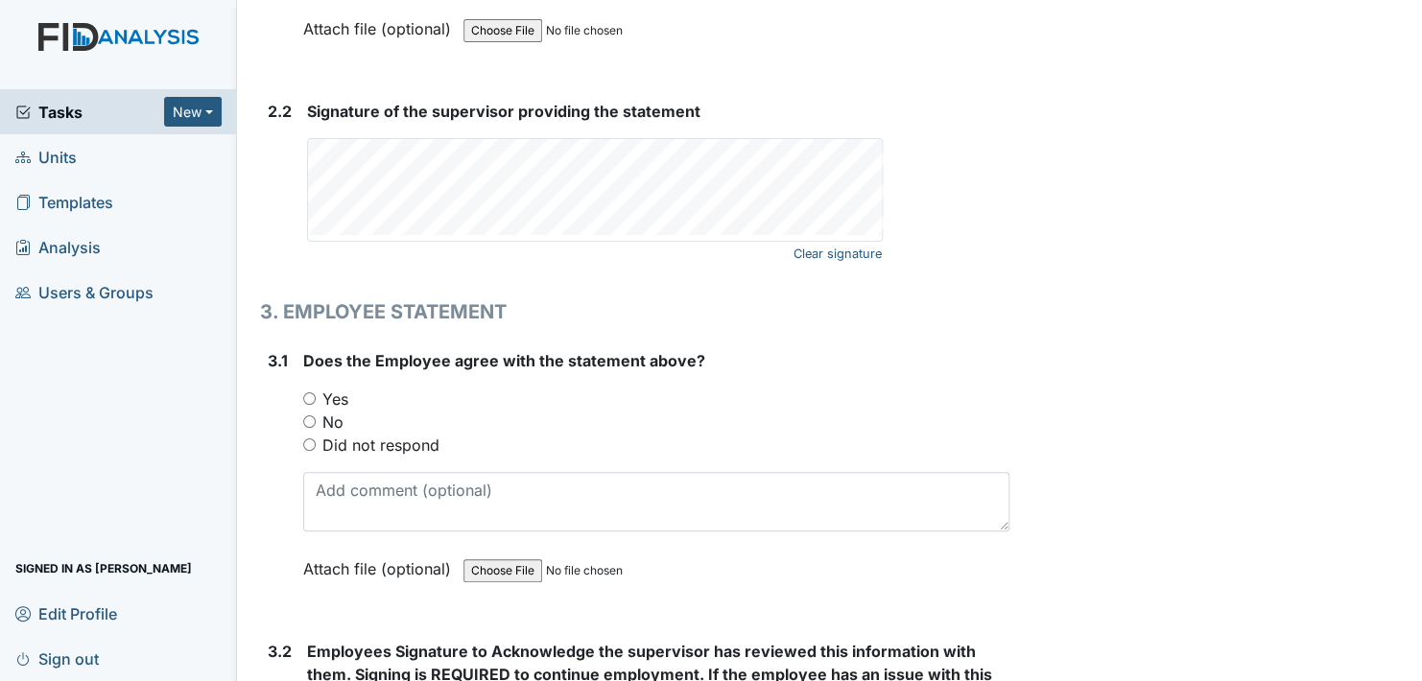
scroll to position [2879, 0]
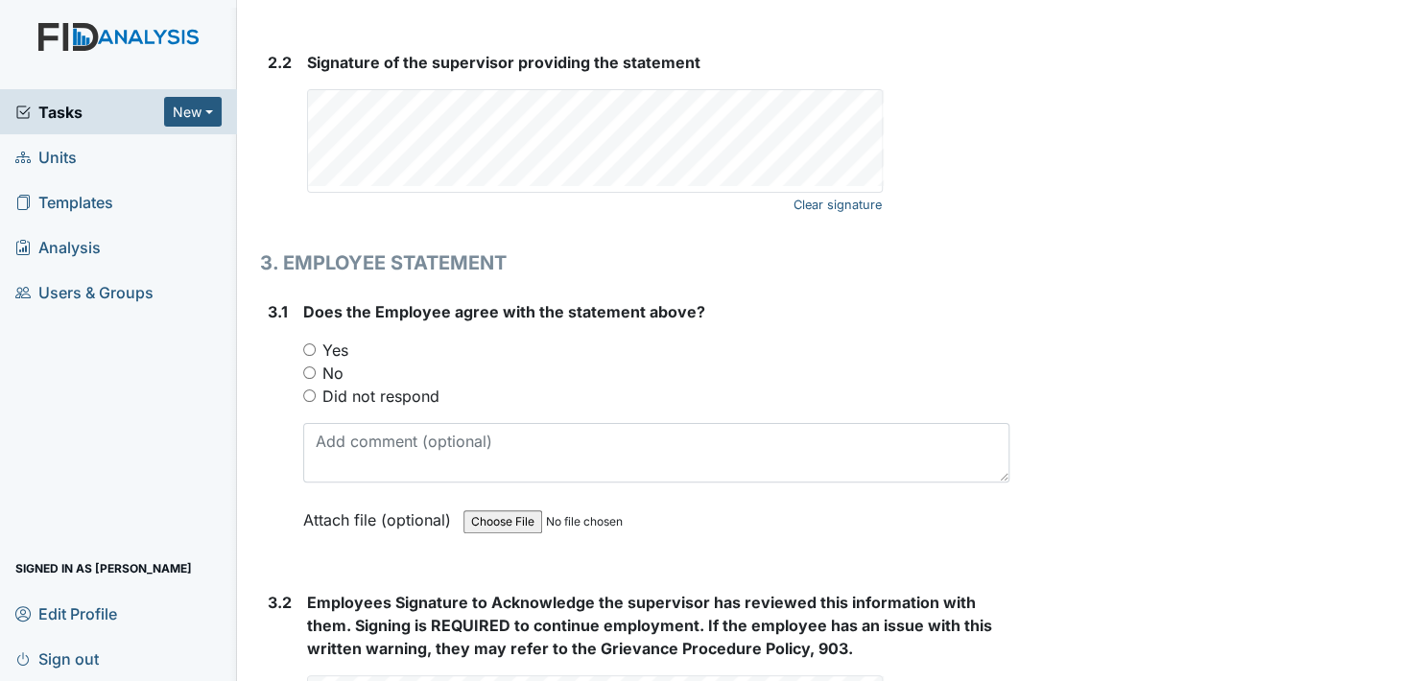
drag, startPoint x: 308, startPoint y: 339, endPoint x: 491, endPoint y: 350, distance: 183.7
click at [310, 344] on input "Yes" at bounding box center [309, 350] width 12 height 12
radio input "true"
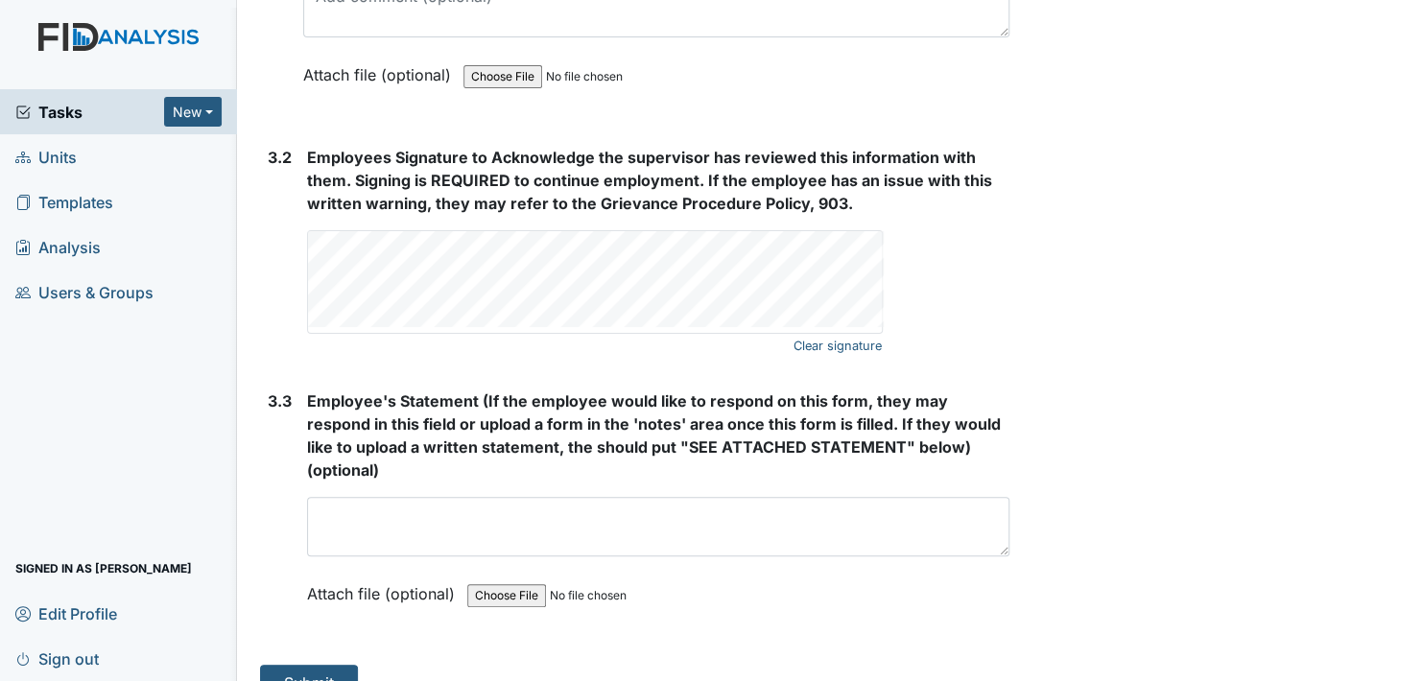
scroll to position [3326, 0]
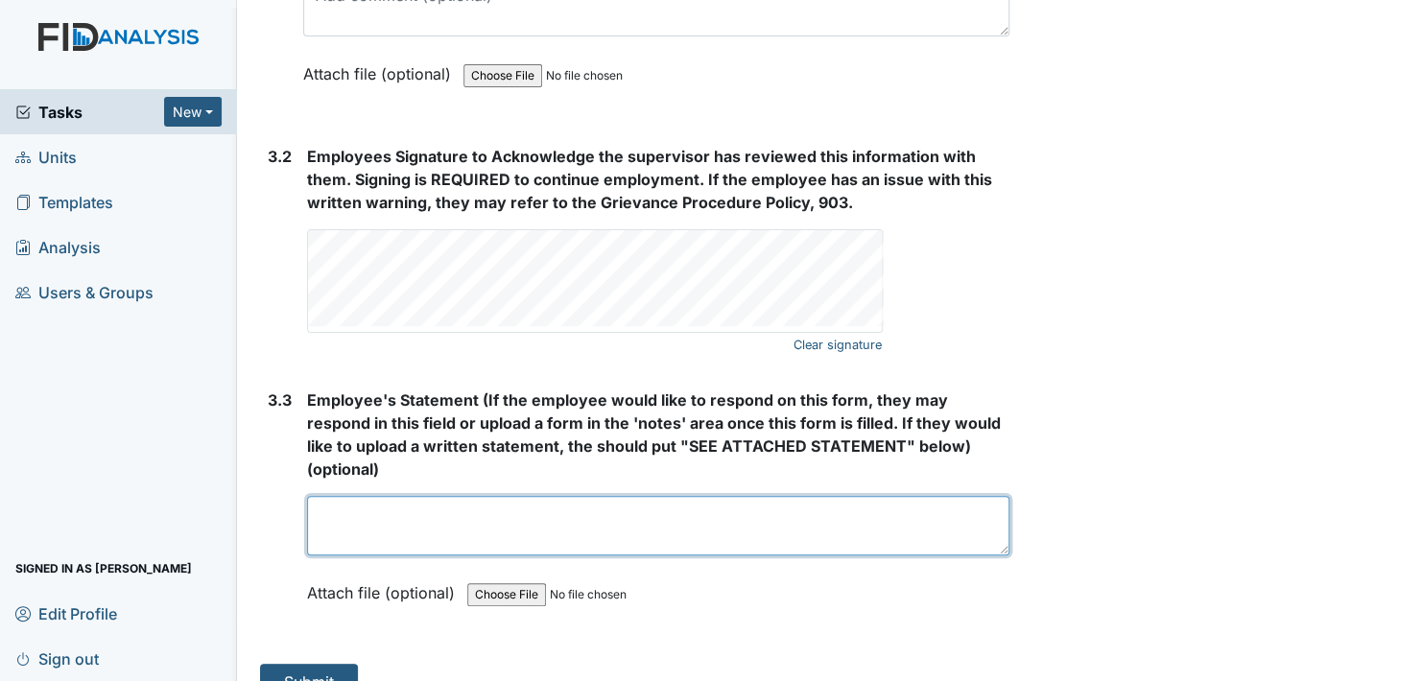
click at [370, 504] on textarea at bounding box center [658, 526] width 703 height 60
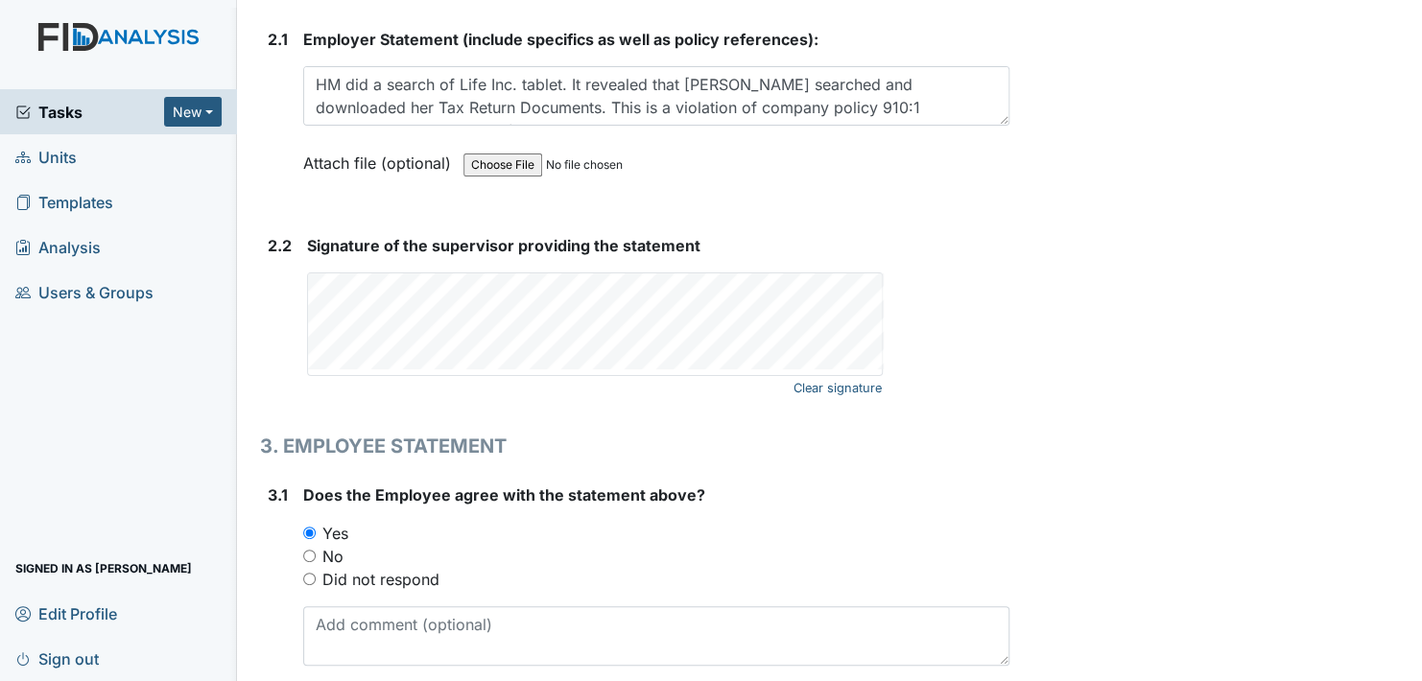
scroll to position [2654, 0]
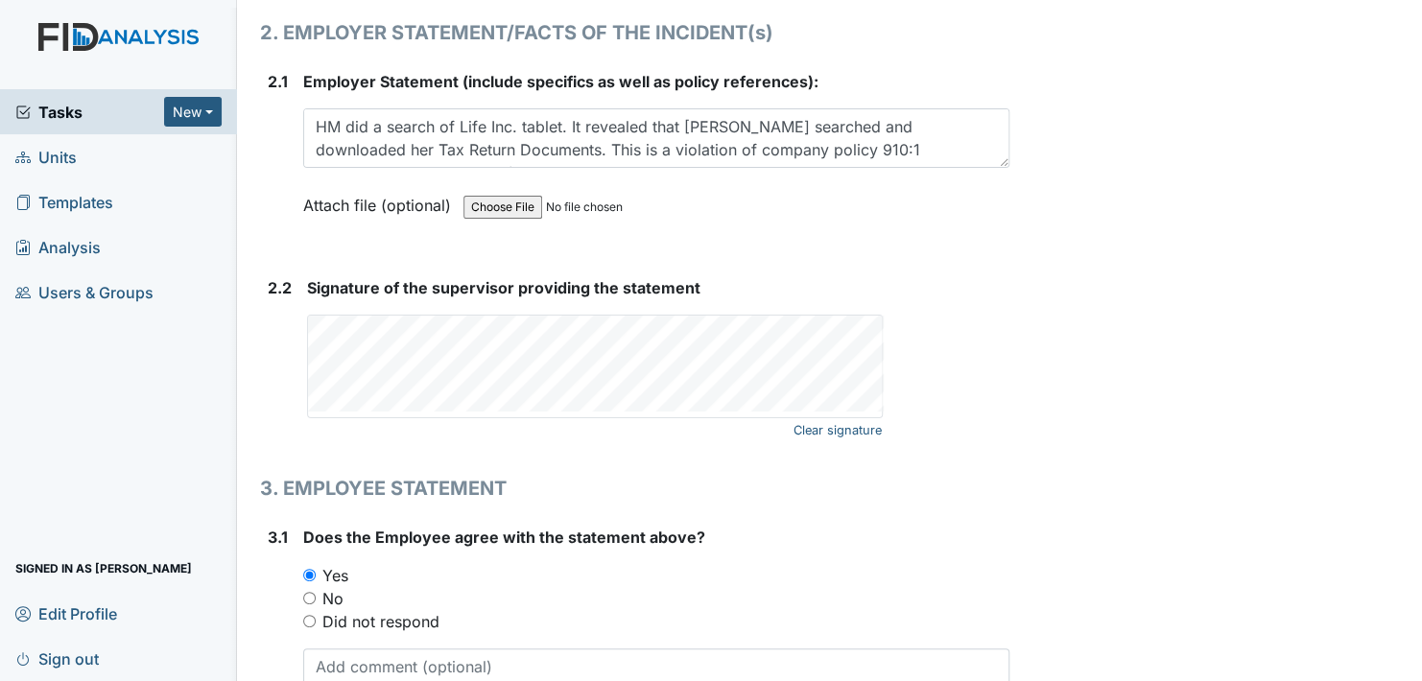
type textarea "no"
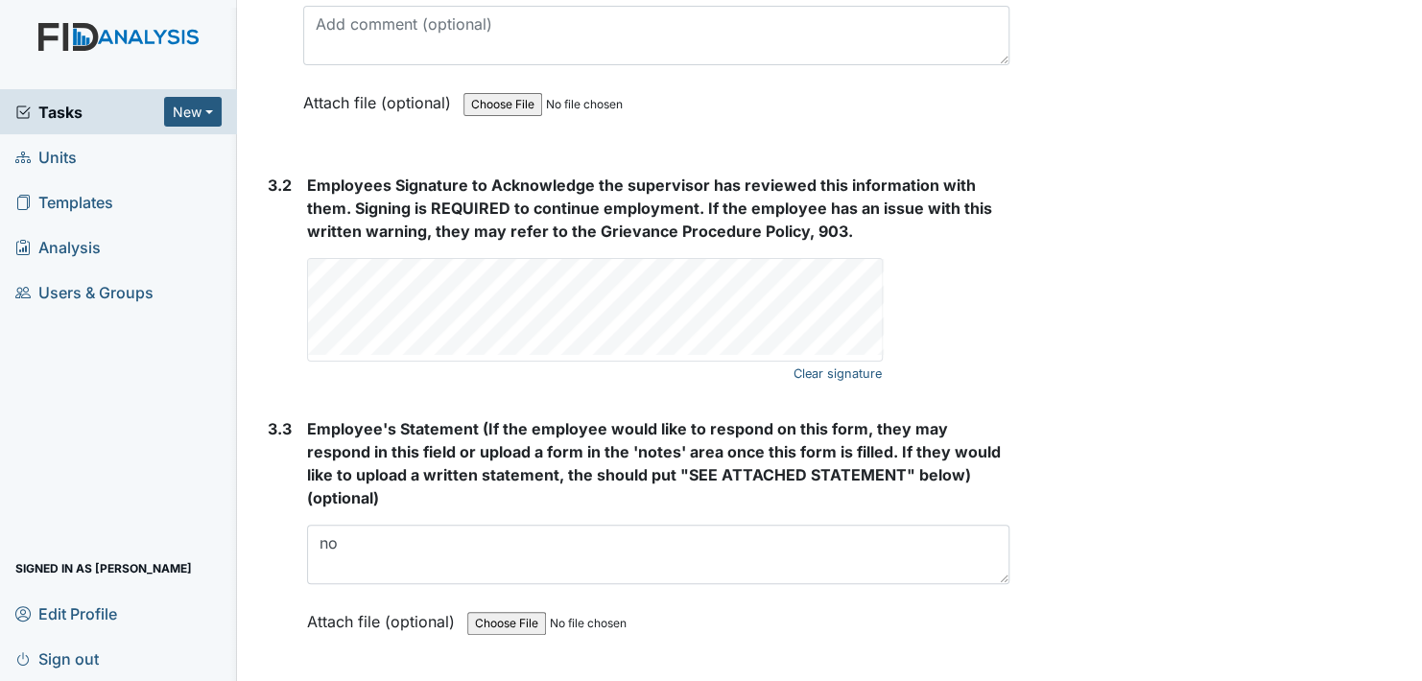
scroll to position [3326, 0]
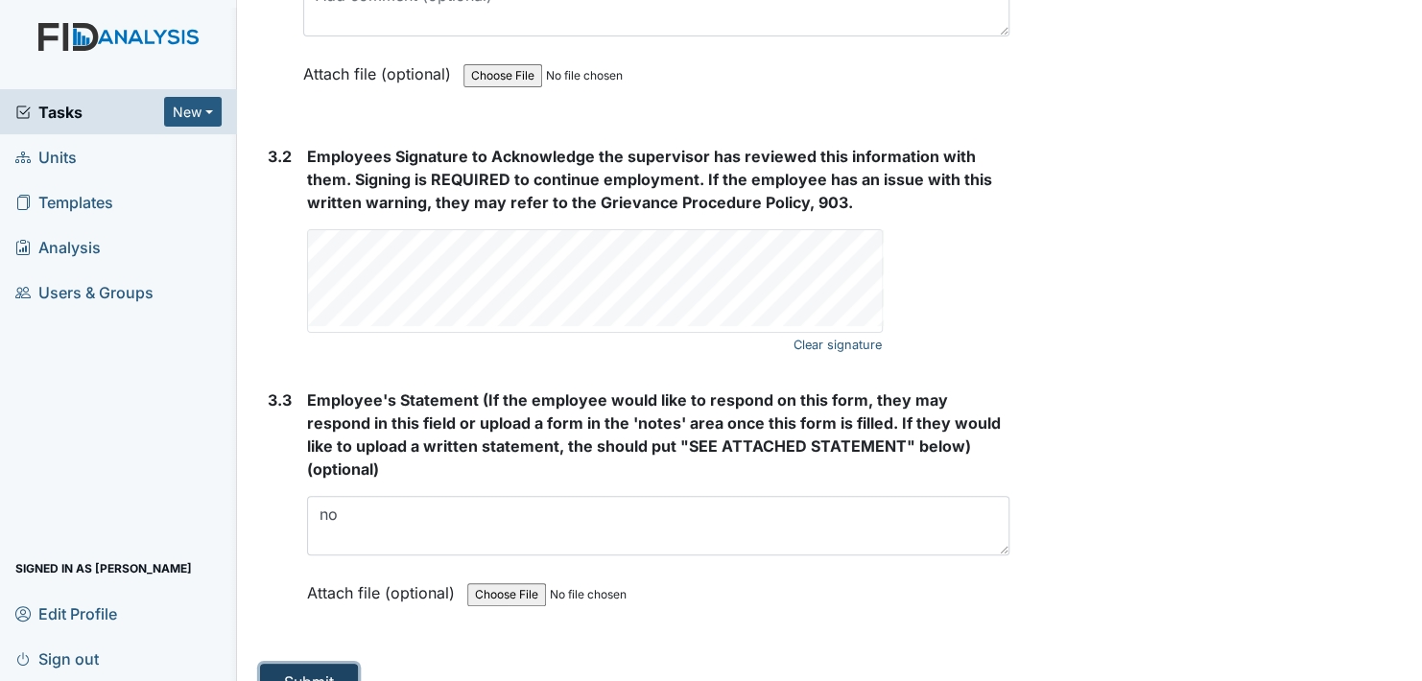
click at [312, 664] on button "Submit" at bounding box center [309, 682] width 98 height 36
